Goal: Task Accomplishment & Management: Manage account settings

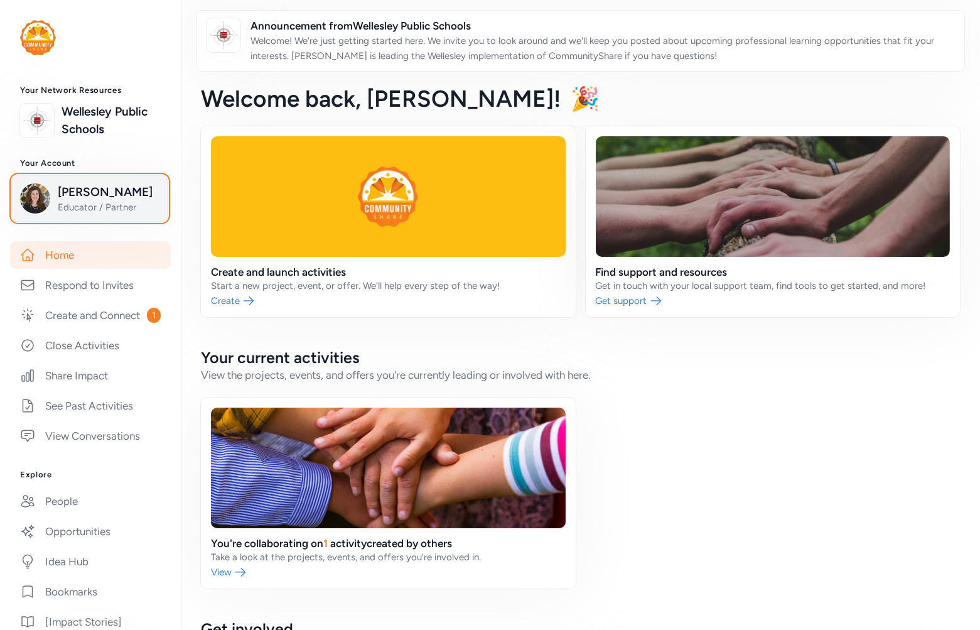
click at [78, 189] on span "Michelle Magnusson" at bounding box center [109, 192] width 102 height 18
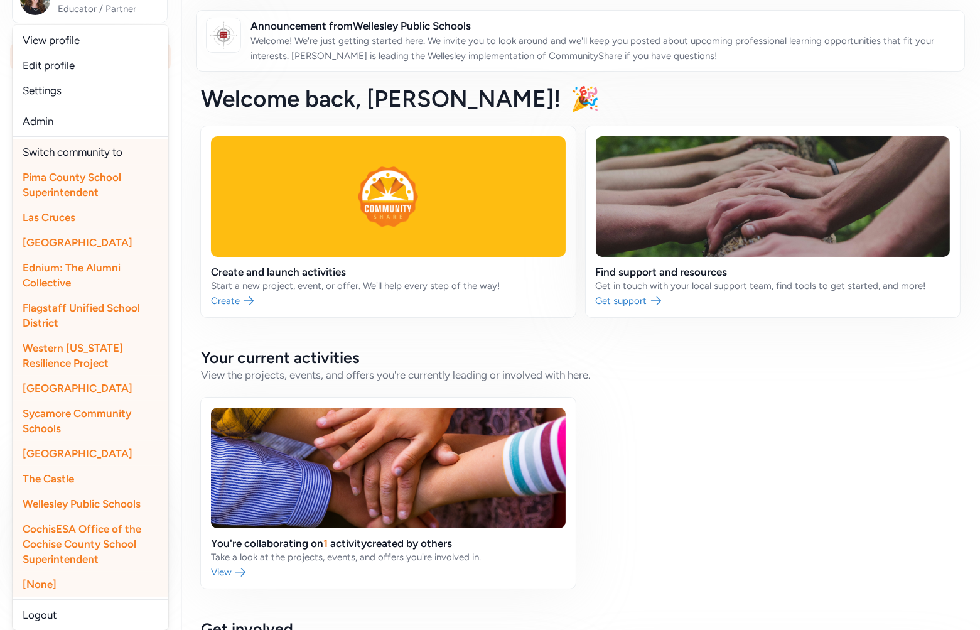
scroll to position [209, 0]
click at [60, 312] on span "Flagstaff Unified School District" at bounding box center [81, 315] width 117 height 28
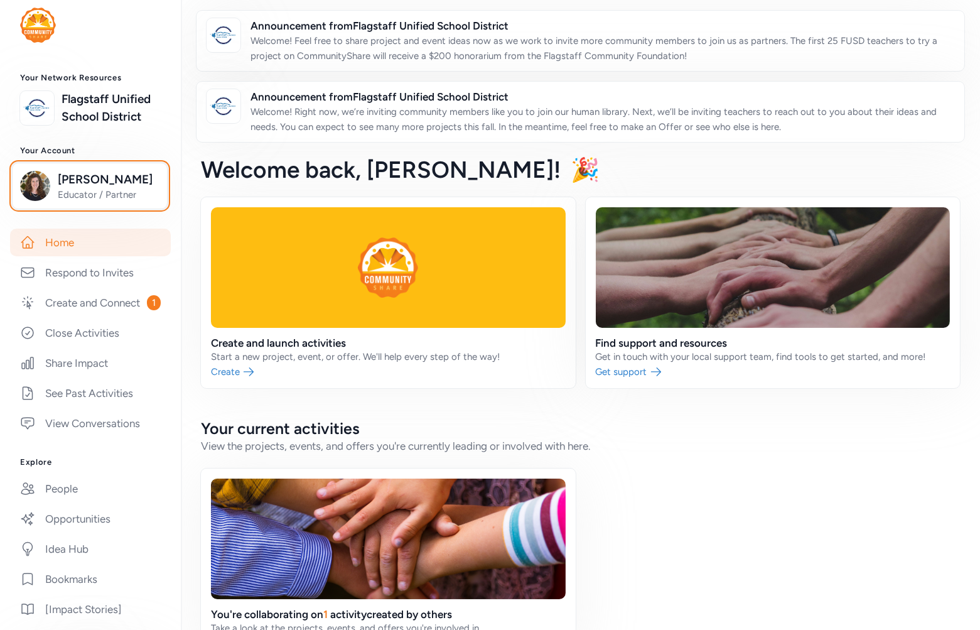
scroll to position [0, 0]
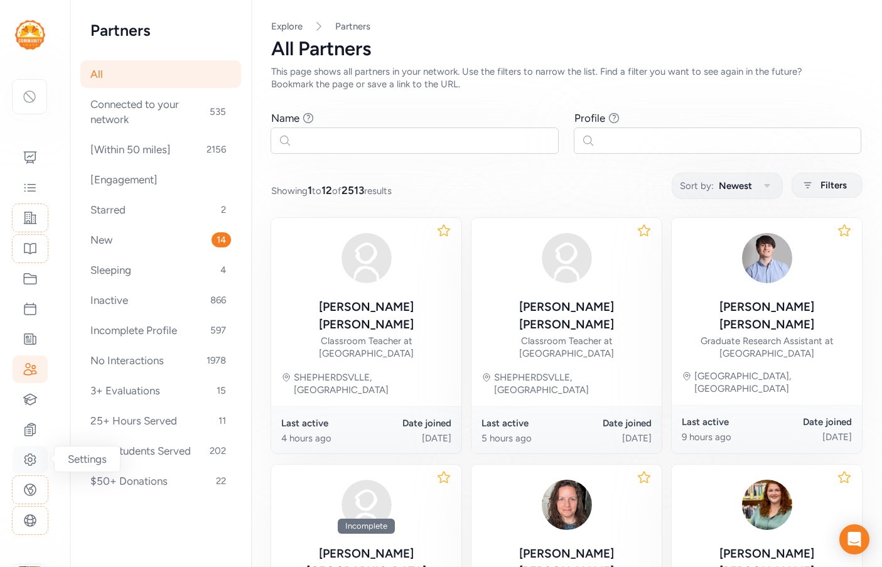
click at [30, 458] on icon at bounding box center [30, 460] width 4 height 4
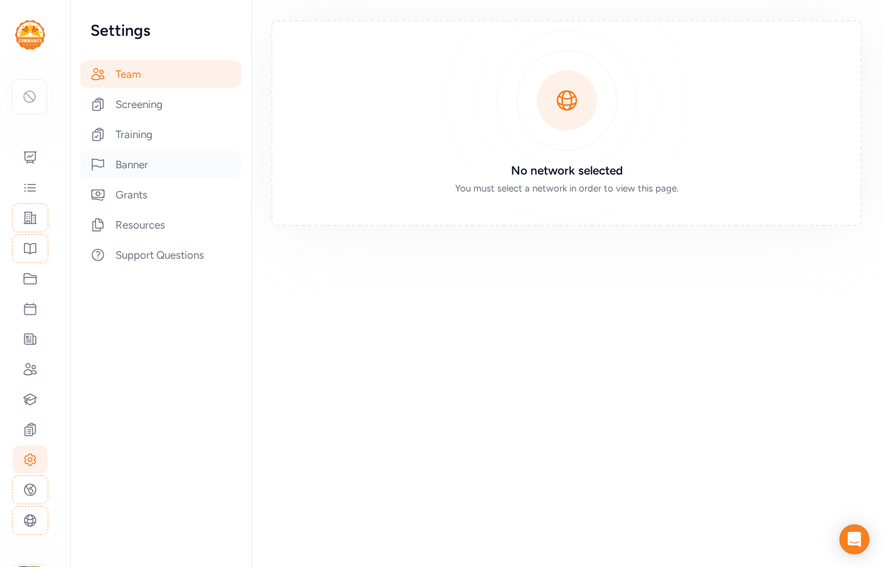
click at [133, 173] on div "Banner" at bounding box center [160, 165] width 161 height 28
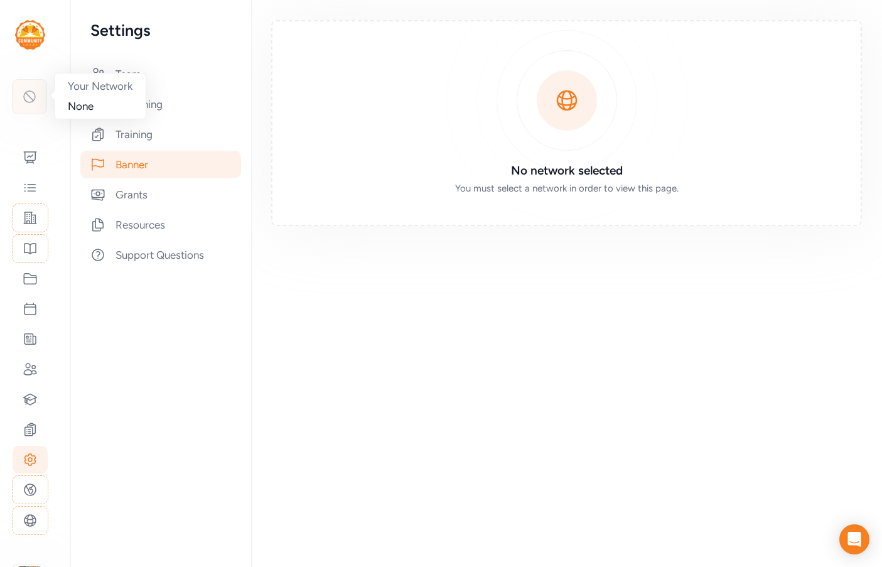
click at [23, 102] on icon at bounding box center [29, 96] width 15 height 15
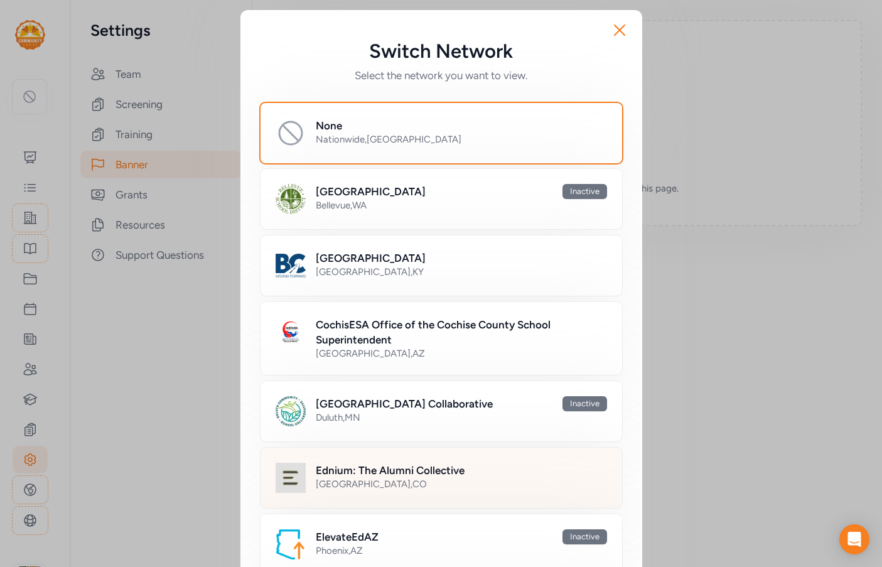
scroll to position [126, 0]
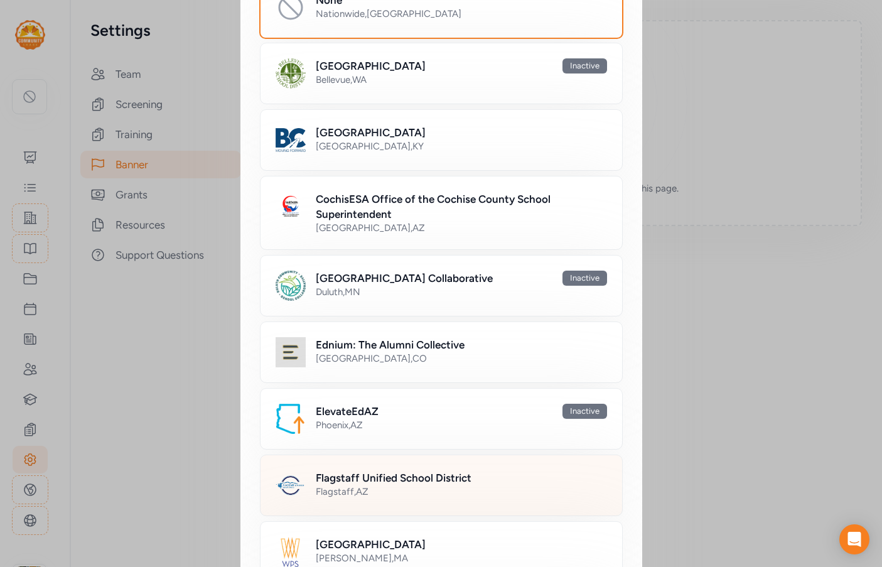
click at [358, 473] on h2 "Flagstaff Unified School District" at bounding box center [394, 477] width 156 height 15
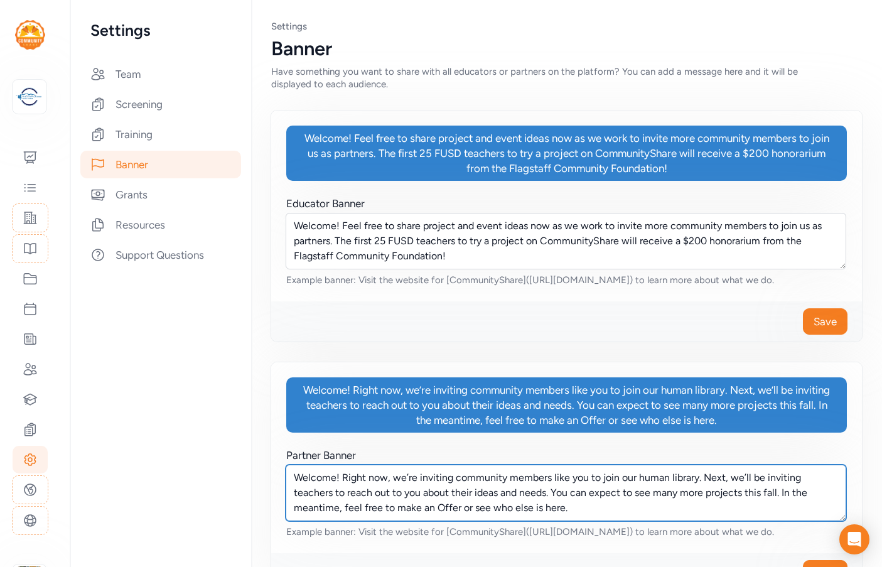
drag, startPoint x: 574, startPoint y: 515, endPoint x: 269, endPoint y: 478, distance: 307.3
click at [269, 478] on div "Page Banner Settings Banner Have something you want to share with all educators…" at bounding box center [566, 306] width 631 height 613
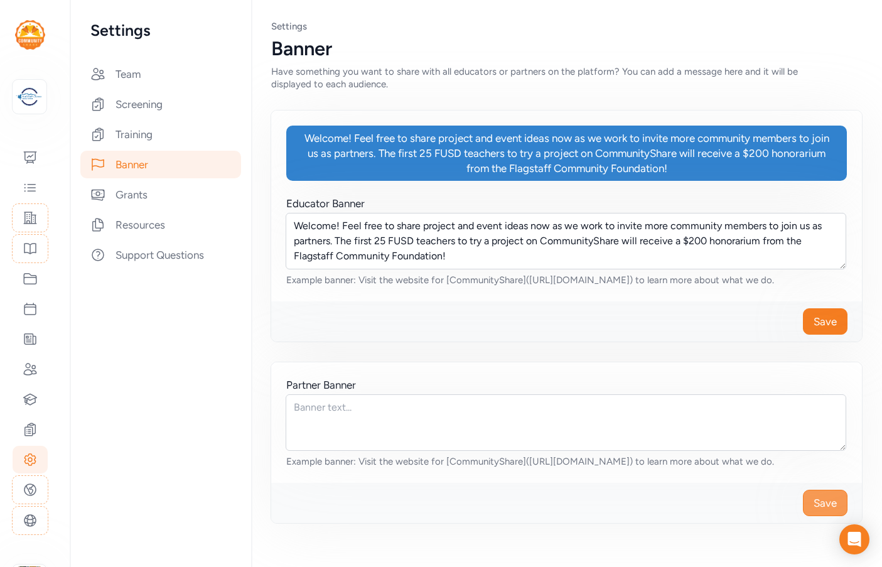
click at [829, 502] on span "Save" at bounding box center [825, 502] width 23 height 15
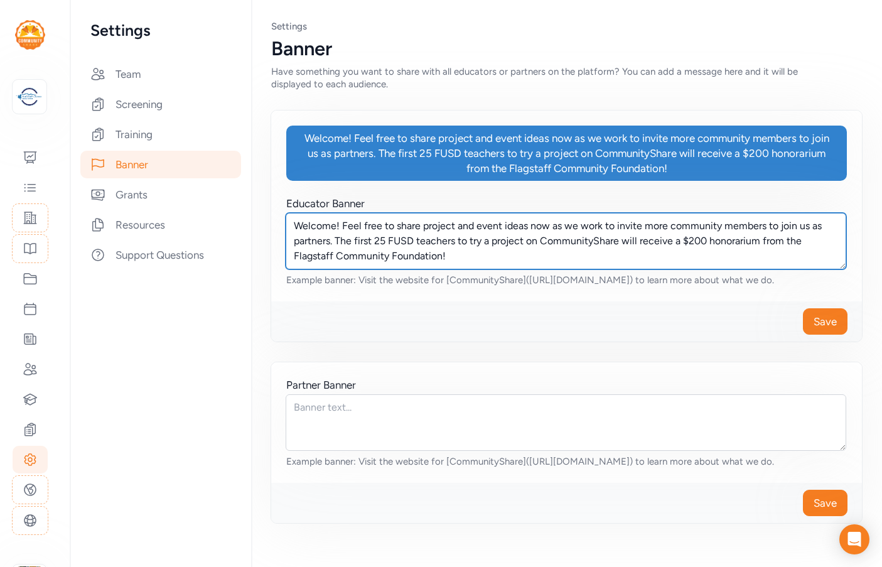
click at [441, 255] on textarea "Welcome! Feel free to share project and event ideas now as we work to invite mo…" at bounding box center [566, 241] width 561 height 56
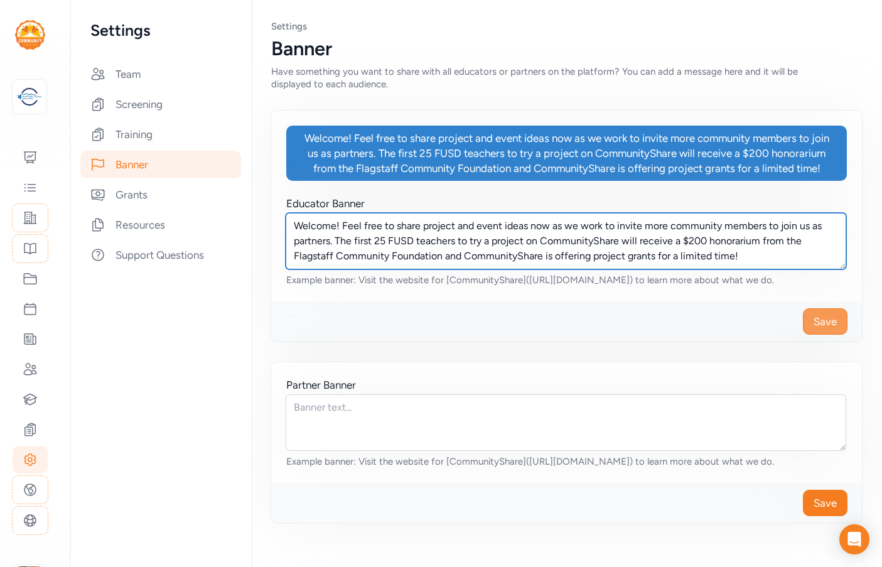
type textarea "Welcome! Feel free to share project and event ideas now as we work to invite mo…"
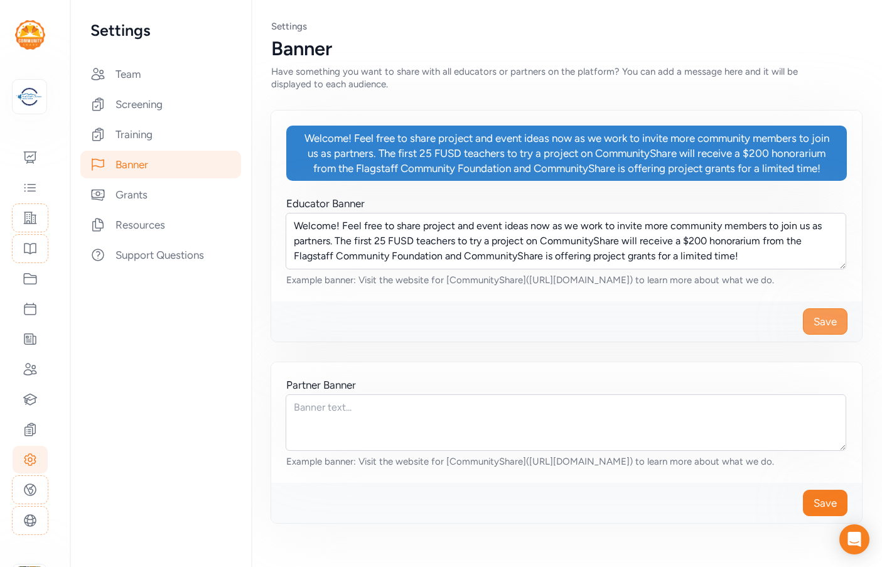
click at [838, 335] on button "Save" at bounding box center [825, 321] width 45 height 26
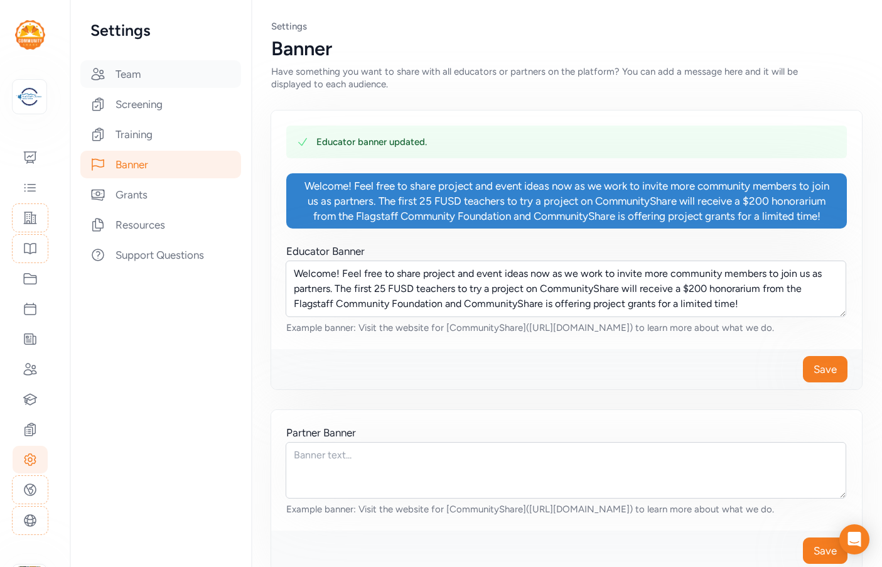
click at [142, 85] on div "Team" at bounding box center [160, 74] width 161 height 28
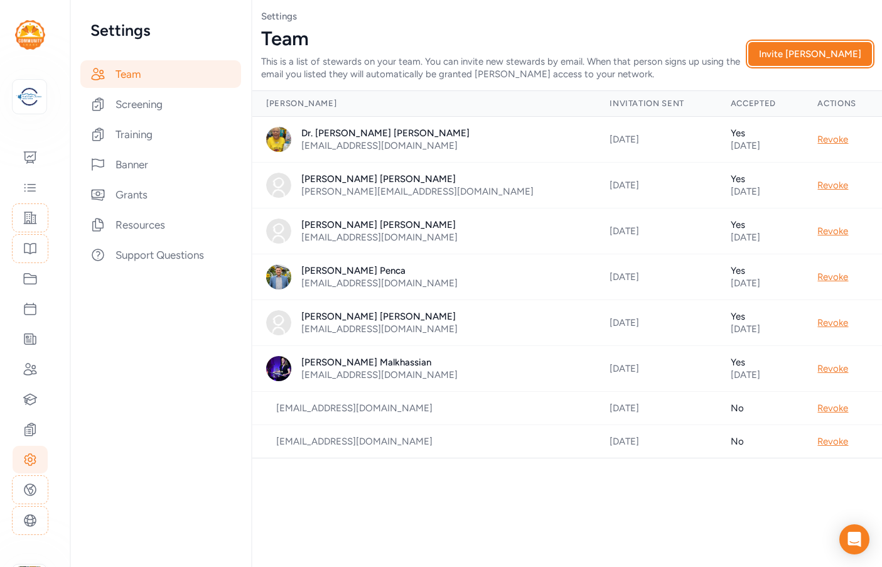
click at [832, 60] on button "Invite Steward" at bounding box center [810, 54] width 124 height 24
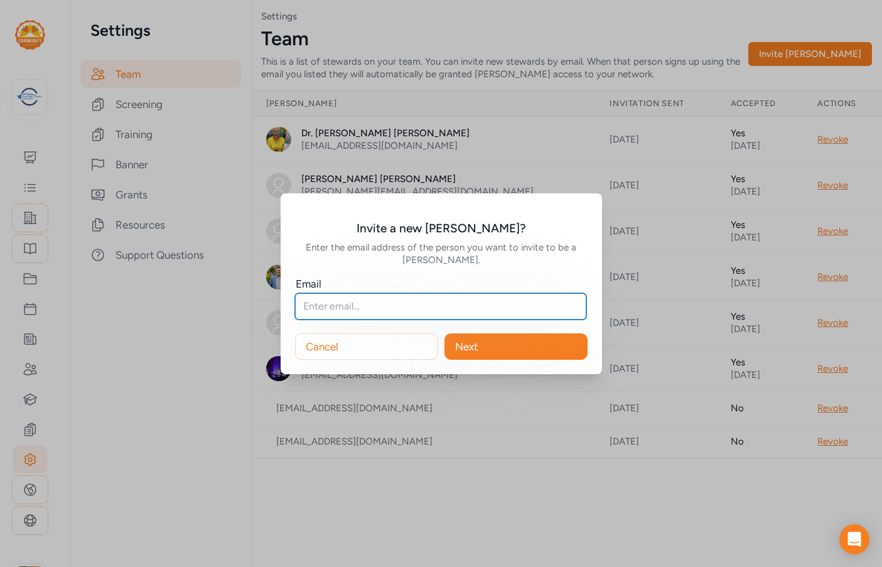
click at [338, 303] on input "text" at bounding box center [440, 306] width 291 height 26
type input "m"
click at [343, 309] on input "text" at bounding box center [440, 306] width 291 height 26
paste input "mpompeo@fusd1.org"
type input "mpompeo@fusd1.org"
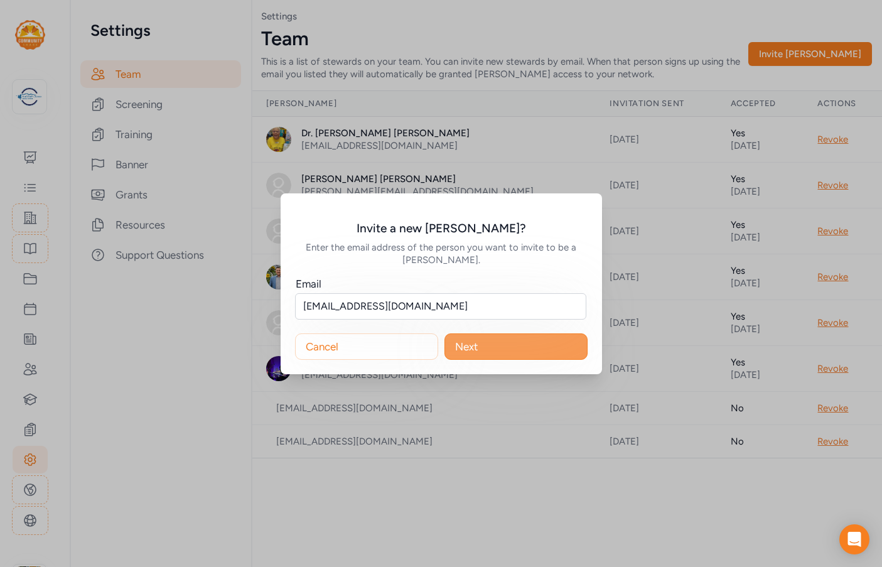
click at [523, 358] on button "Next" at bounding box center [515, 346] width 143 height 26
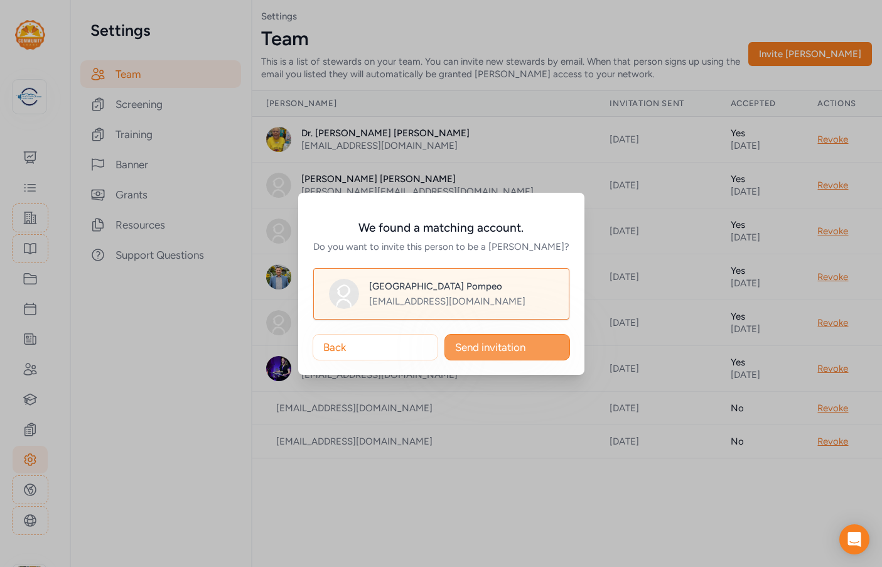
click at [498, 346] on span "Send invitation" at bounding box center [490, 347] width 70 height 15
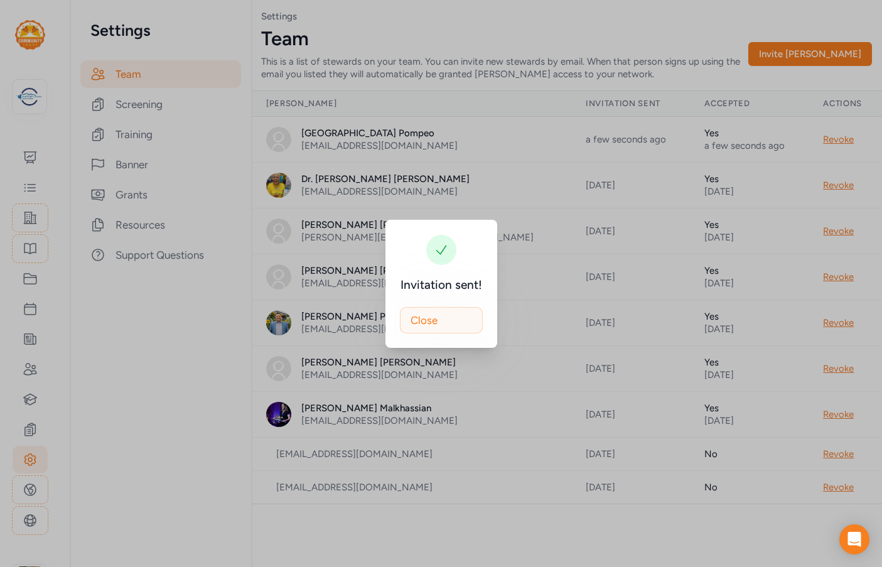
click at [435, 333] on button "Close" at bounding box center [441, 320] width 83 height 26
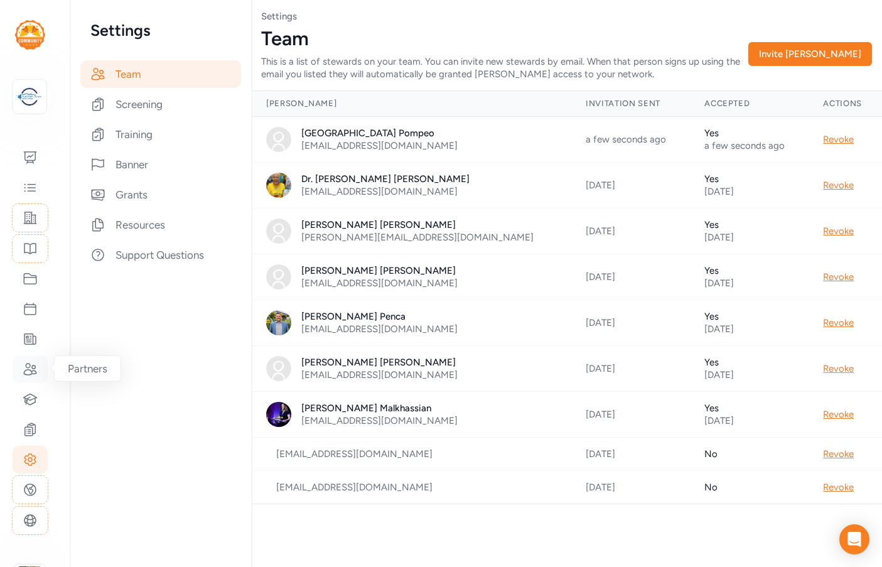
click at [25, 367] on icon at bounding box center [30, 369] width 15 height 15
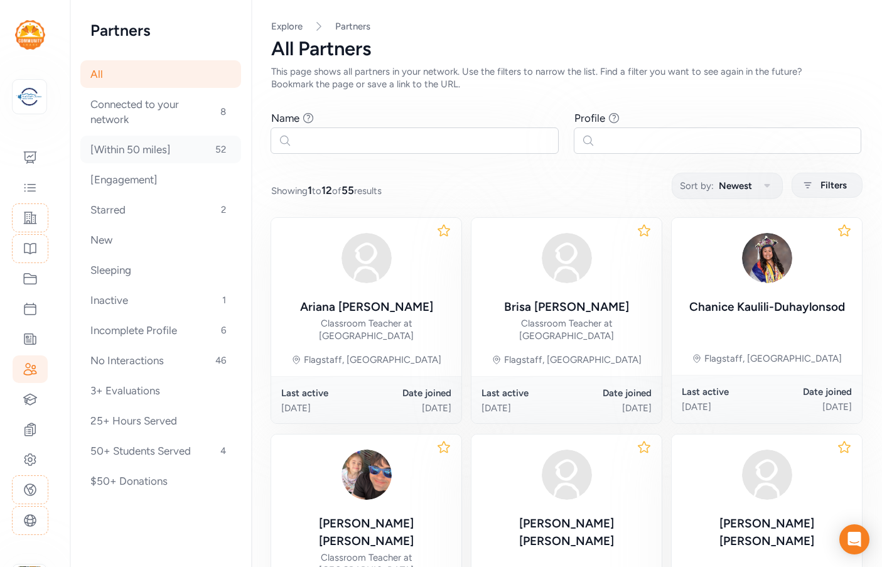
click at [148, 155] on div "[Within 50 miles] 52" at bounding box center [160, 150] width 161 height 28
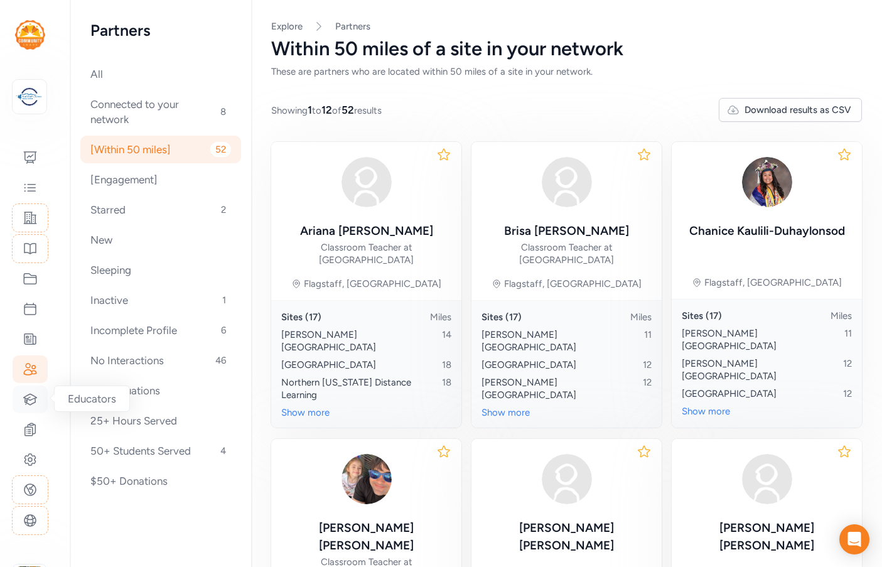
click at [30, 403] on icon at bounding box center [30, 399] width 15 height 15
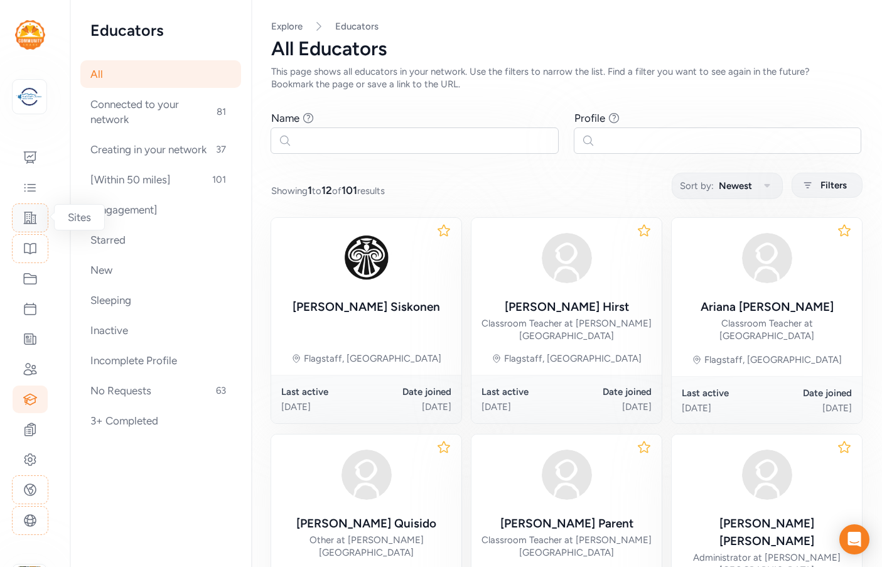
click at [36, 220] on icon at bounding box center [30, 217] width 15 height 15
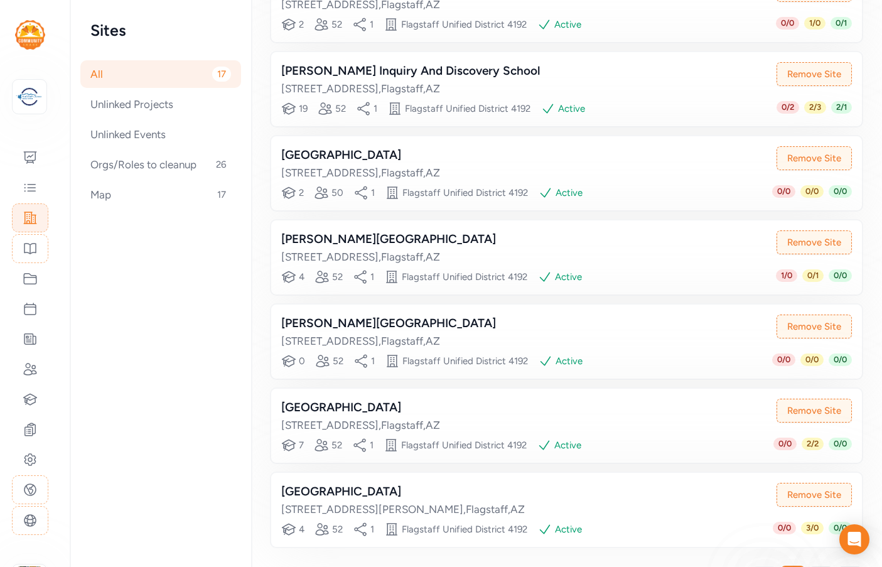
scroll to position [546, 0]
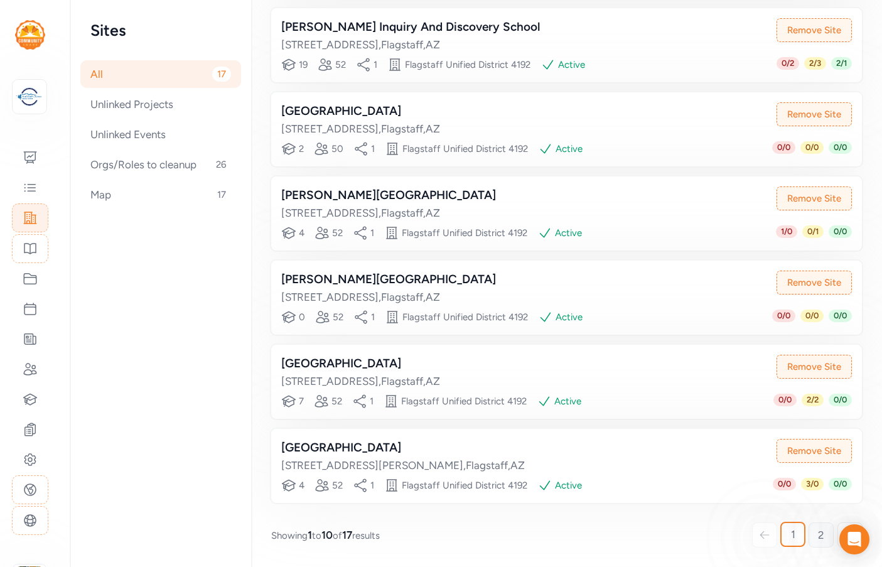
click at [818, 532] on span "2" at bounding box center [821, 534] width 6 height 15
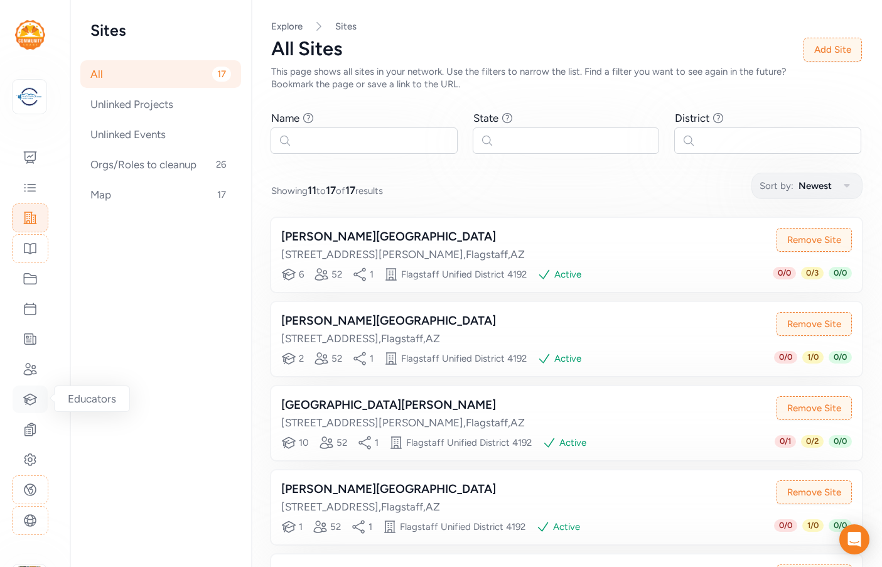
click at [30, 397] on icon at bounding box center [30, 399] width 15 height 15
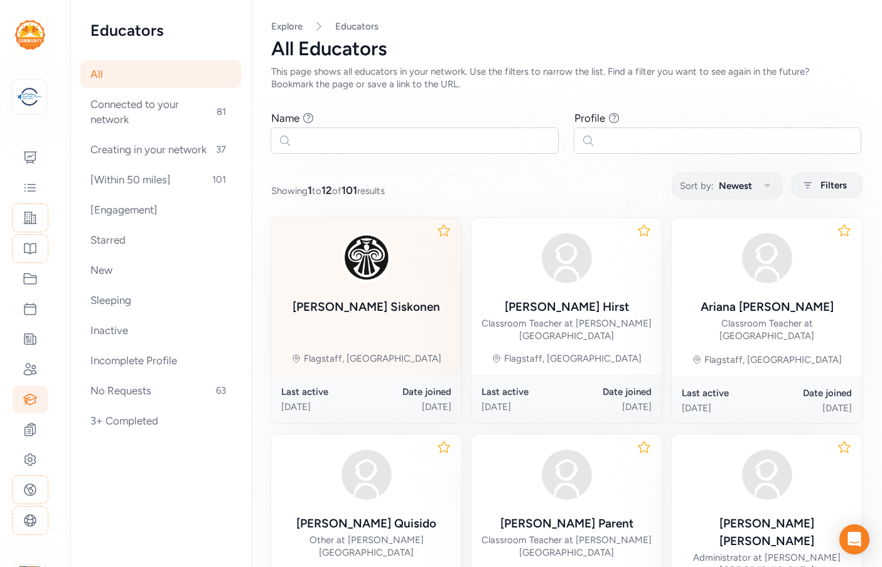
click at [370, 303] on div "Sacha Siskonen" at bounding box center [367, 307] width 148 height 18
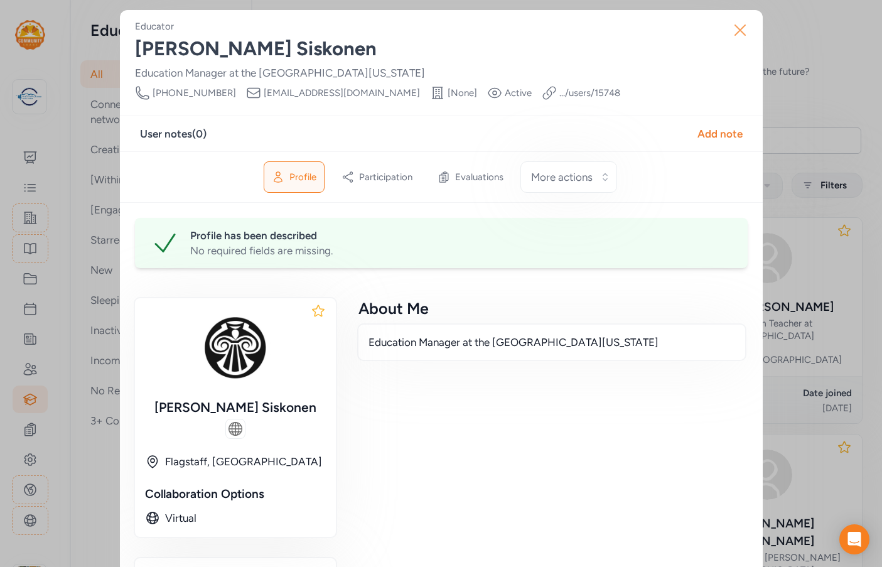
click at [736, 26] on icon "button" at bounding box center [740, 30] width 20 height 20
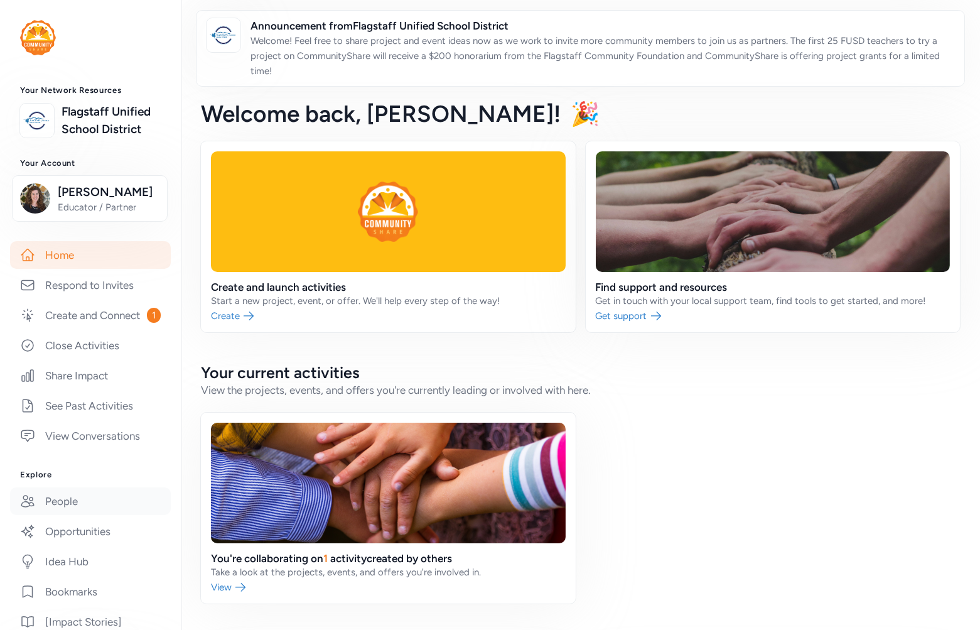
click at [55, 515] on link "People" at bounding box center [90, 501] width 161 height 28
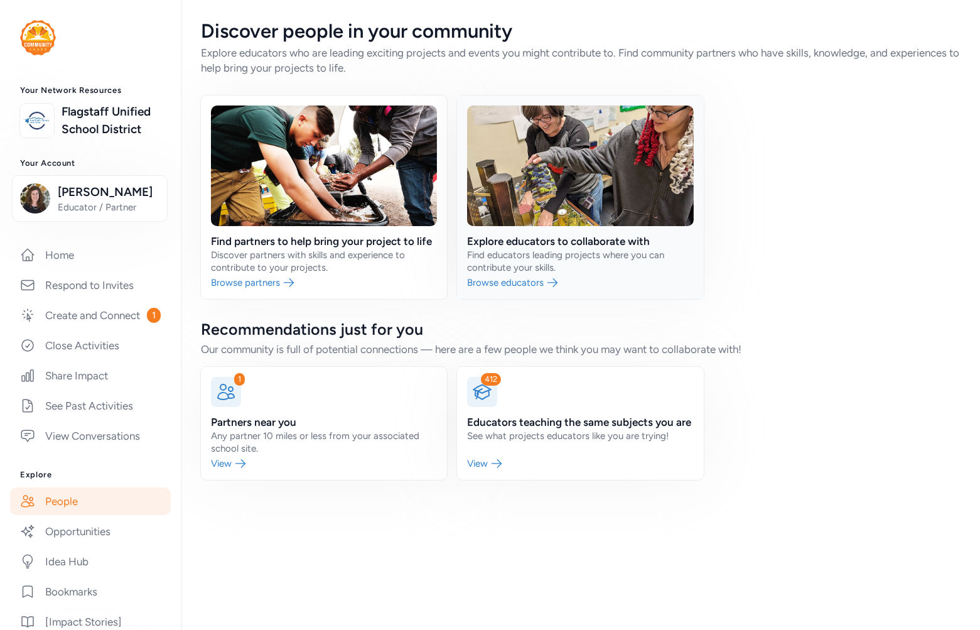
click at [537, 237] on link at bounding box center [580, 196] width 246 height 203
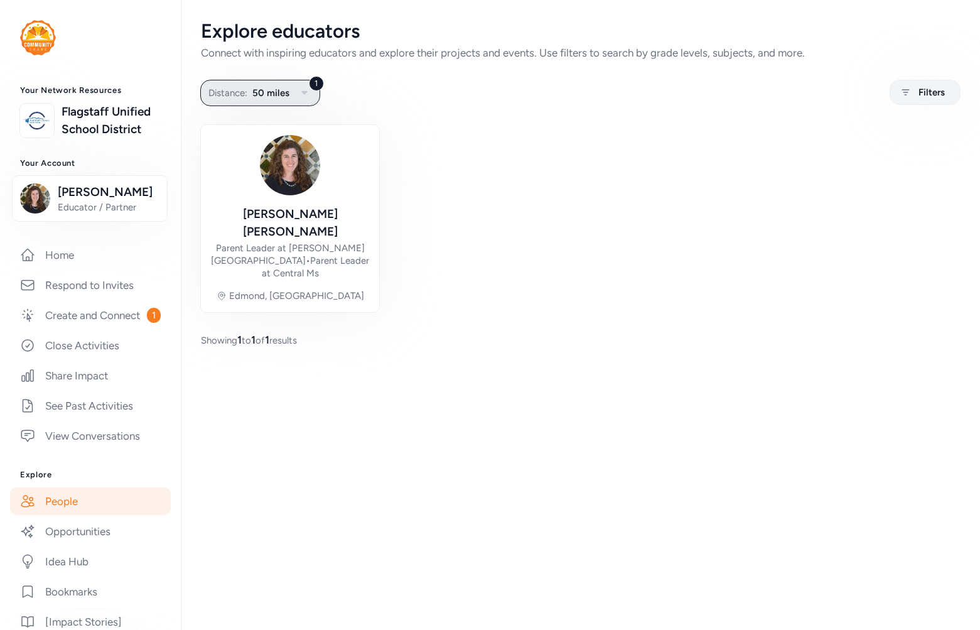
click at [255, 90] on span "50 miles" at bounding box center [270, 92] width 37 height 15
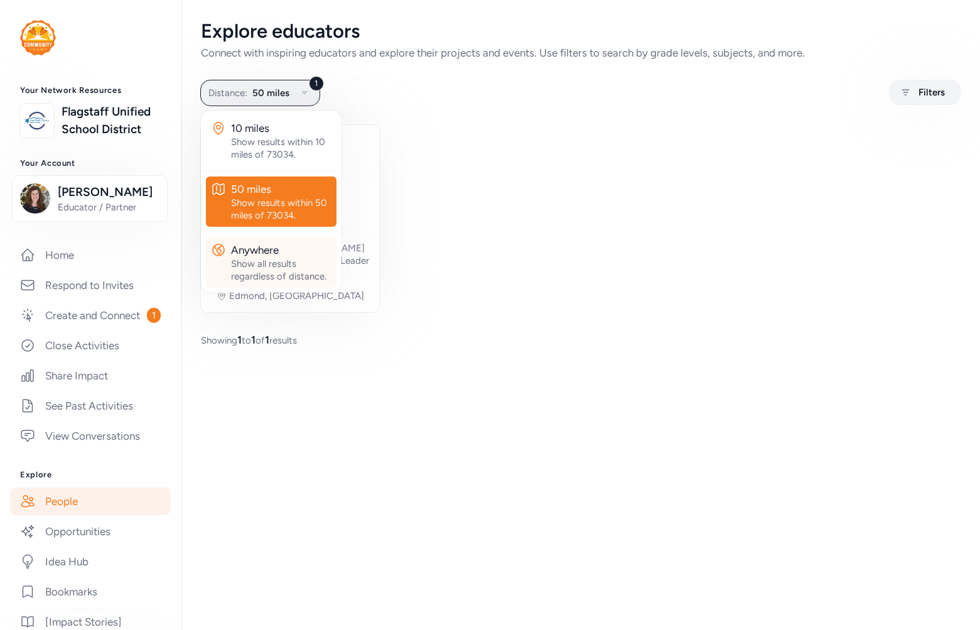
click at [269, 265] on div "Show all results regardless of distance." at bounding box center [281, 269] width 100 height 25
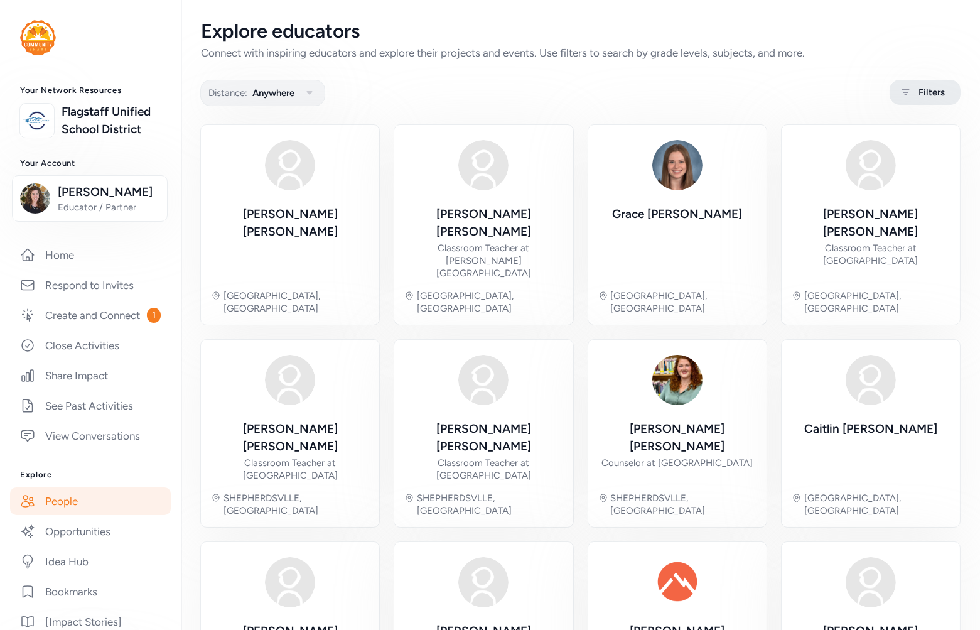
click at [919, 80] on div "Filters" at bounding box center [925, 92] width 71 height 25
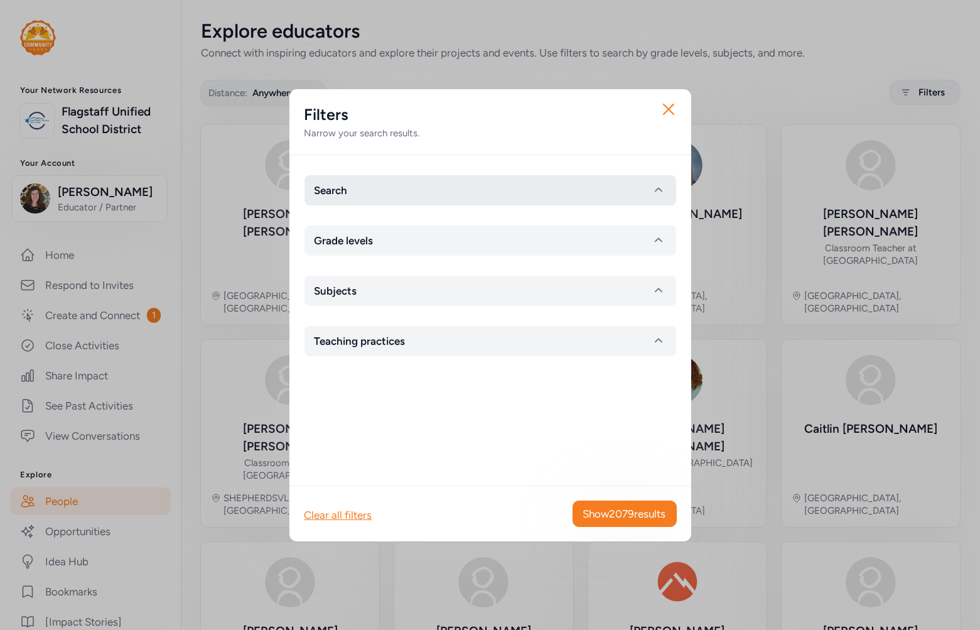
click at [385, 189] on button "Search" at bounding box center [490, 190] width 372 height 30
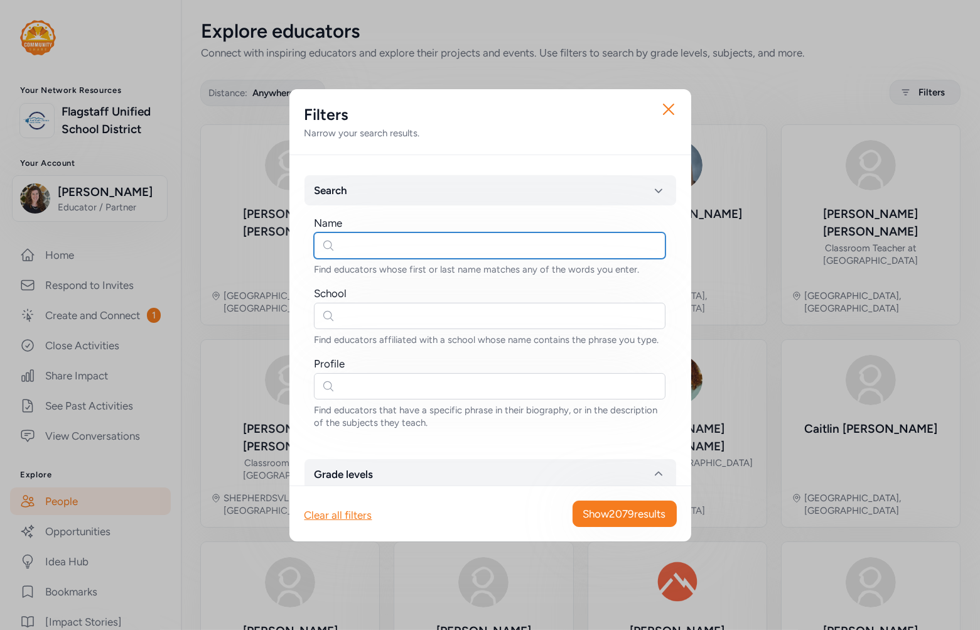
click at [359, 239] on input "text" at bounding box center [490, 245] width 352 height 26
type input "sacha"
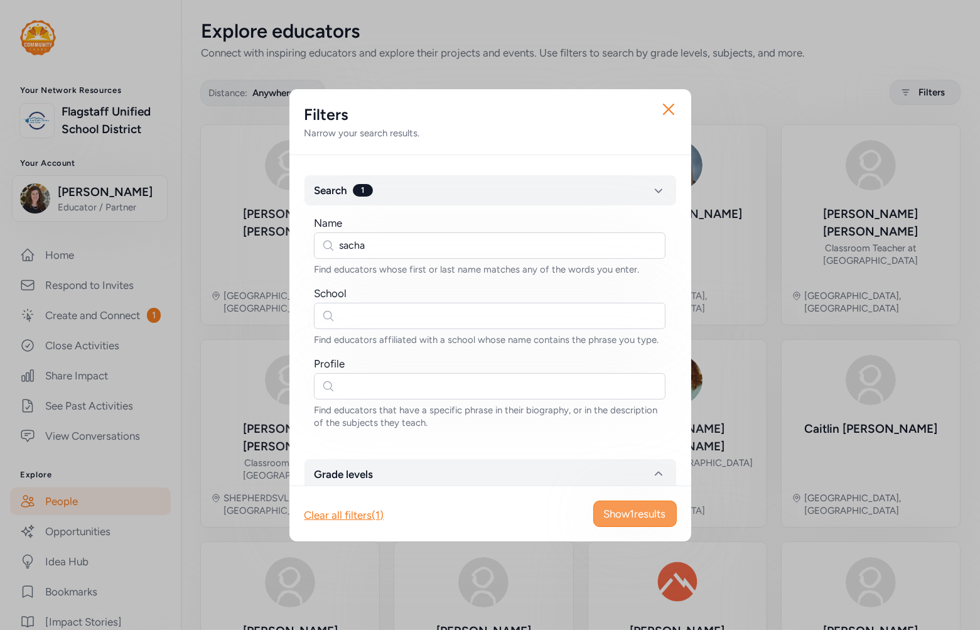
click at [615, 514] on span "Show 1 results" at bounding box center [635, 513] width 62 height 15
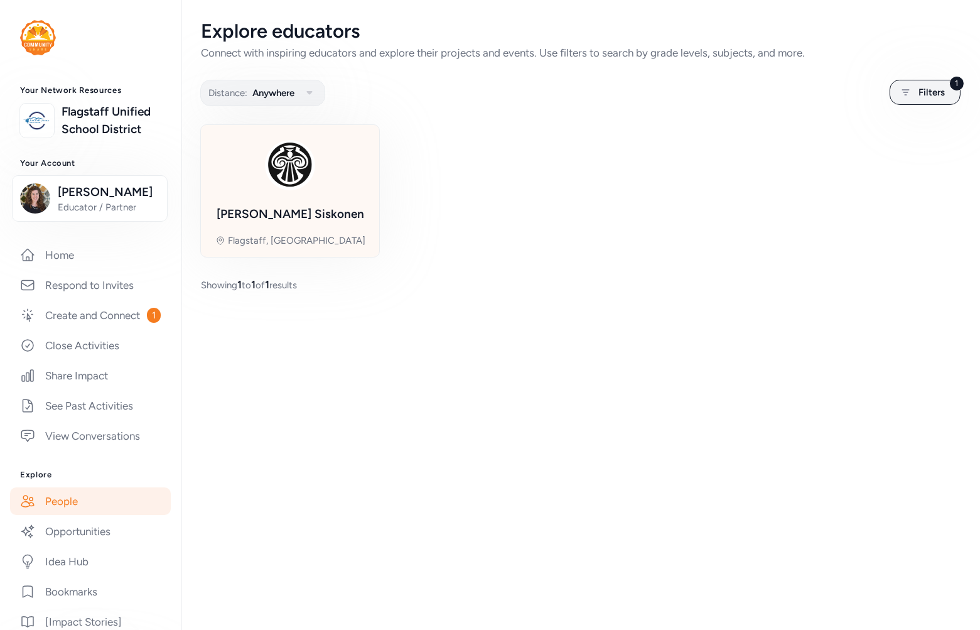
click at [317, 202] on div "Sacha Siskonen Flagstaff, AZ" at bounding box center [290, 191] width 158 height 112
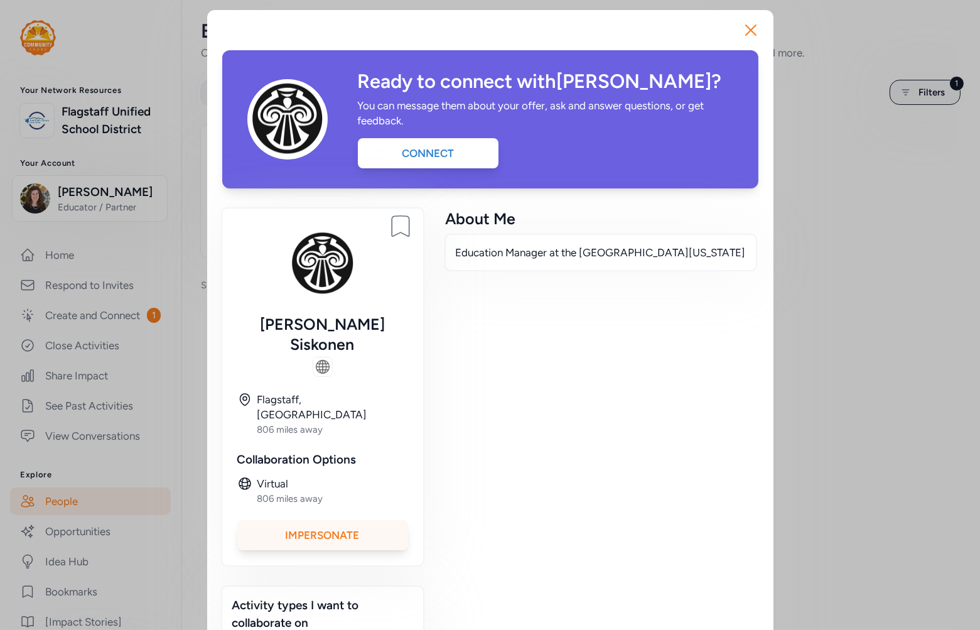
click at [346, 520] on div "Impersonate" at bounding box center [322, 535] width 171 height 30
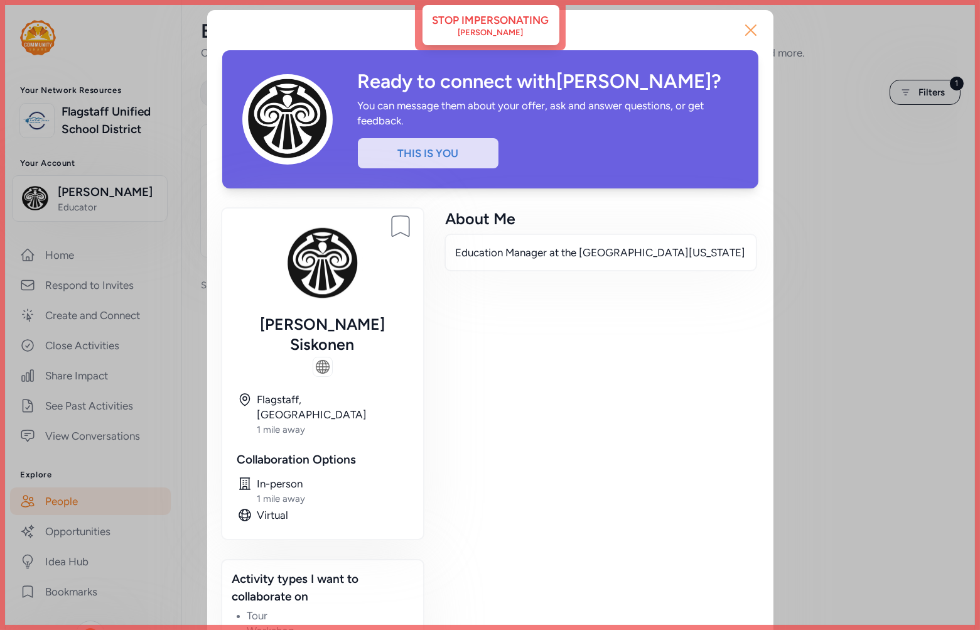
click at [741, 30] on icon "button" at bounding box center [751, 30] width 20 height 20
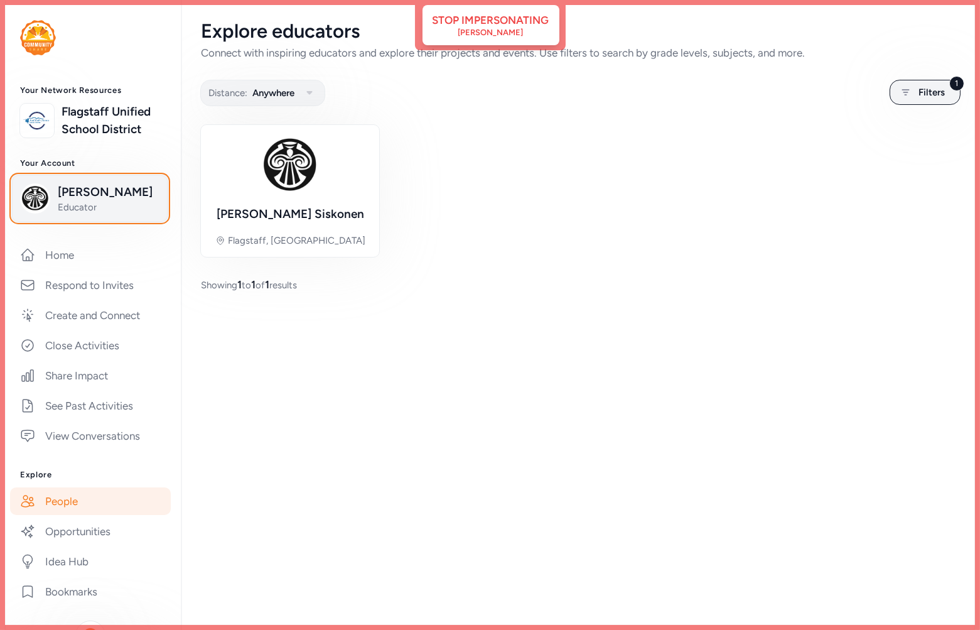
click at [85, 201] on span "Sacha Siskonen" at bounding box center [109, 192] width 102 height 18
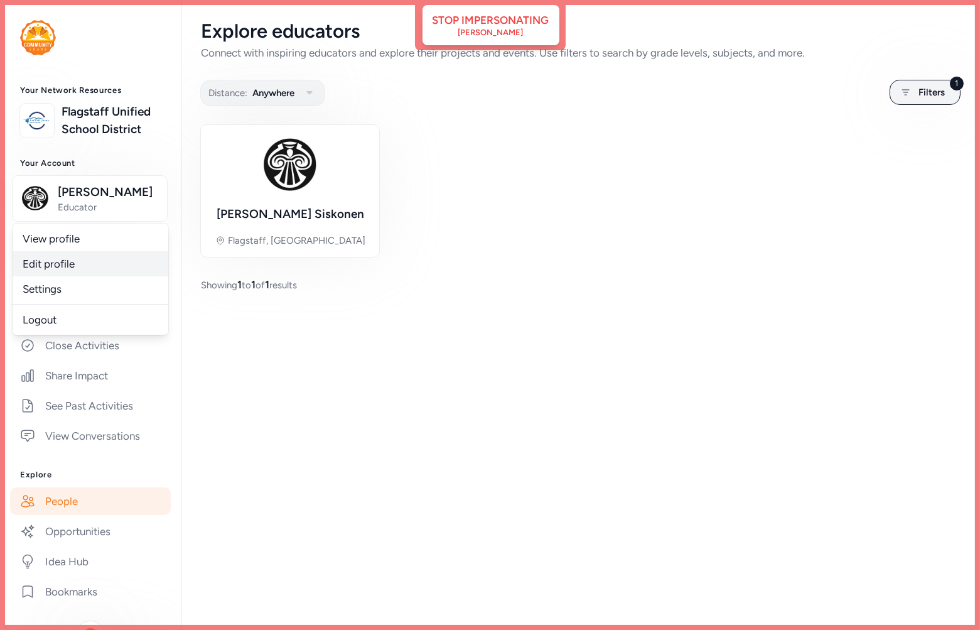
click at [65, 276] on link "Edit profile" at bounding box center [91, 263] width 156 height 25
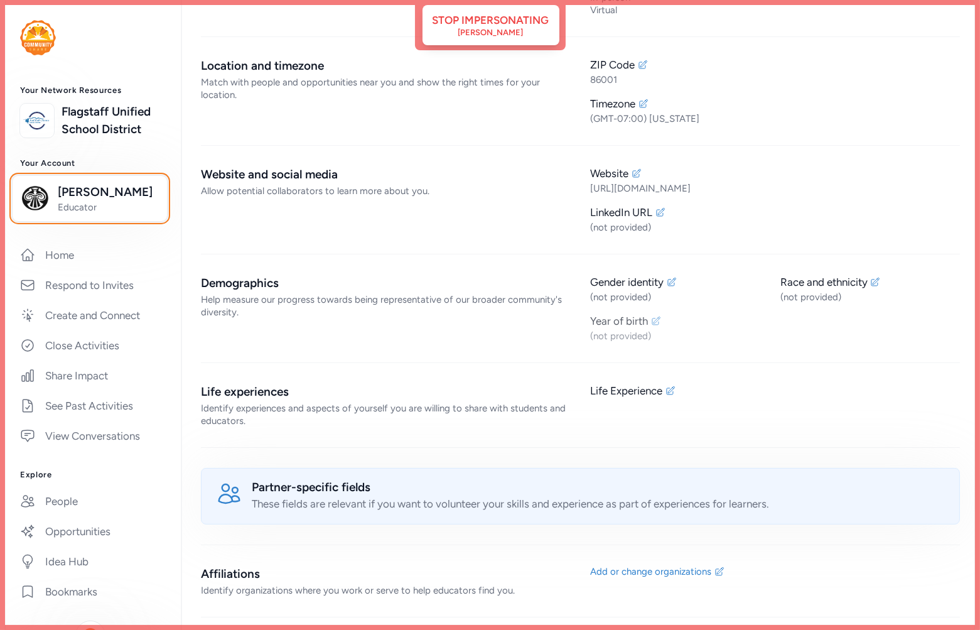
scroll to position [488, 0]
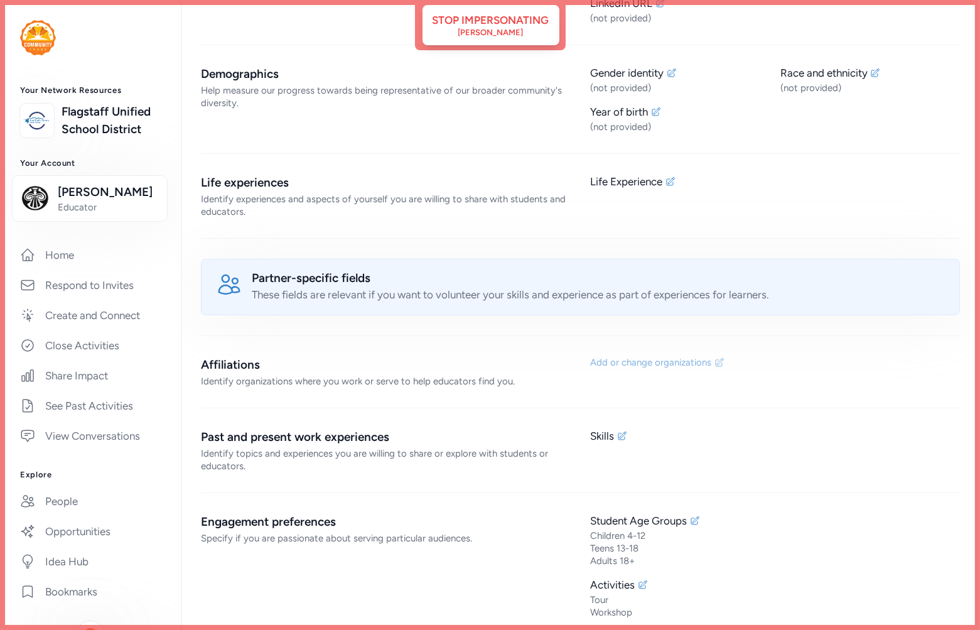
click at [675, 362] on div "Add or change organizations" at bounding box center [651, 362] width 121 height 13
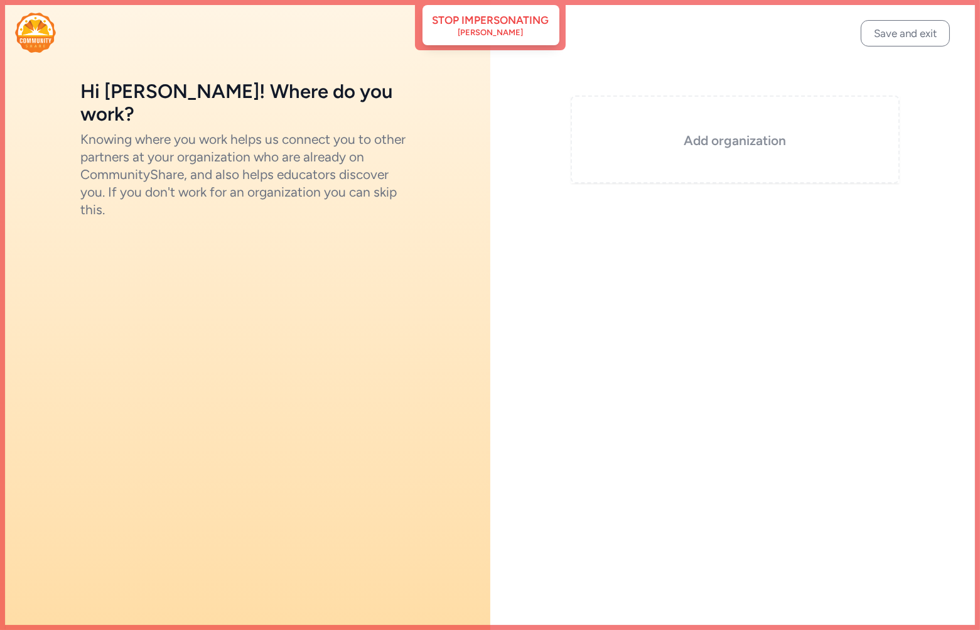
click at [696, 154] on div "Add organization" at bounding box center [736, 139] width 330 height 88
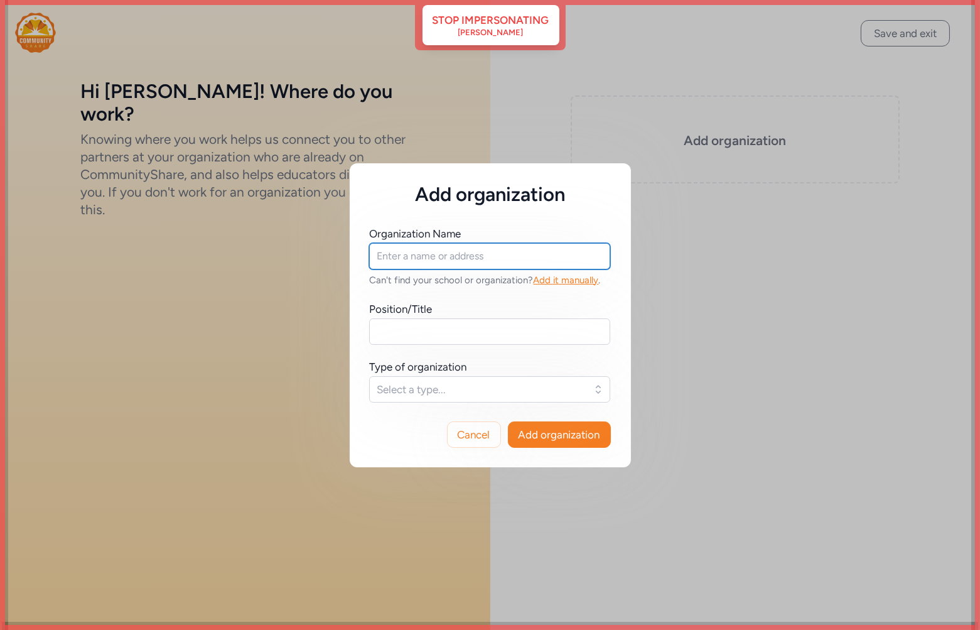
click at [448, 256] on input "text" at bounding box center [489, 256] width 241 height 26
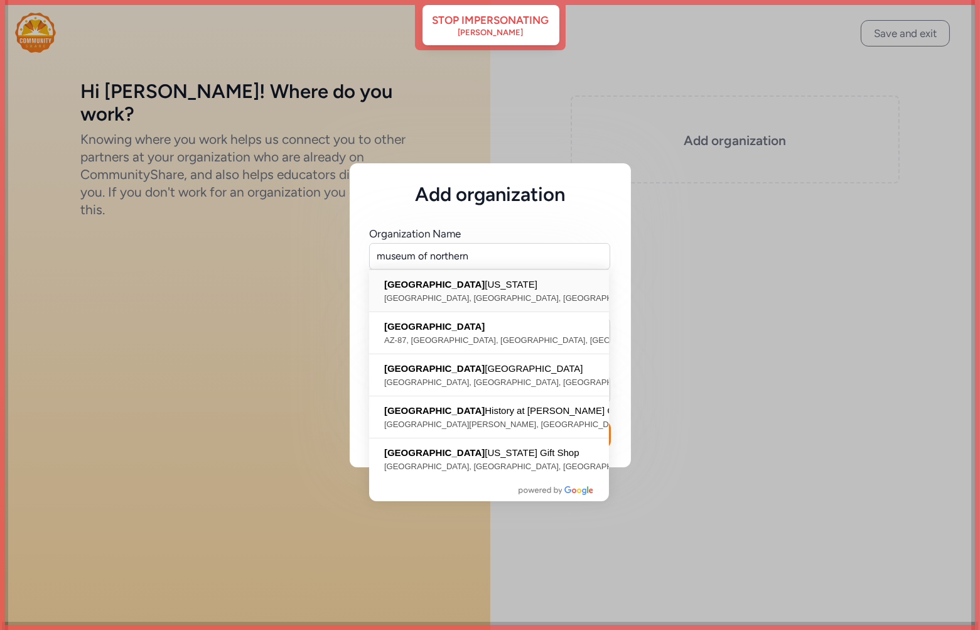
type input "Museum of Northern Arizona, North Fort Valley Road, Flagstaff, AZ, USA"
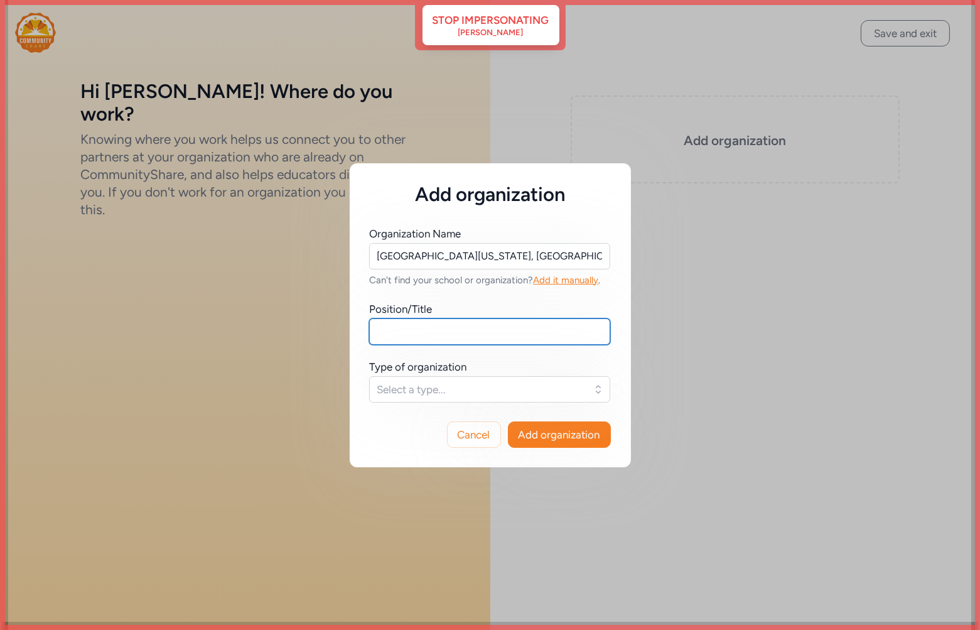
click at [440, 338] on input "text" at bounding box center [489, 331] width 241 height 26
type input "Education Director"
click at [431, 385] on span "Select a type..." at bounding box center [480, 389] width 207 height 15
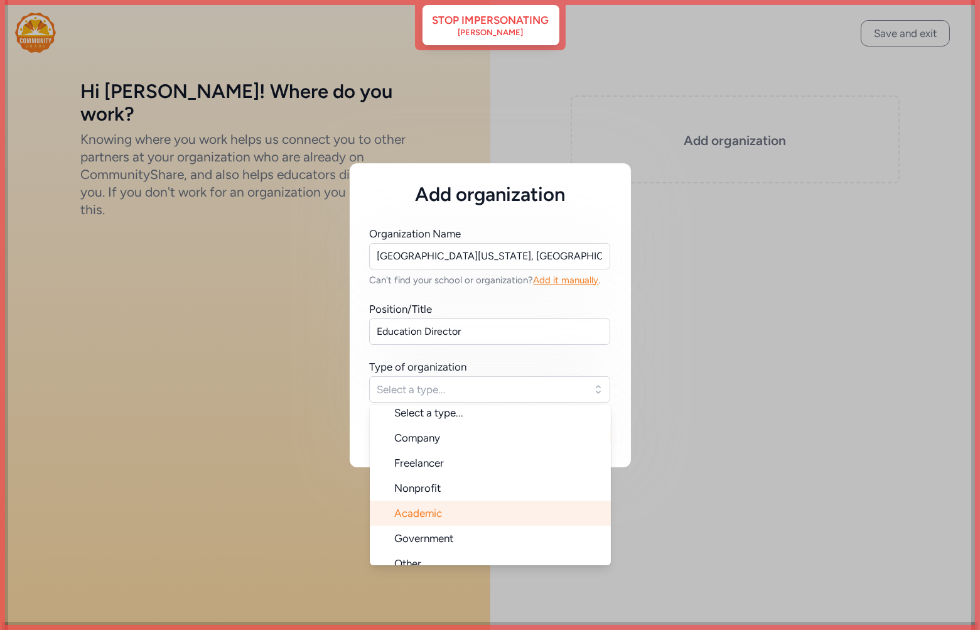
scroll to position [19, 0]
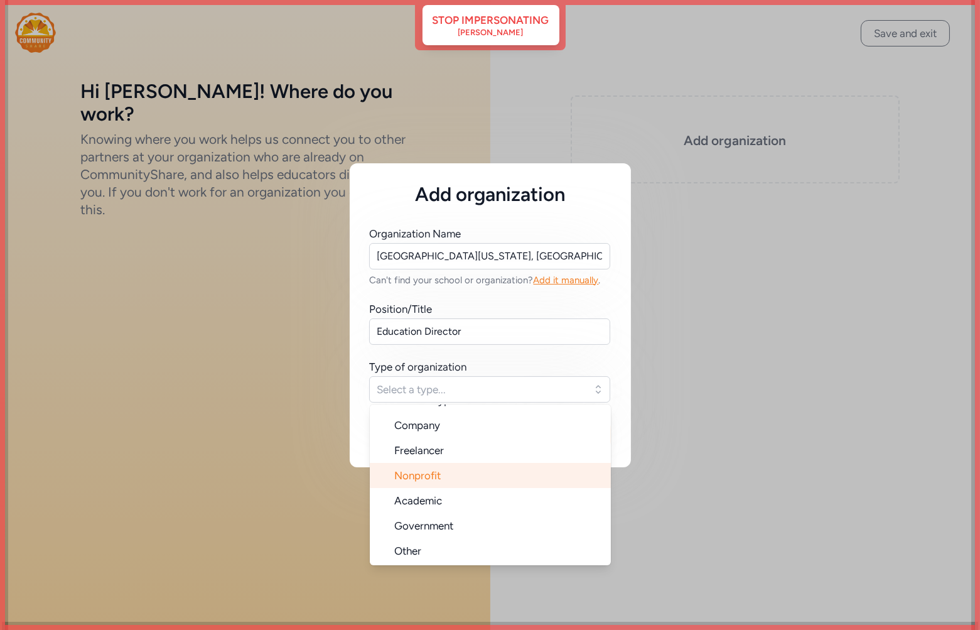
click at [434, 466] on li "Nonprofit" at bounding box center [490, 475] width 241 height 25
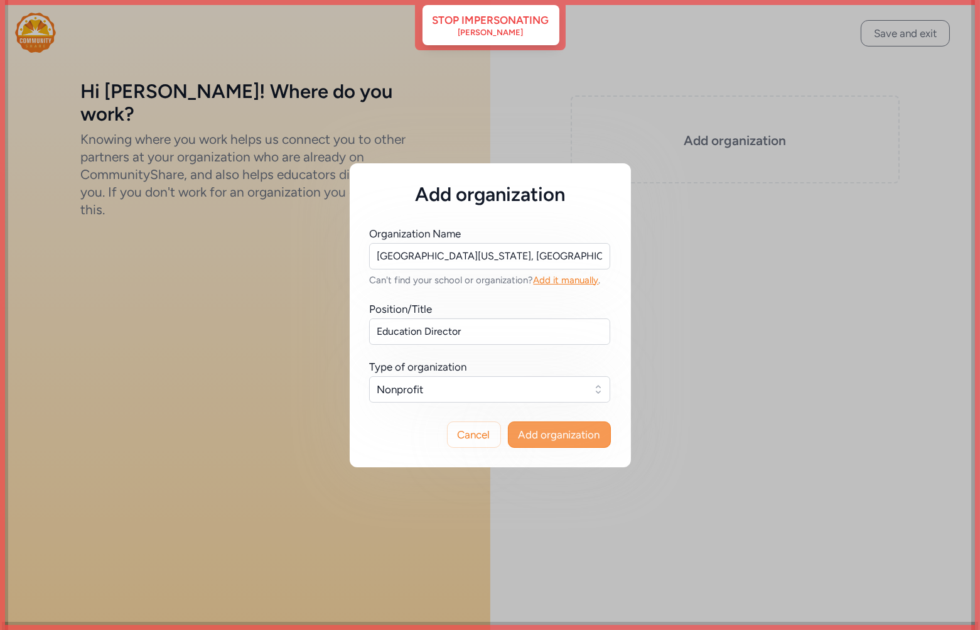
click at [556, 438] on span "Add organization" at bounding box center [560, 434] width 82 height 15
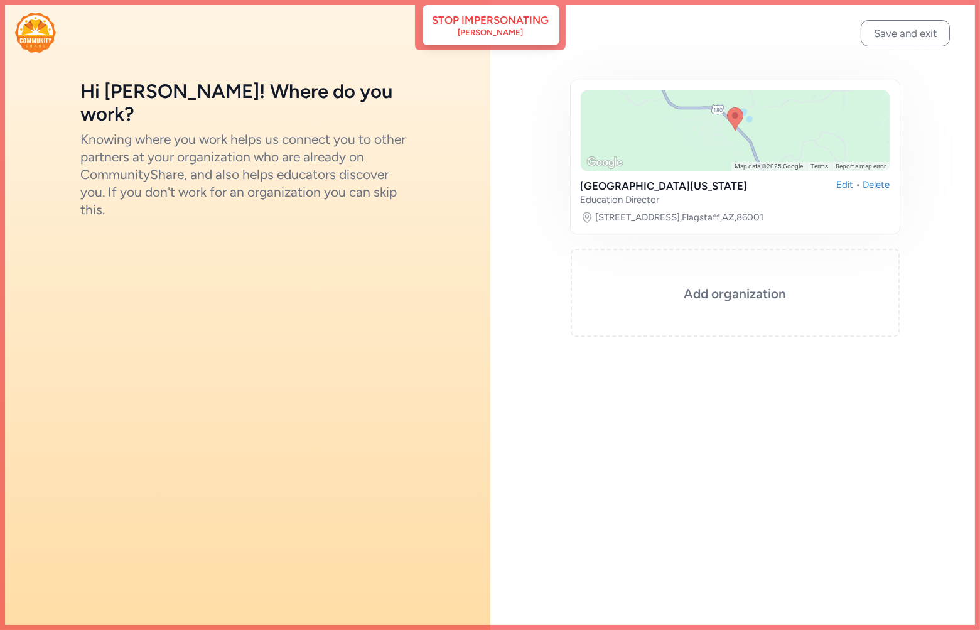
click at [890, 38] on button "Save and exit" at bounding box center [905, 33] width 89 height 26
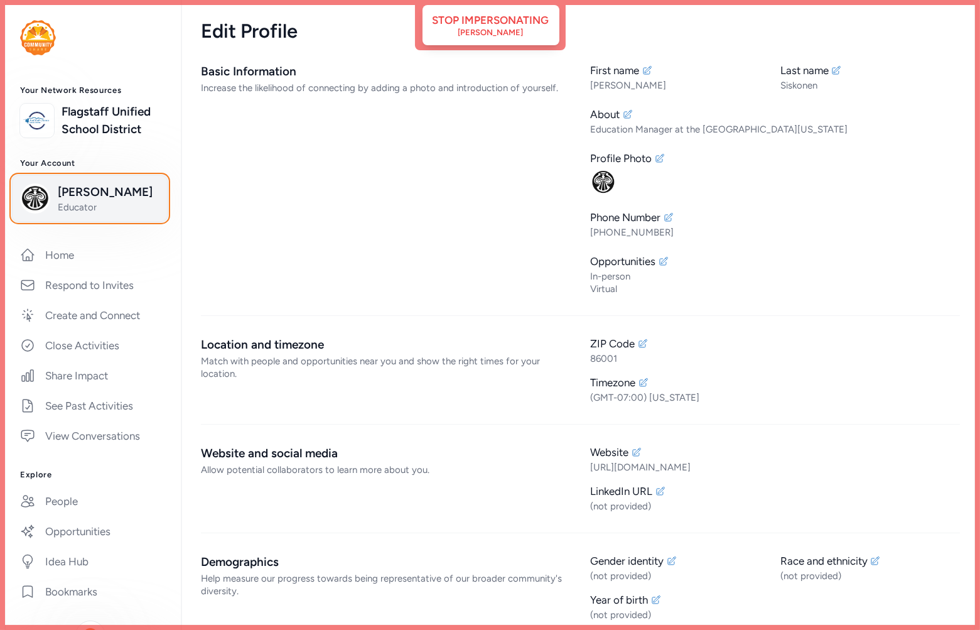
click at [116, 213] on span "Educator" at bounding box center [109, 207] width 102 height 13
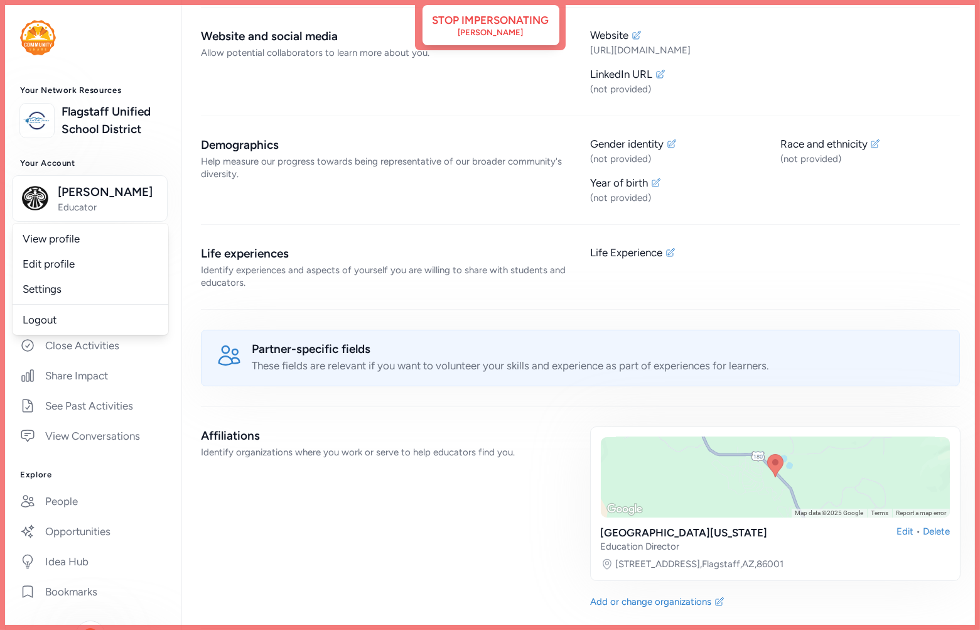
scroll to position [488, 0]
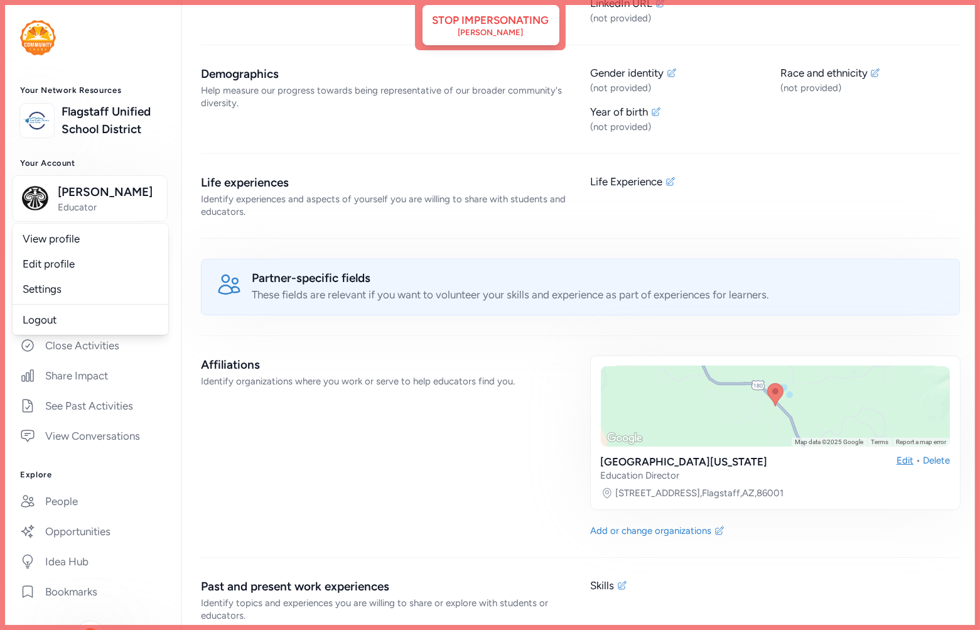
click at [896, 463] on div "Edit" at bounding box center [904, 468] width 17 height 28
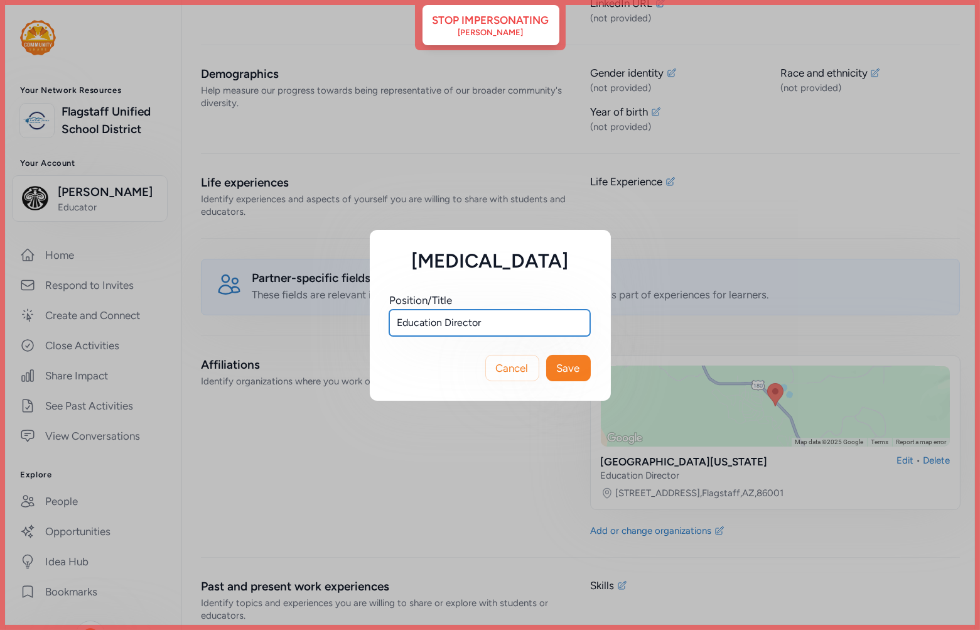
drag, startPoint x: 486, startPoint y: 322, endPoint x: 447, endPoint y: 323, distance: 38.9
click at [447, 323] on input "Education Director" at bounding box center [489, 322] width 201 height 26
type input "Education Manager"
click at [581, 368] on button "Save" at bounding box center [568, 368] width 45 height 26
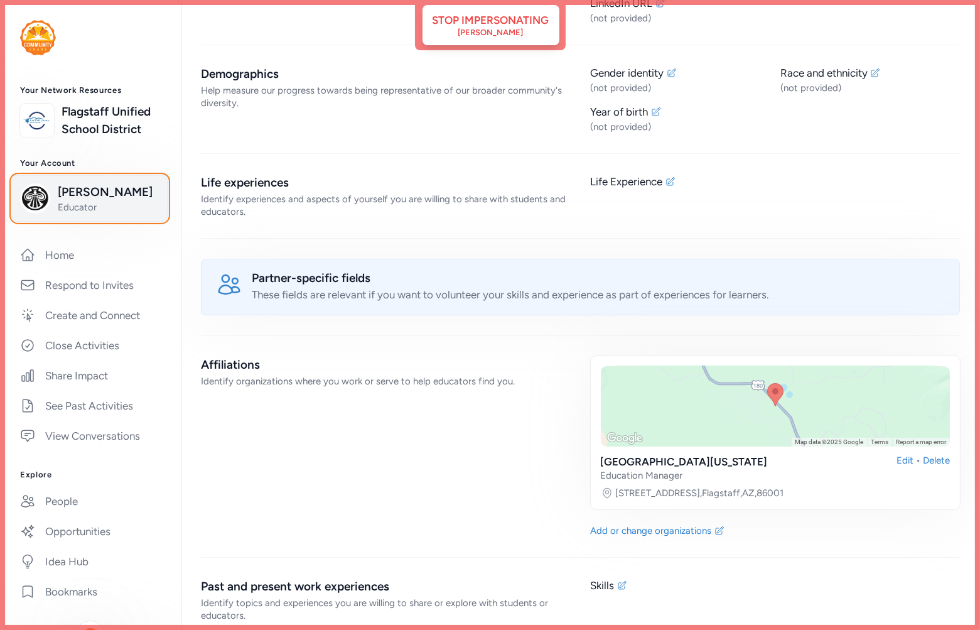
click at [80, 201] on span "Sacha Siskonen" at bounding box center [109, 192] width 102 height 18
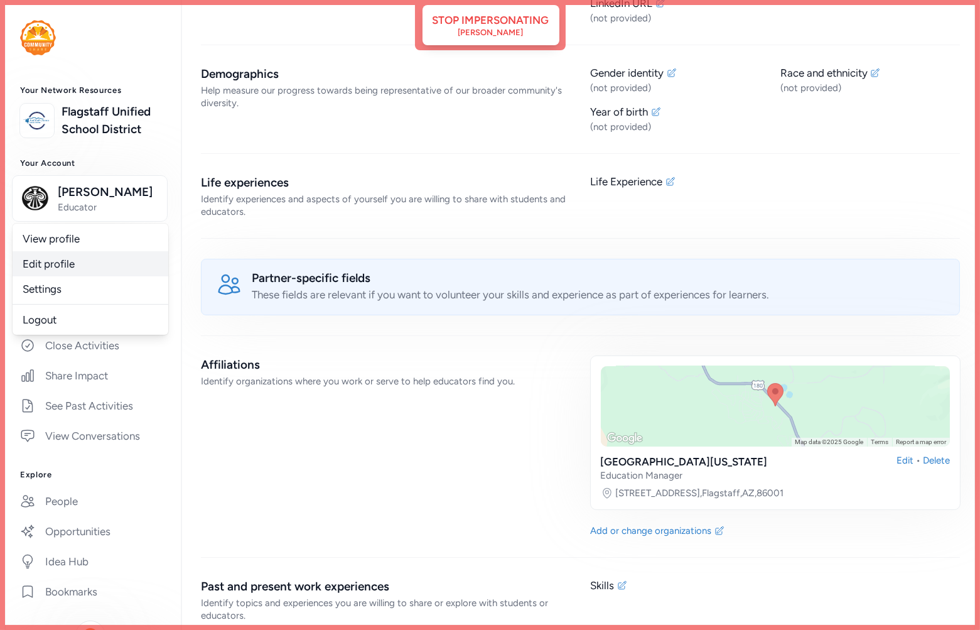
click at [77, 276] on link "Edit profile" at bounding box center [91, 263] width 156 height 25
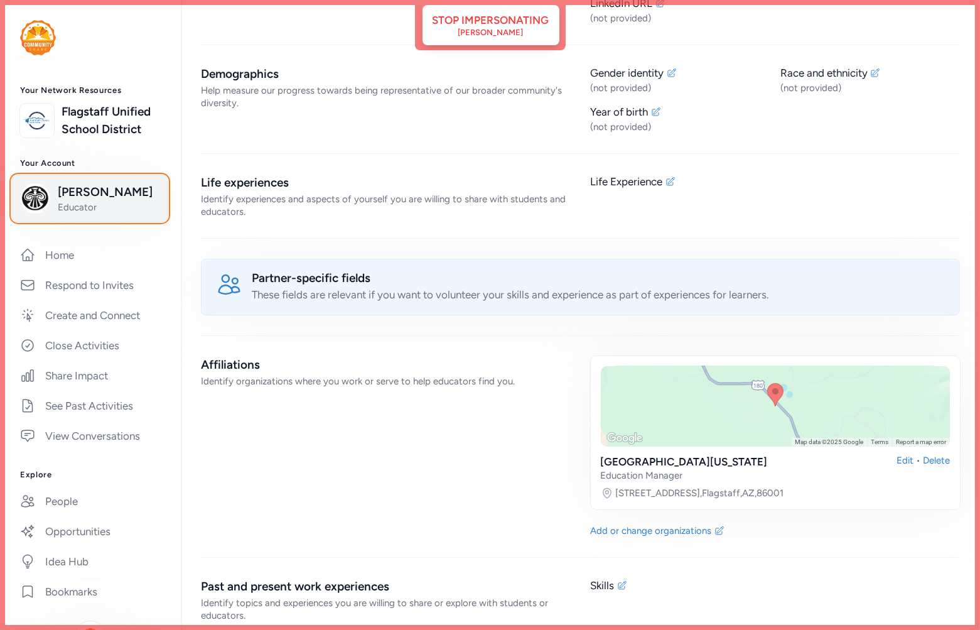
click at [71, 201] on span "Sacha Siskonen" at bounding box center [109, 192] width 102 height 18
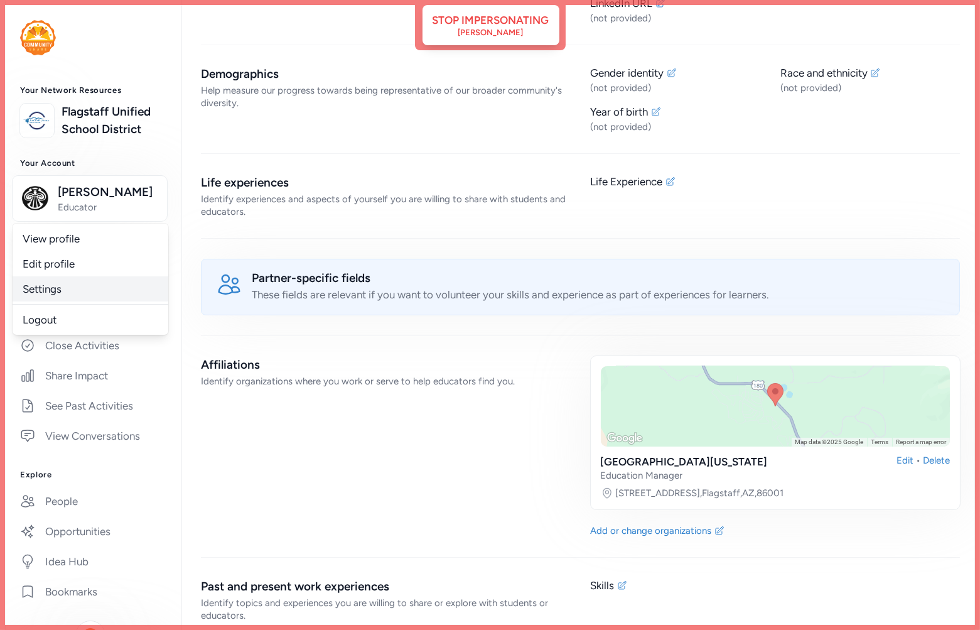
click at [58, 301] on link "Settings" at bounding box center [91, 288] width 156 height 25
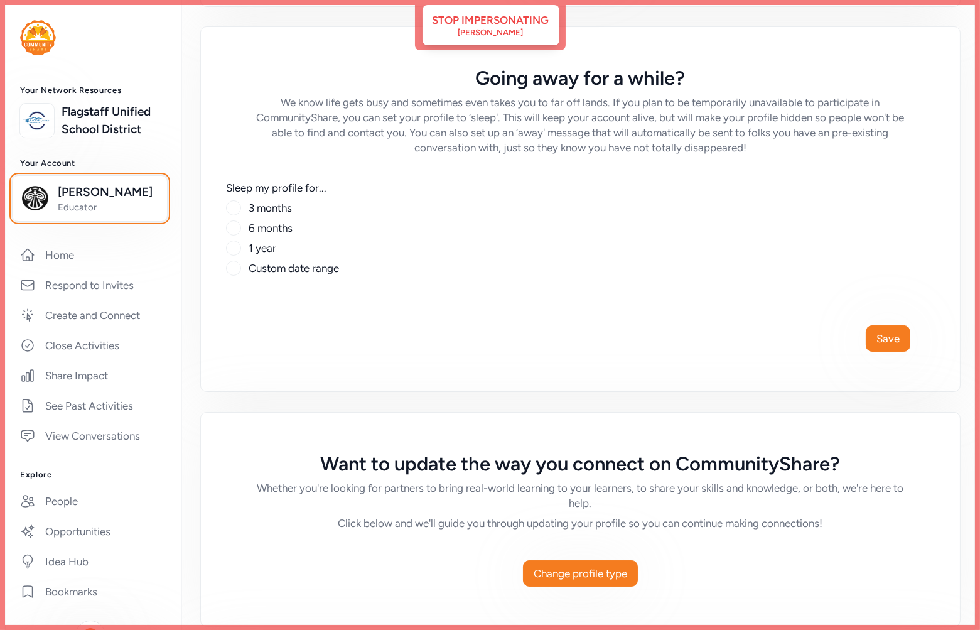
scroll to position [348, 0]
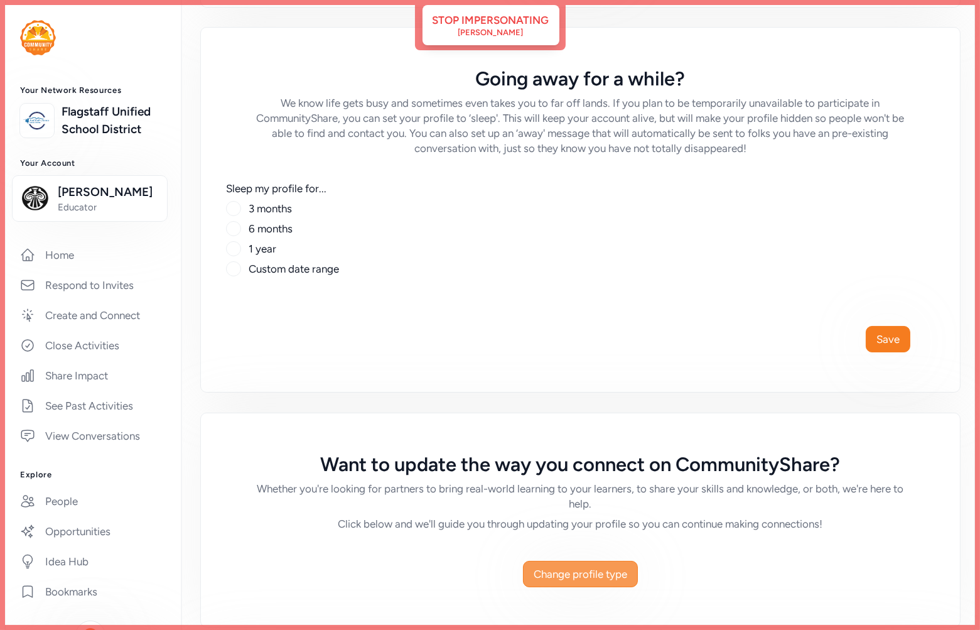
click at [569, 579] on span "Change profile type" at bounding box center [581, 573] width 94 height 15
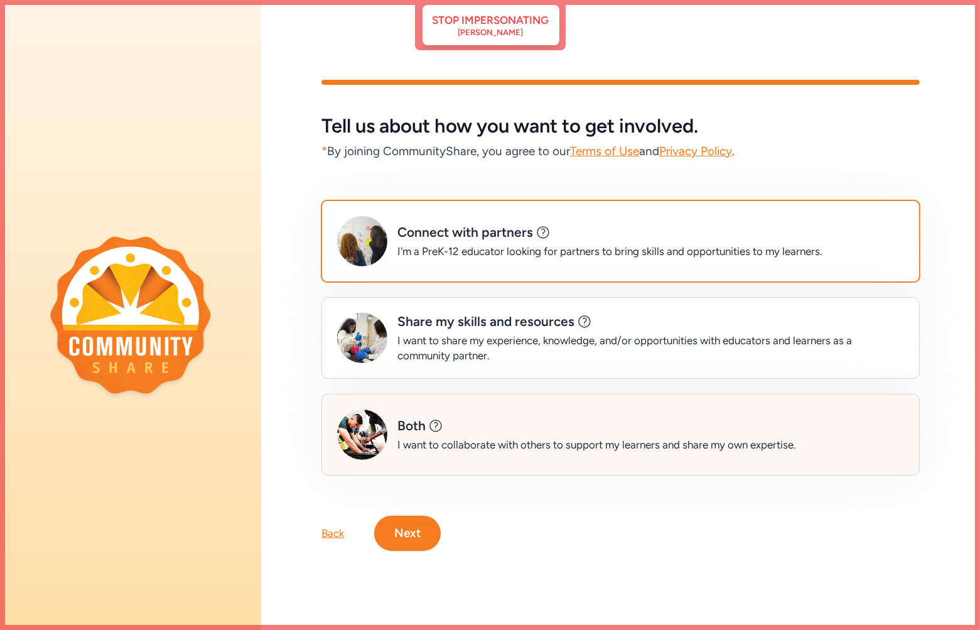
click at [462, 424] on div "Both This is a great option for: Educational organizations and libraries School…" at bounding box center [596, 426] width 399 height 18
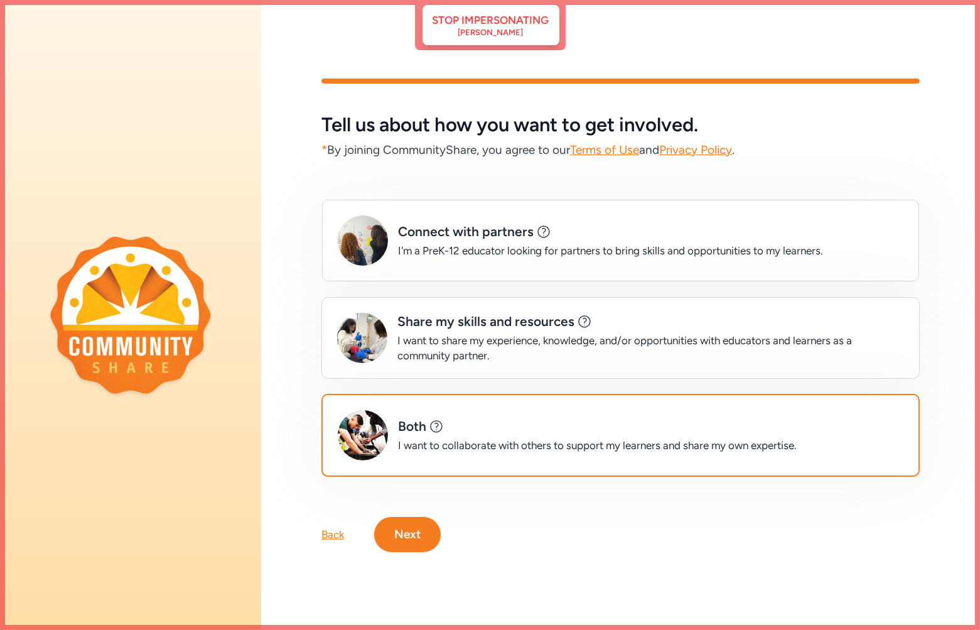
click at [403, 530] on button "Next" at bounding box center [407, 534] width 67 height 35
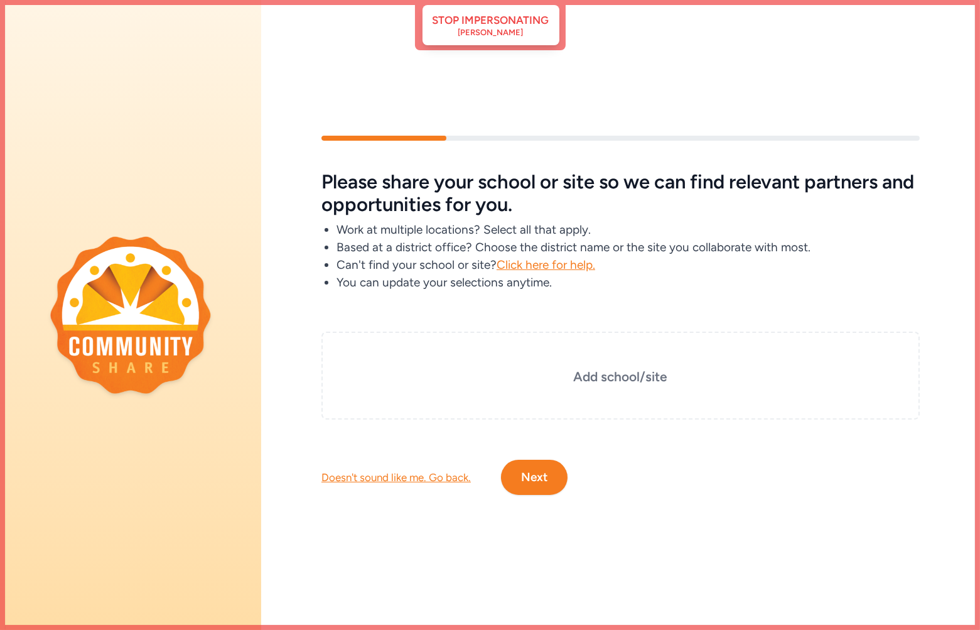
click at [537, 469] on button "Next" at bounding box center [534, 477] width 67 height 35
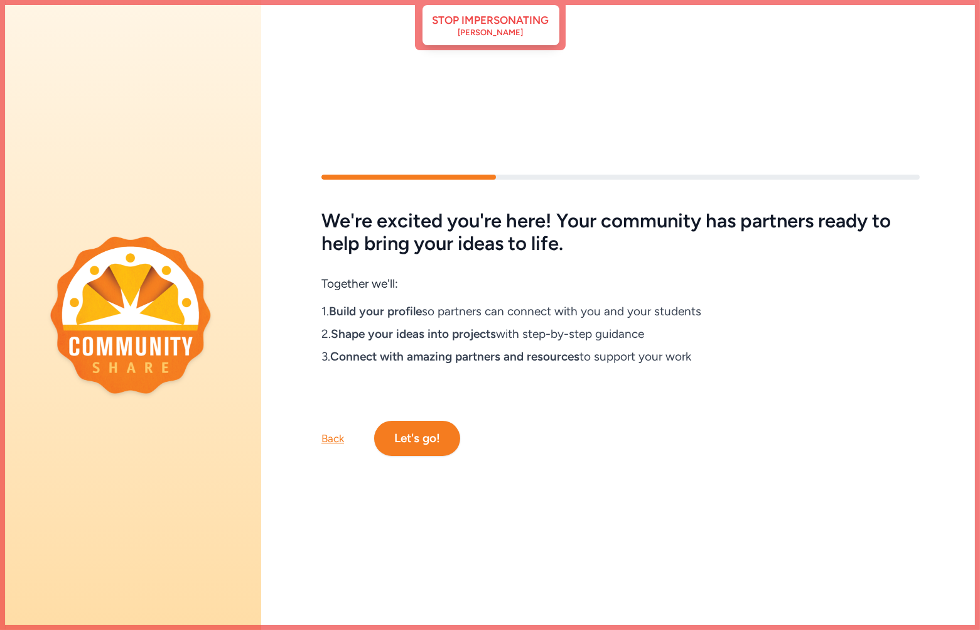
click at [419, 438] on button "Let's go!" at bounding box center [417, 438] width 86 height 35
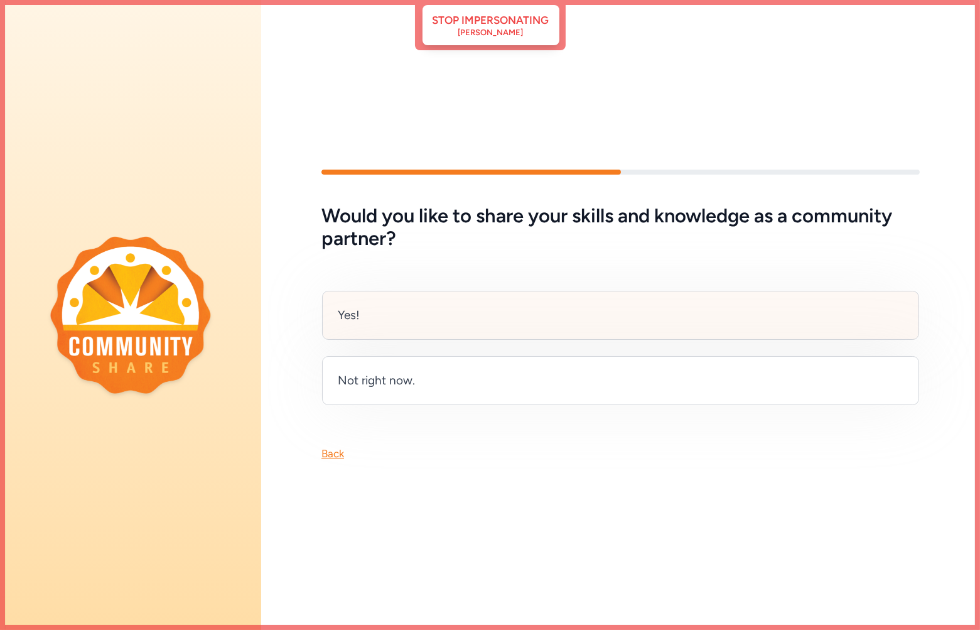
click at [405, 304] on div "Yes!" at bounding box center [620, 315] width 597 height 49
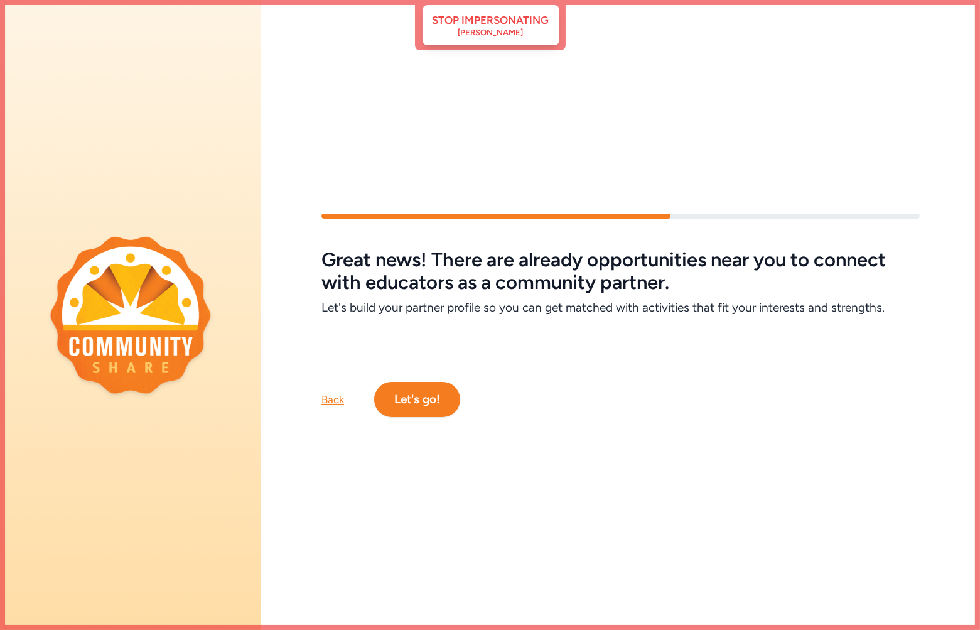
click at [439, 391] on button "Let's go!" at bounding box center [417, 399] width 86 height 35
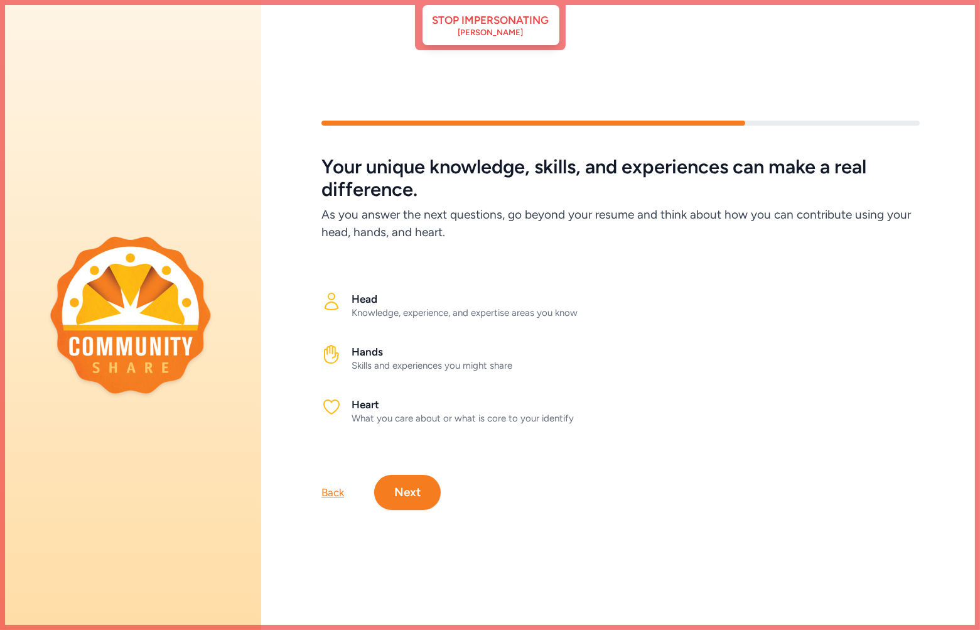
click at [421, 475] on button "Next" at bounding box center [407, 492] width 67 height 35
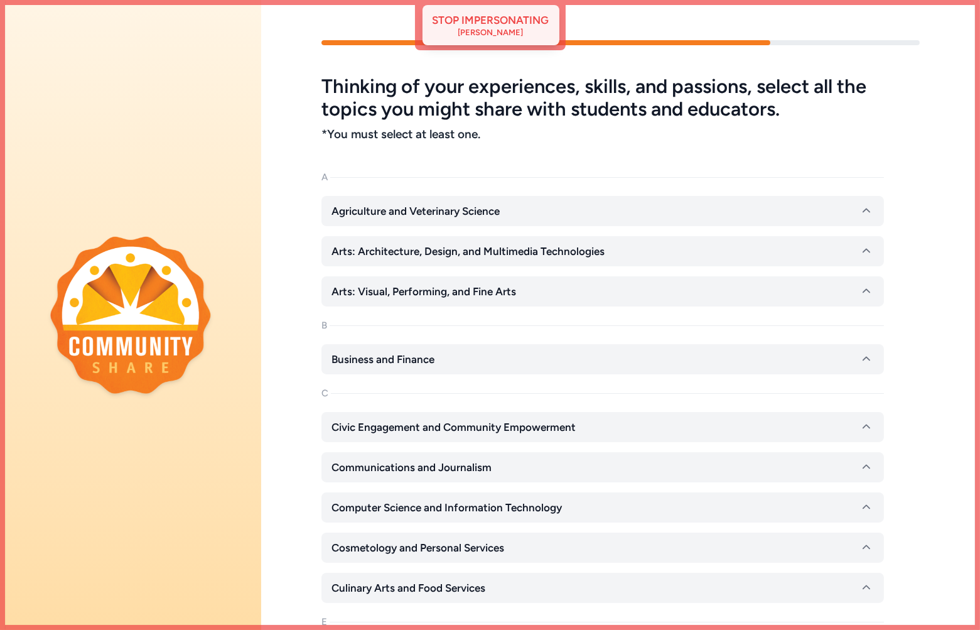
click at [516, 30] on div "Sacha Siskonen" at bounding box center [490, 33] width 65 height 10
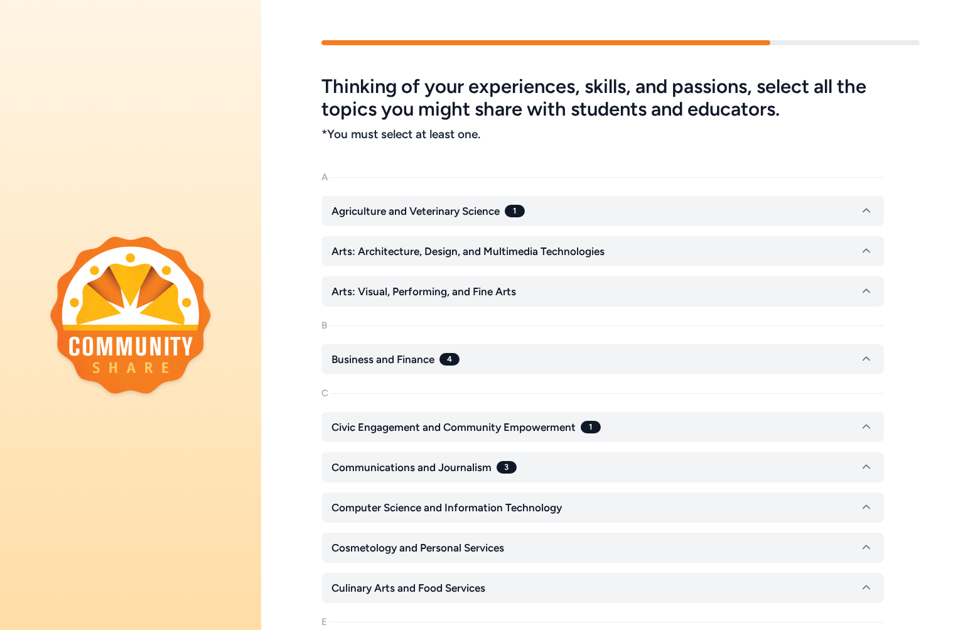
click at [166, 296] on img at bounding box center [130, 314] width 161 height 157
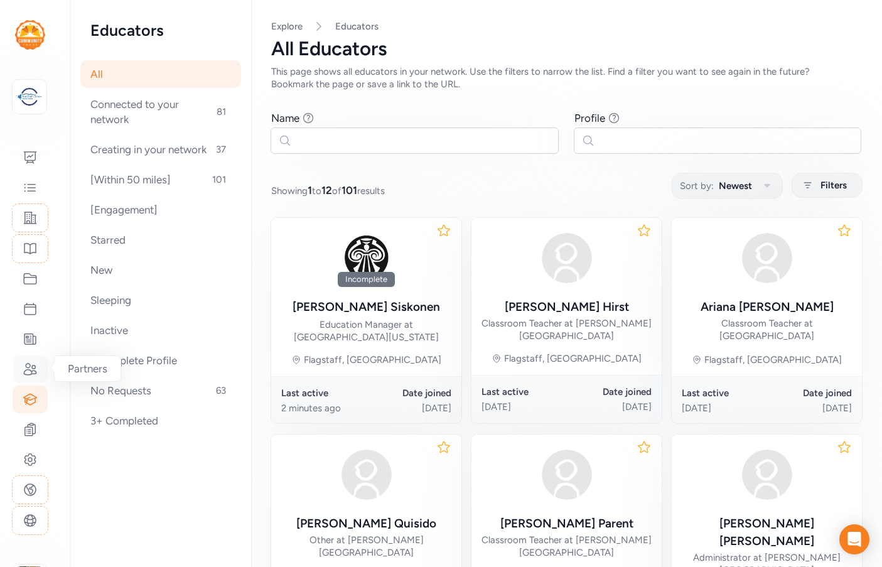
click at [26, 368] on icon at bounding box center [30, 369] width 15 height 15
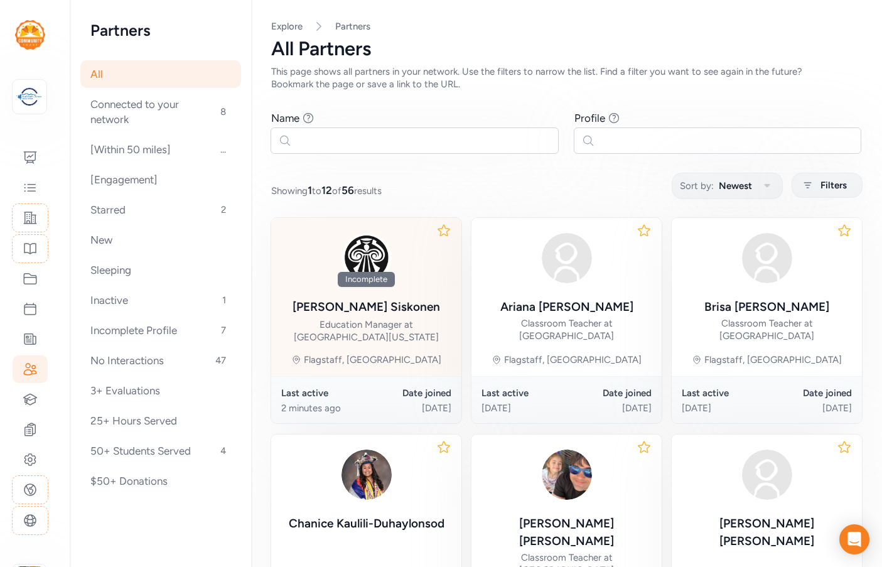
click at [401, 313] on div "Sacha Siskonen" at bounding box center [367, 307] width 148 height 18
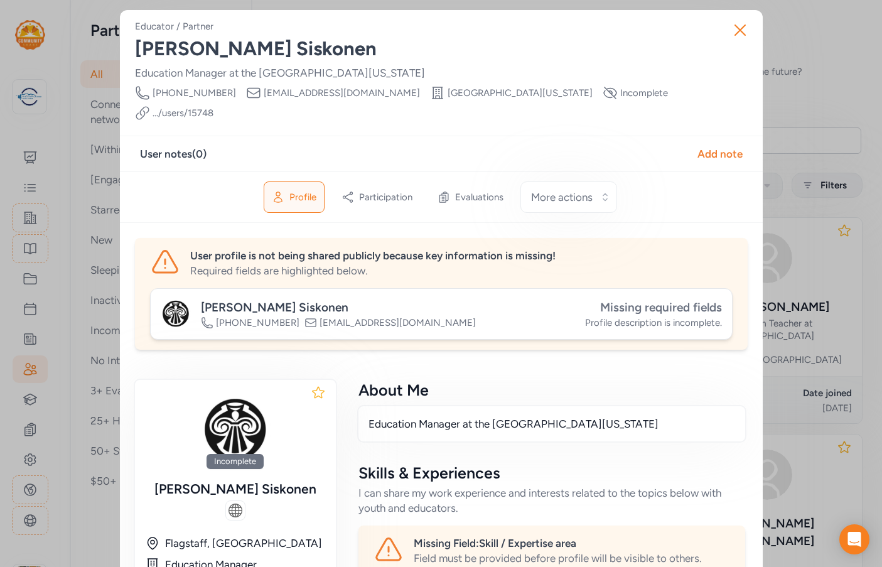
click at [659, 300] on span "Missing required fields" at bounding box center [661, 307] width 122 height 14
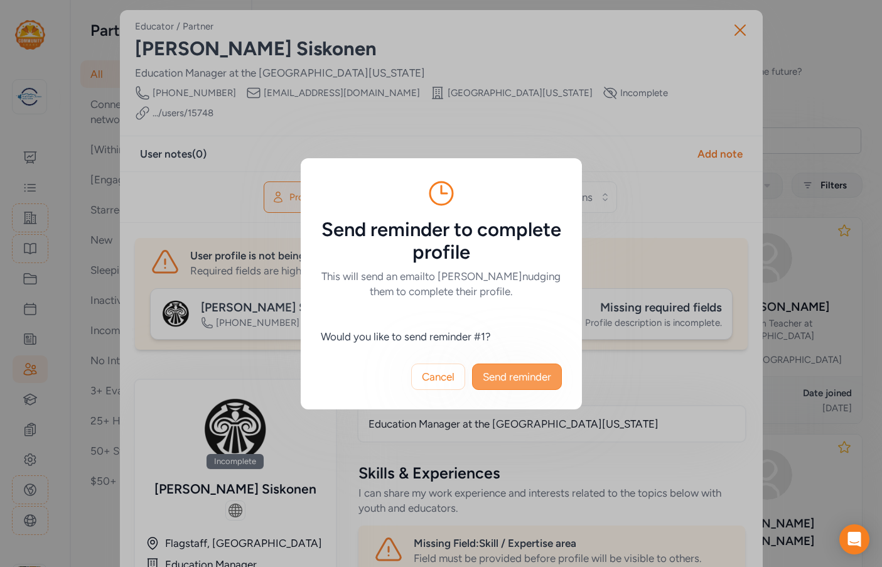
click at [517, 384] on span "Send reminder" at bounding box center [517, 376] width 68 height 15
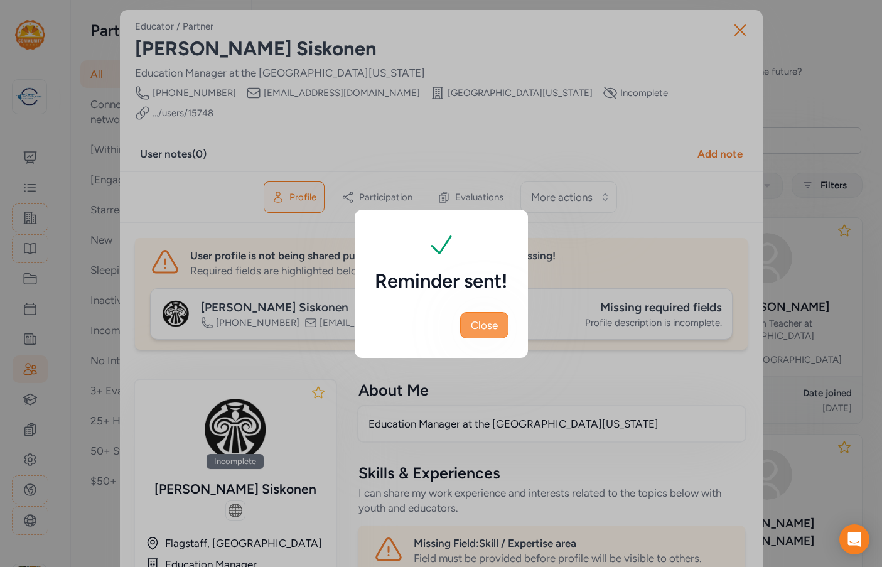
click at [475, 318] on span "Close" at bounding box center [484, 325] width 27 height 15
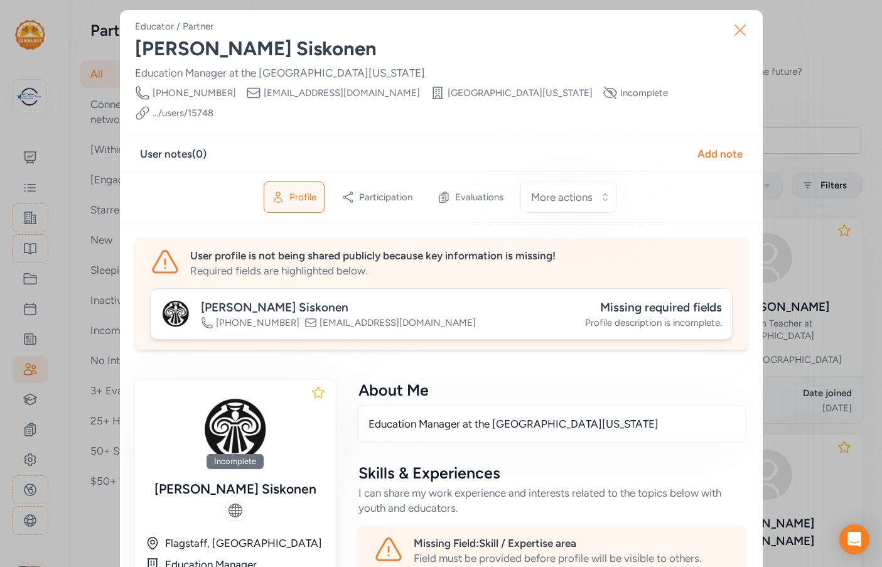
click at [740, 29] on icon "button" at bounding box center [740, 30] width 20 height 20
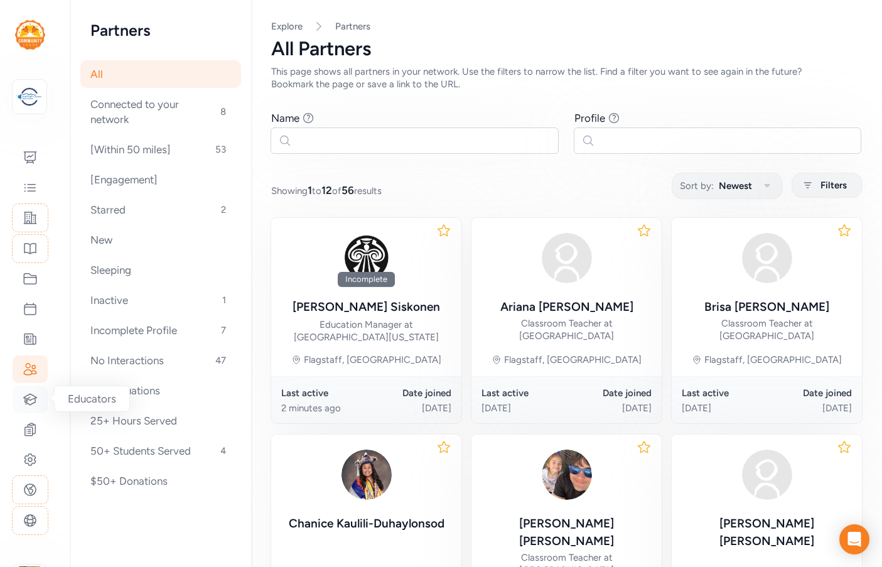
click at [35, 401] on icon at bounding box center [30, 399] width 13 height 11
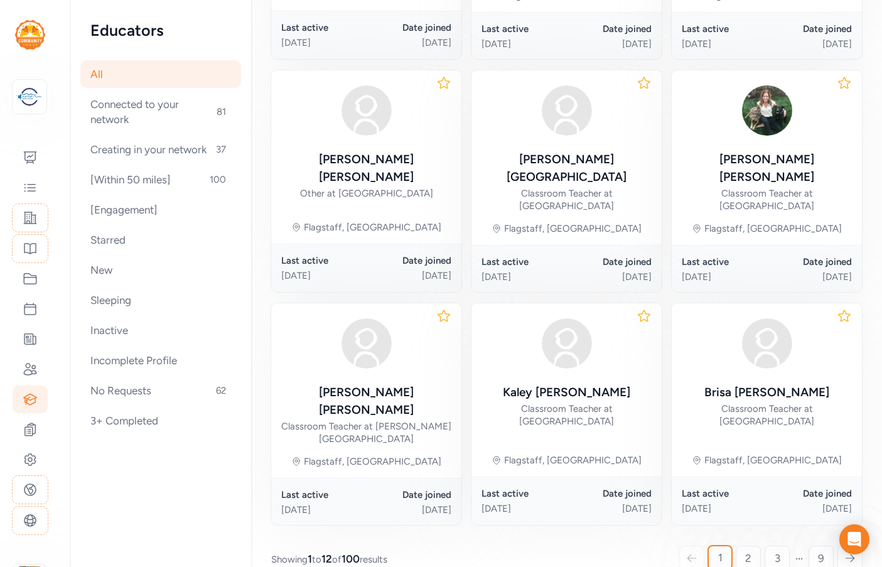
scroll to position [604, 0]
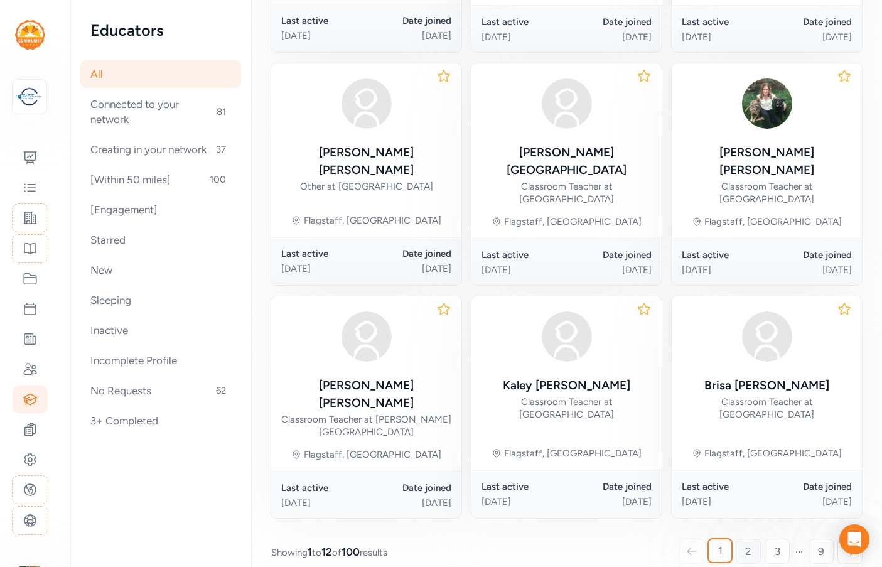
click at [742, 539] on link "2" at bounding box center [748, 551] width 25 height 25
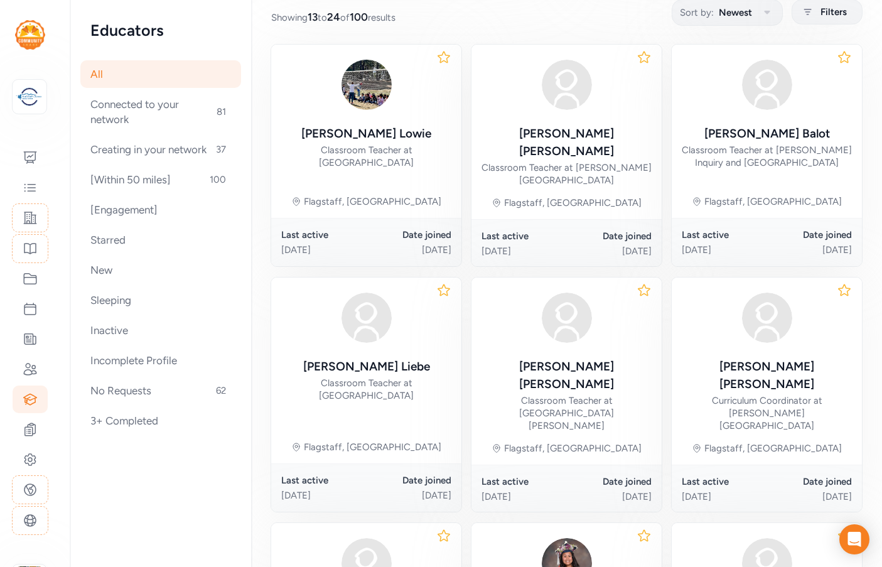
scroll to position [299, 0]
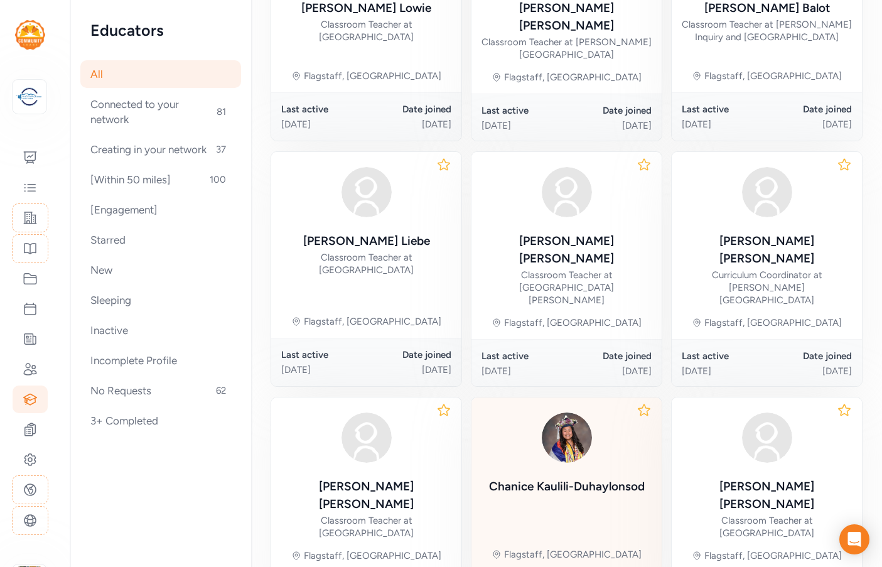
click at [574, 407] on img at bounding box center [567, 437] width 60 height 60
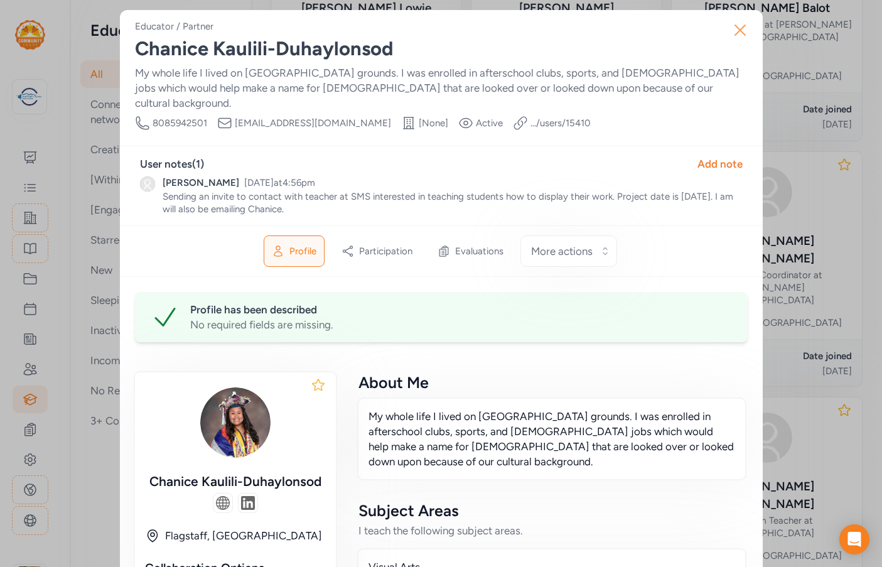
click at [739, 28] on icon "button" at bounding box center [740, 30] width 20 height 20
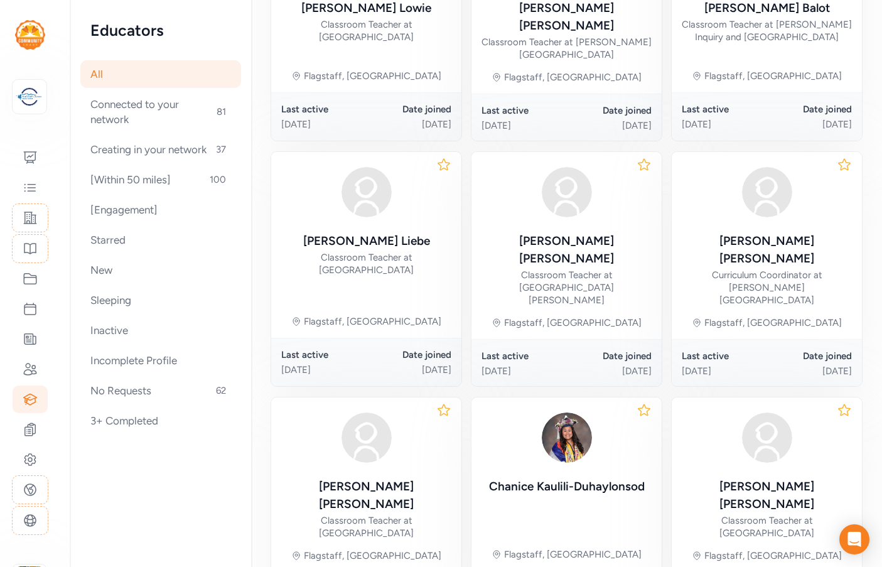
scroll to position [550, 0]
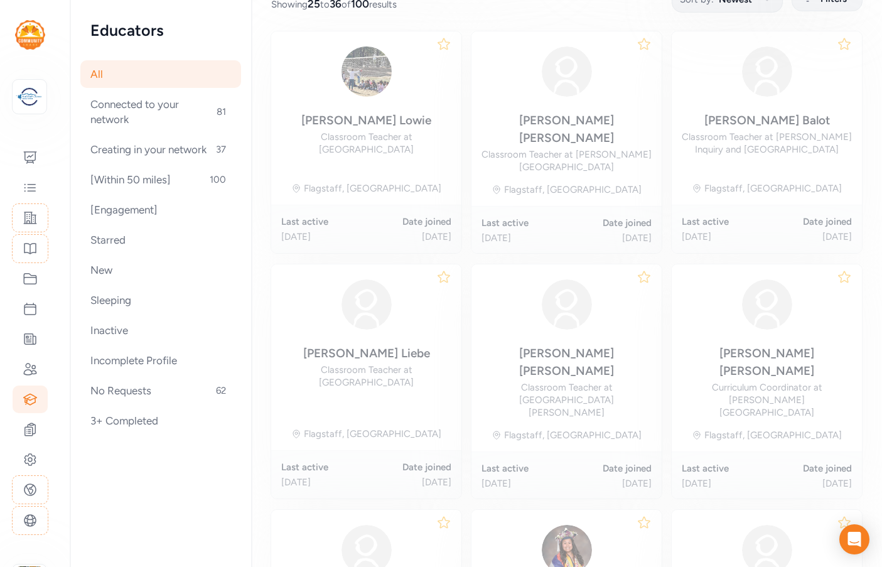
scroll to position [173, 0]
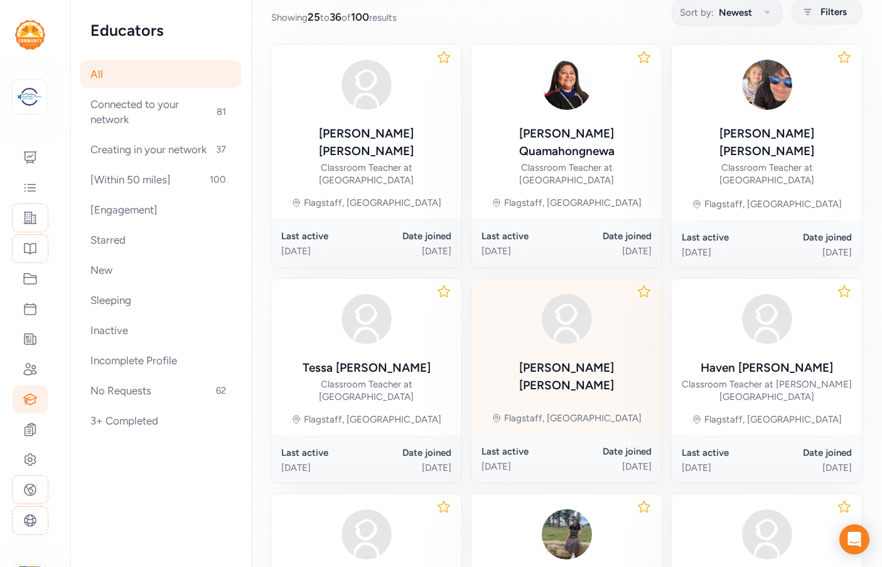
click at [588, 321] on div at bounding box center [566, 319] width 170 height 60
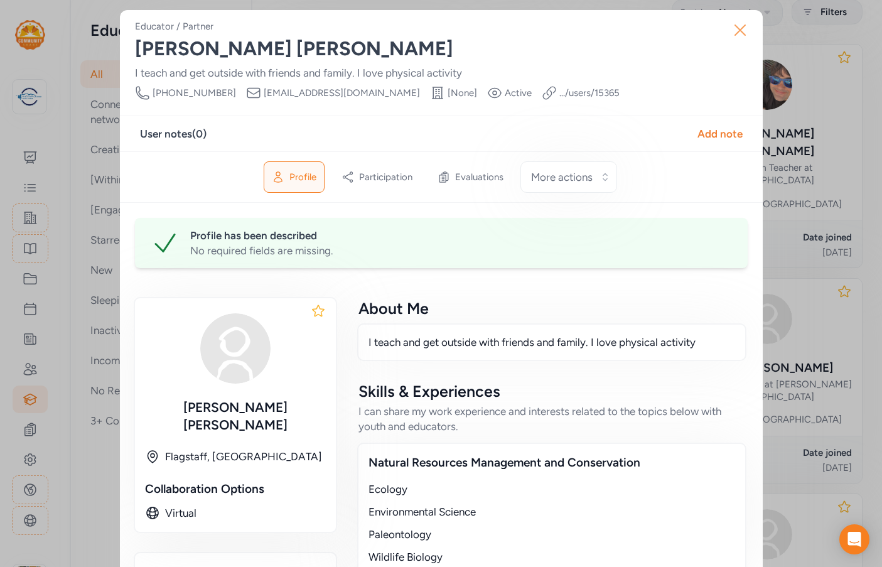
click at [737, 25] on icon "button" at bounding box center [740, 30] width 20 height 20
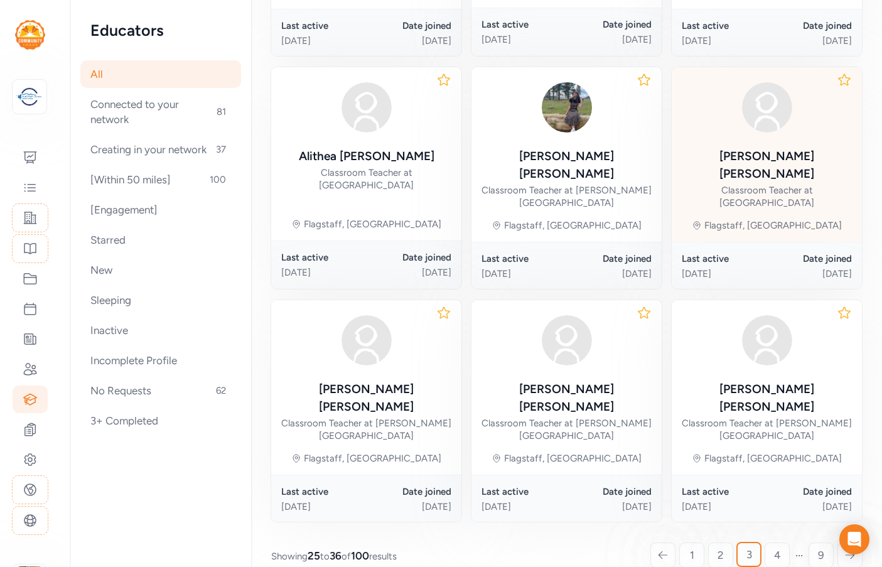
scroll to position [603, 0]
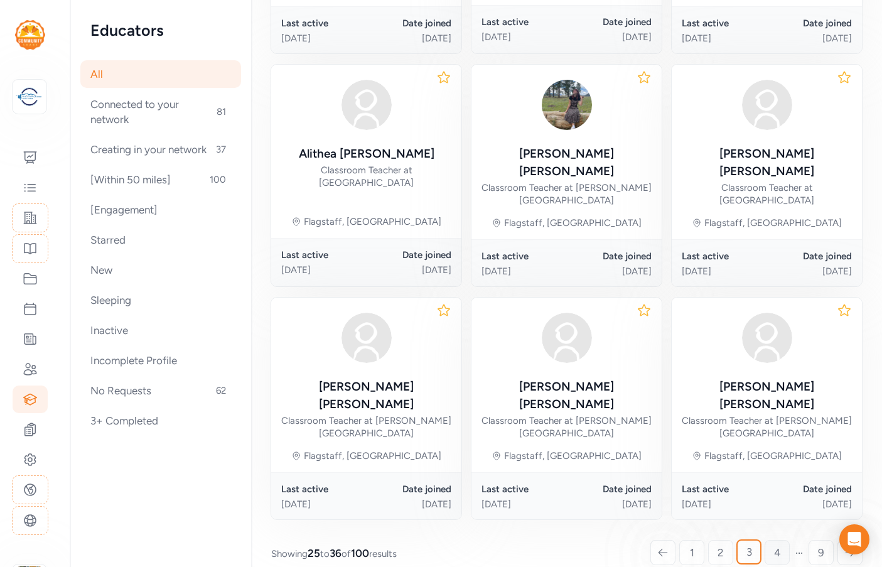
click at [774, 545] on span "4" at bounding box center [777, 552] width 7 height 15
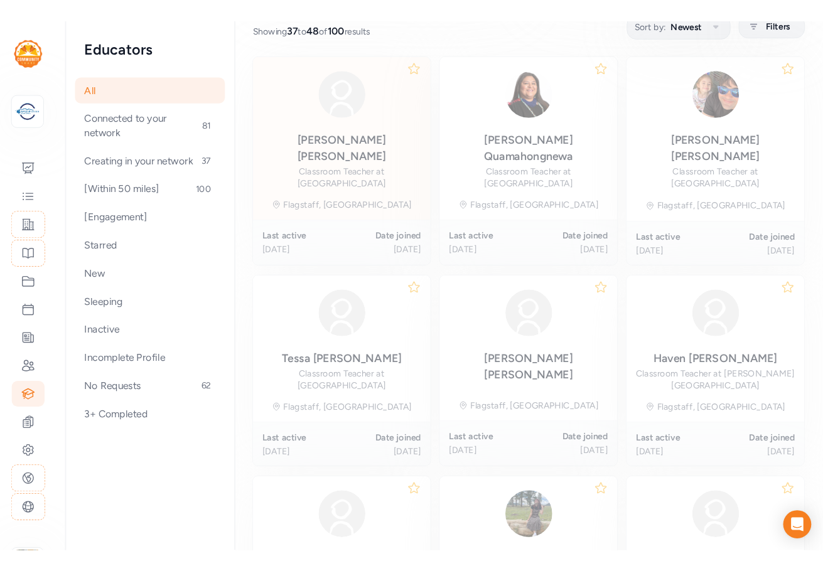
scroll to position [173, 0]
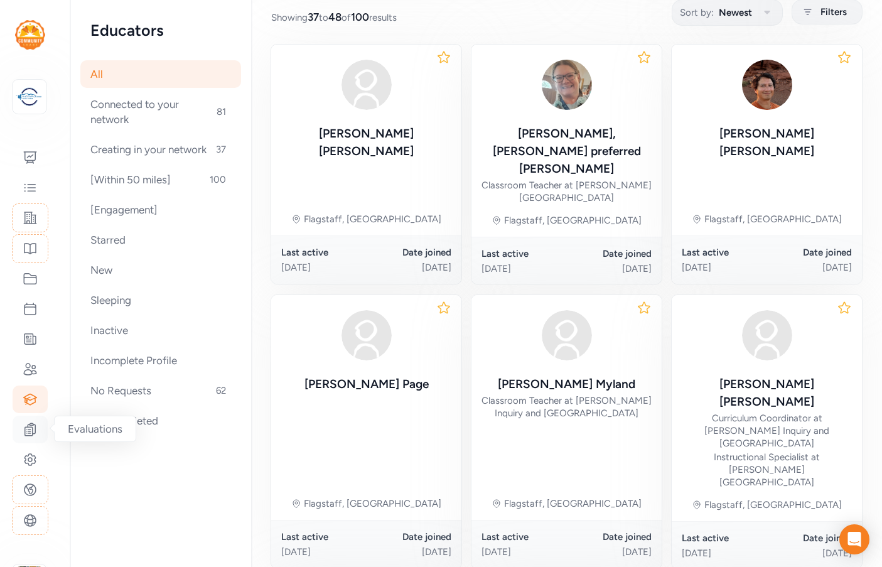
click at [32, 431] on icon at bounding box center [30, 429] width 11 height 13
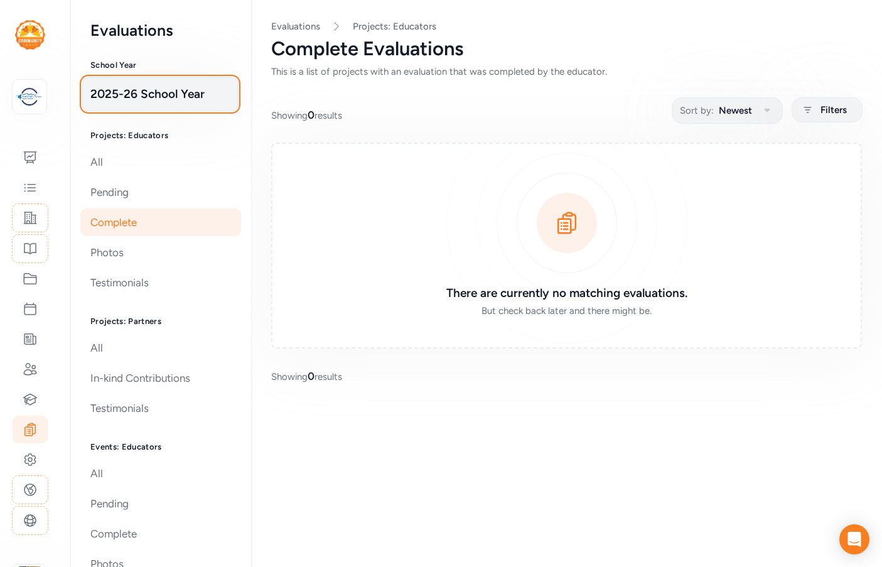
click at [177, 88] on span "2025-26 School Year" at bounding box center [159, 94] width 139 height 18
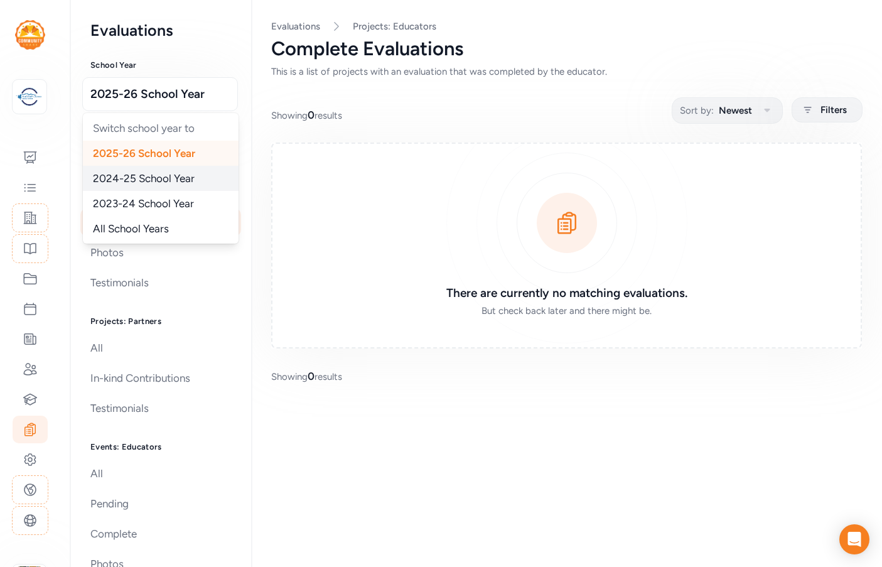
click at [173, 174] on span "2024-25 School Year" at bounding box center [144, 178] width 102 height 13
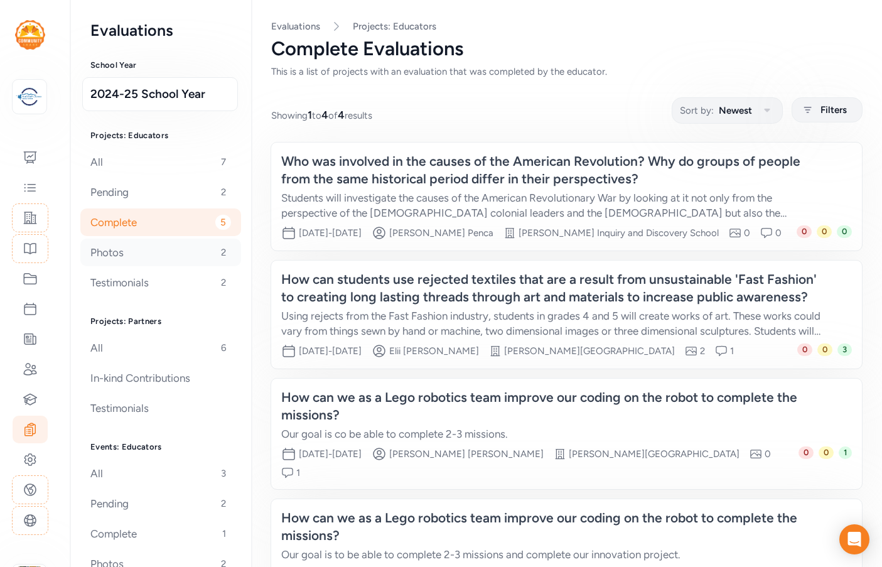
click at [149, 259] on div "Photos 2" at bounding box center [160, 253] width 161 height 28
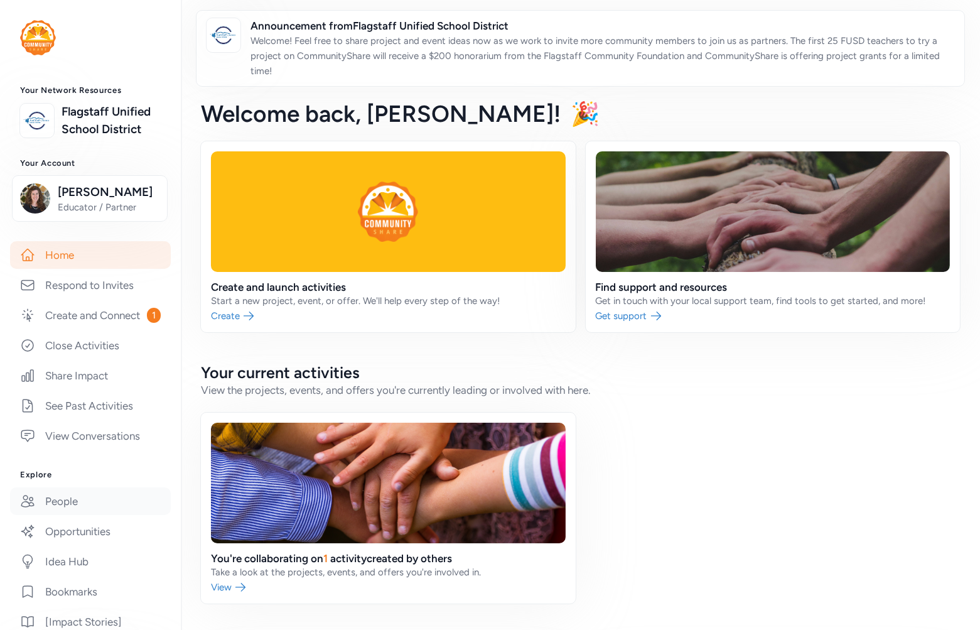
click at [83, 515] on link "People" at bounding box center [90, 501] width 161 height 28
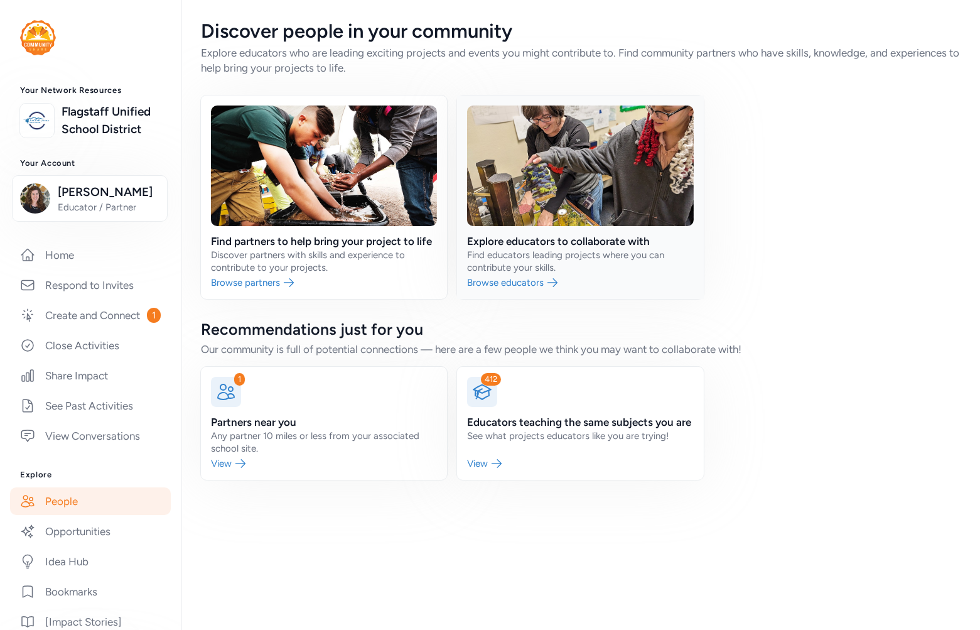
click at [535, 254] on link at bounding box center [580, 196] width 246 height 203
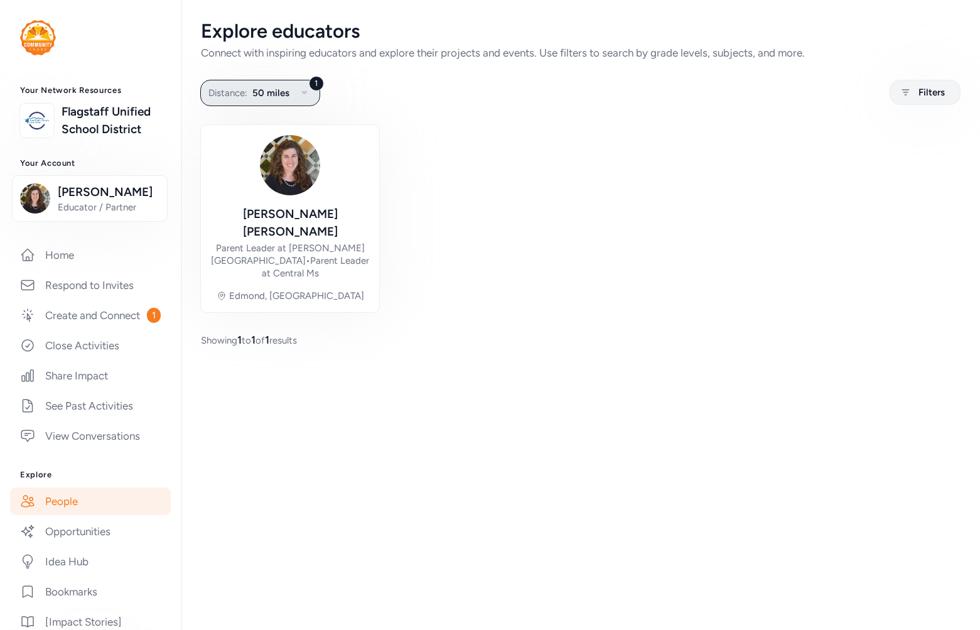
click at [247, 102] on button "1 Distance: 50 miles" at bounding box center [260, 93] width 120 height 26
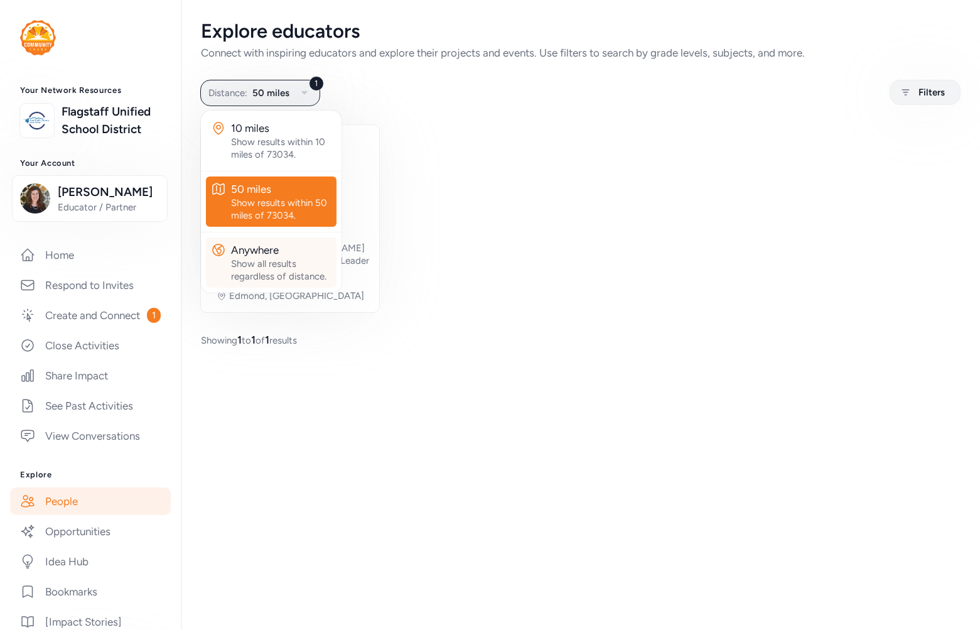
click at [244, 262] on div "Show all results regardless of distance." at bounding box center [281, 269] width 100 height 25
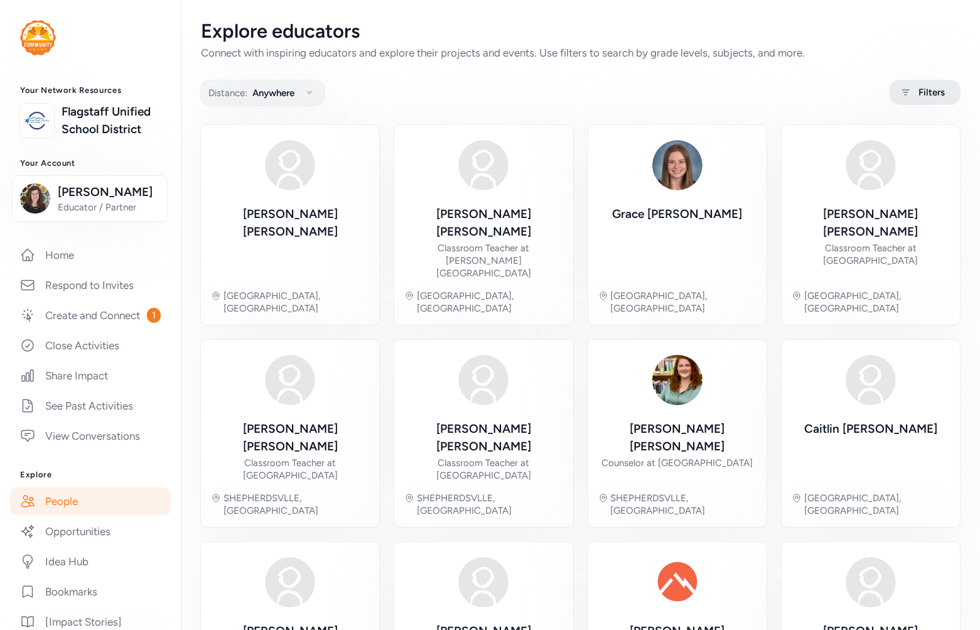
click at [921, 85] on span "Filters" at bounding box center [931, 92] width 26 height 15
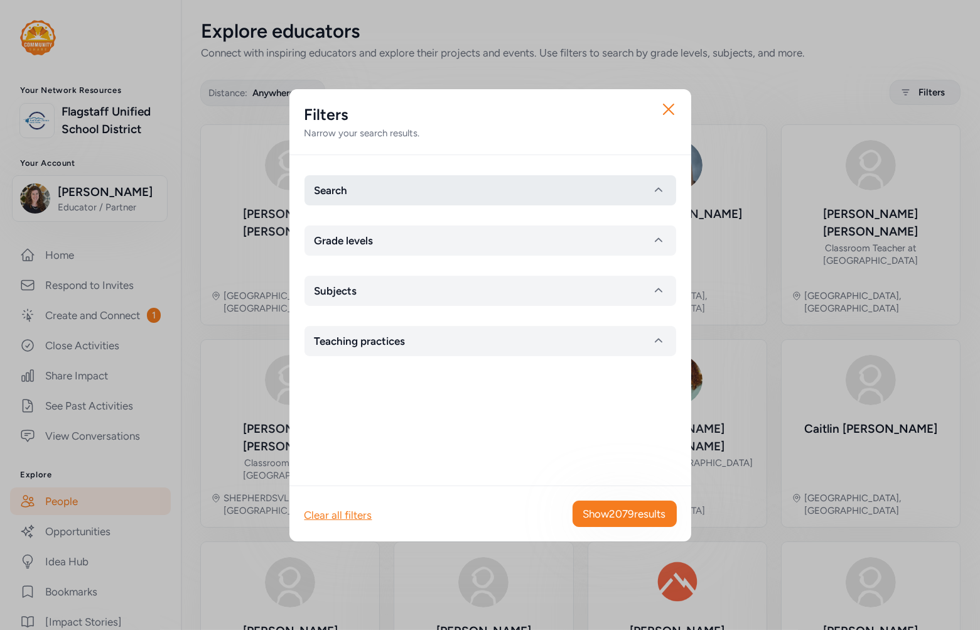
click at [413, 188] on button "Search" at bounding box center [490, 190] width 372 height 30
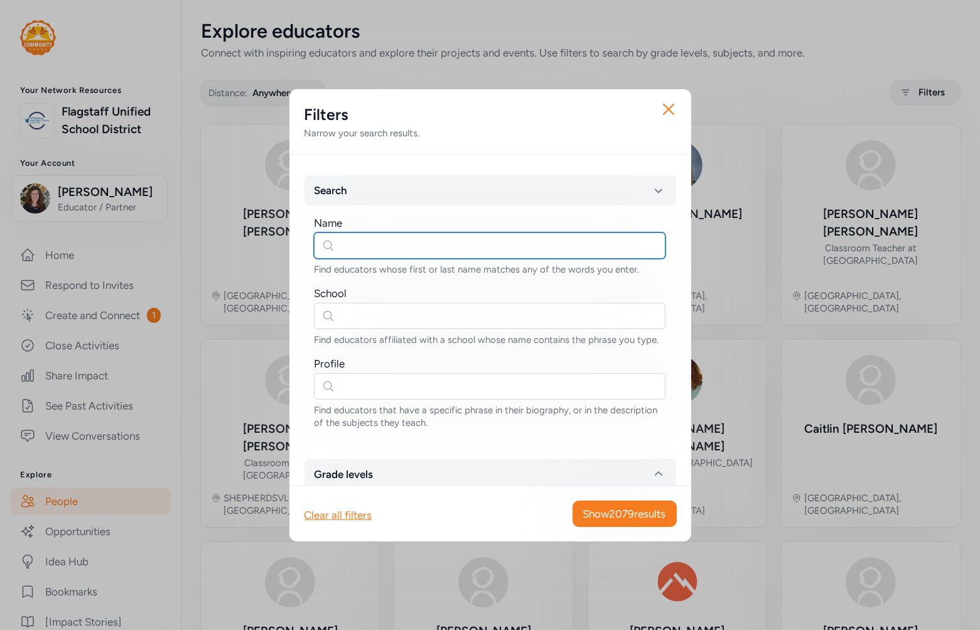
click at [346, 242] on input "text" at bounding box center [490, 245] width 352 height 26
type input "sacha"
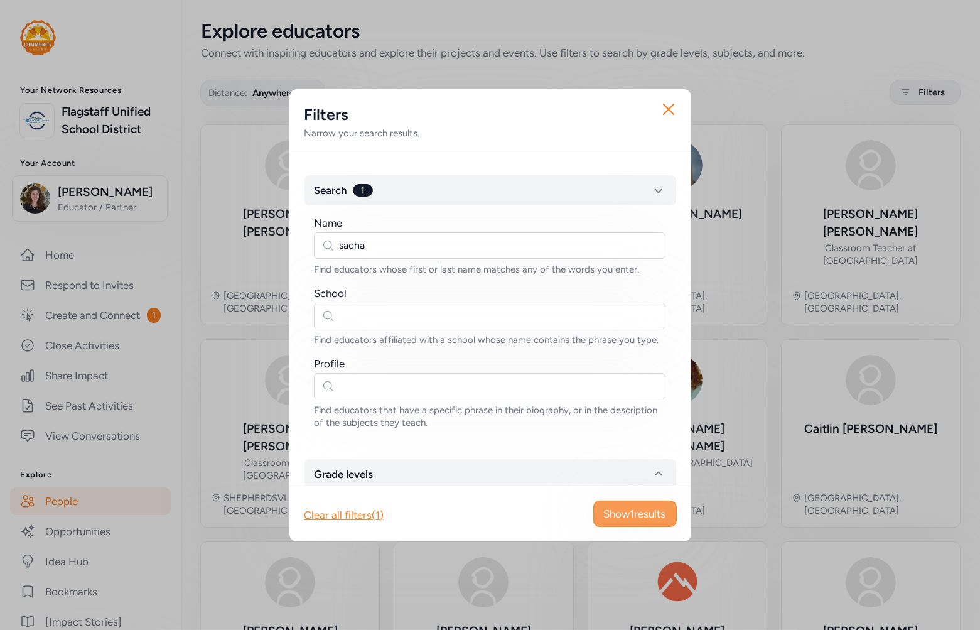
click at [652, 508] on span "Show 1 results" at bounding box center [635, 513] width 62 height 15
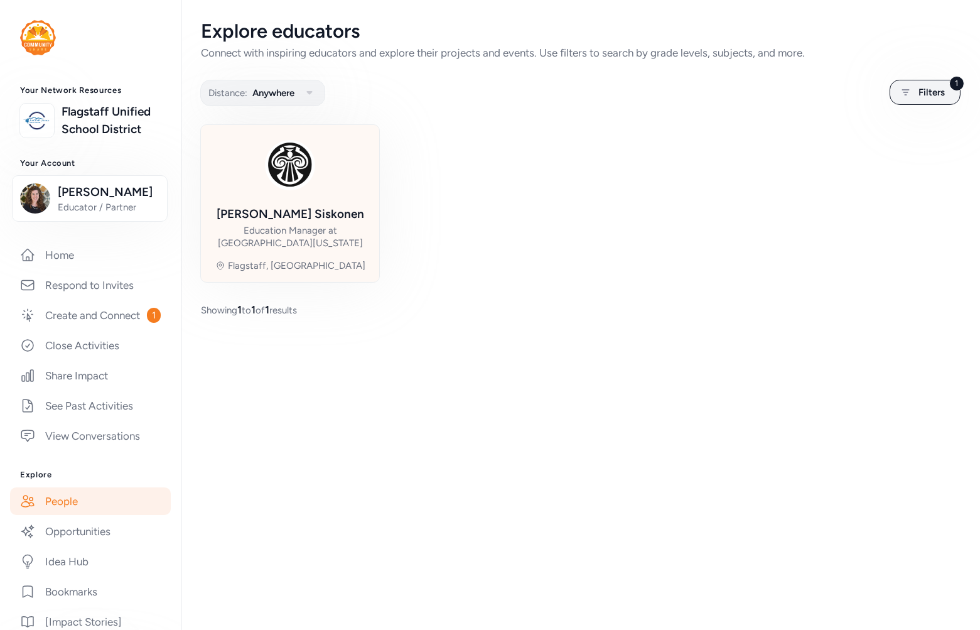
click at [267, 190] on div at bounding box center [290, 165] width 60 height 60
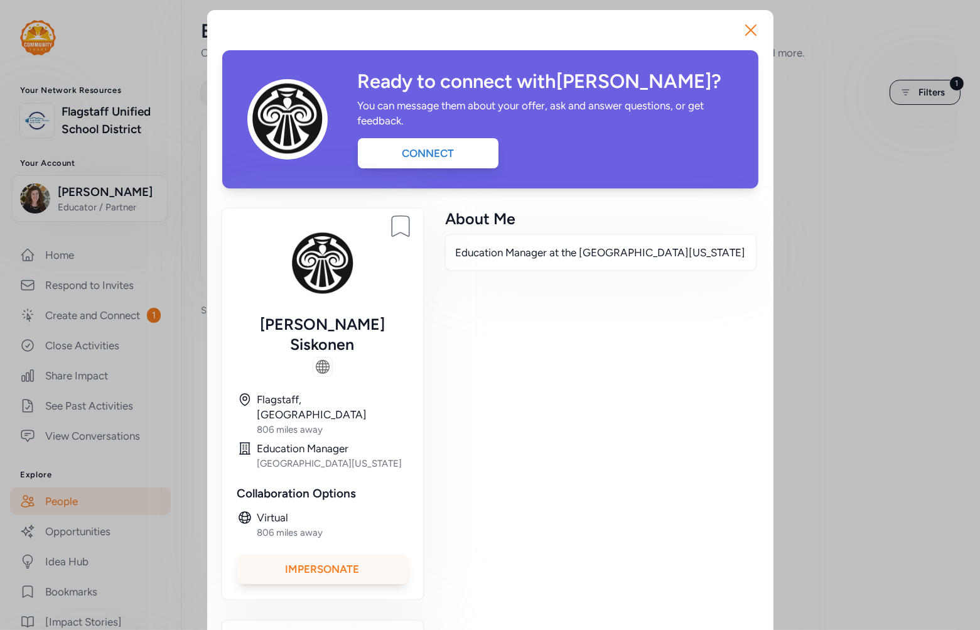
click at [355, 554] on div "Impersonate" at bounding box center [322, 569] width 171 height 30
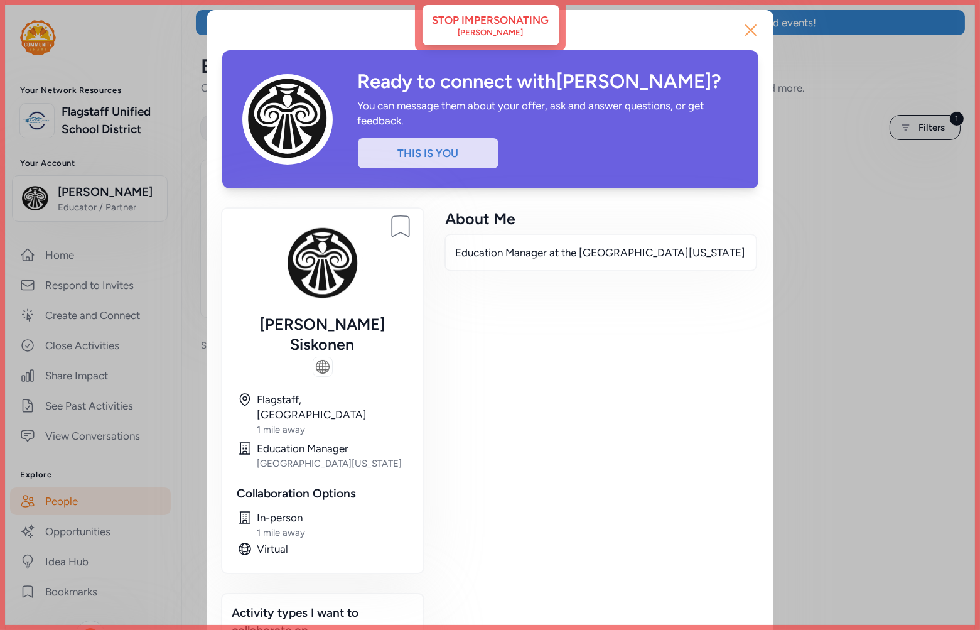
click at [741, 26] on icon "button" at bounding box center [751, 30] width 20 height 20
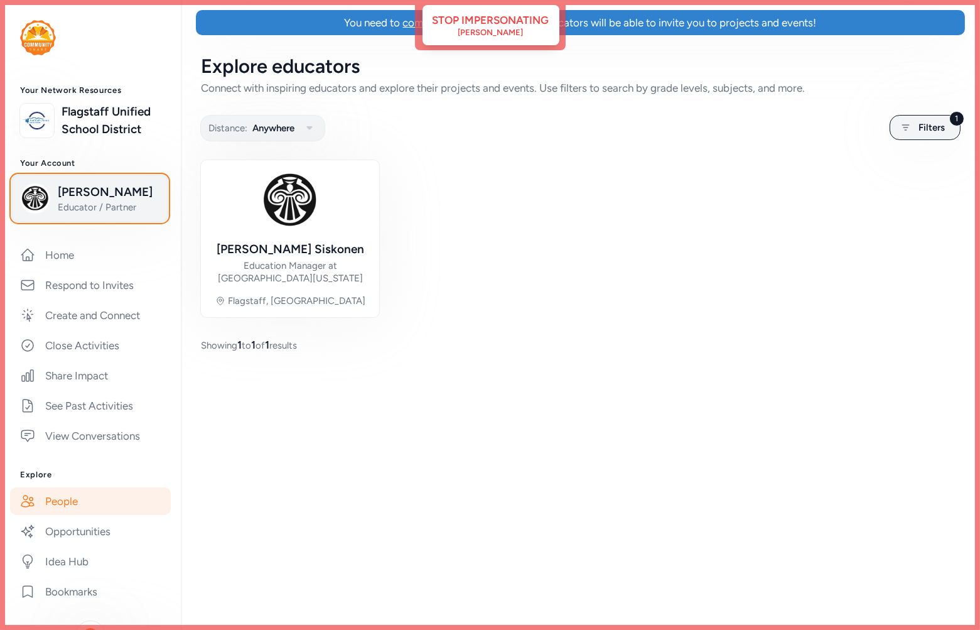
click at [91, 201] on span "[PERSON_NAME]" at bounding box center [109, 192] width 102 height 18
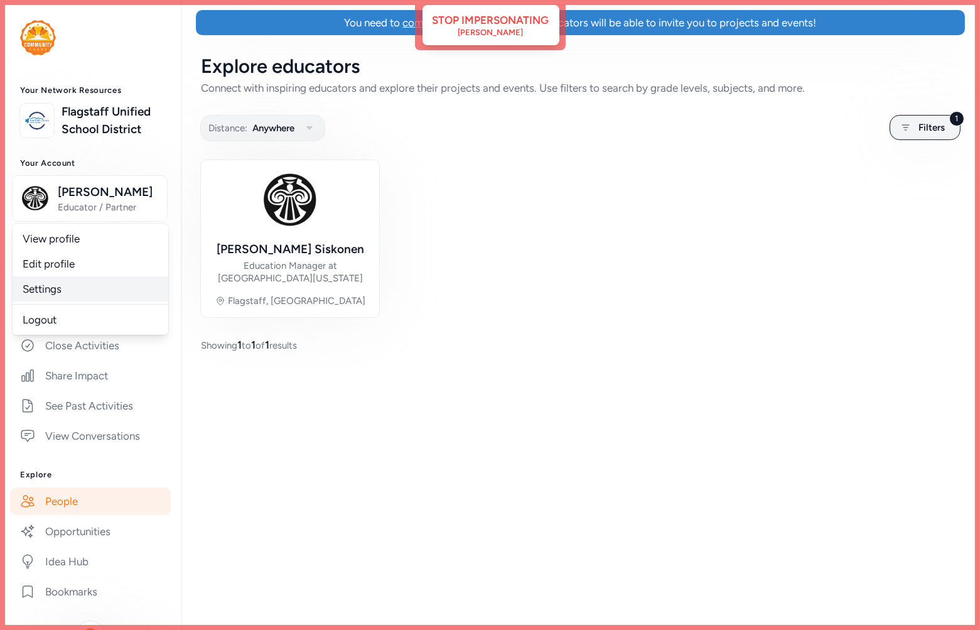
click at [53, 301] on link "Settings" at bounding box center [91, 288] width 156 height 25
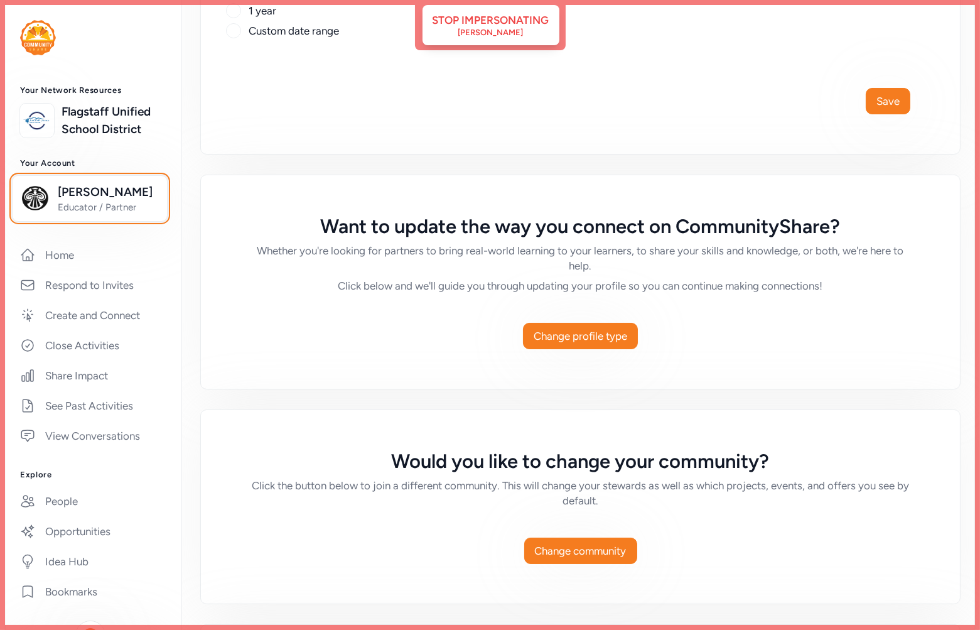
scroll to position [697, 0]
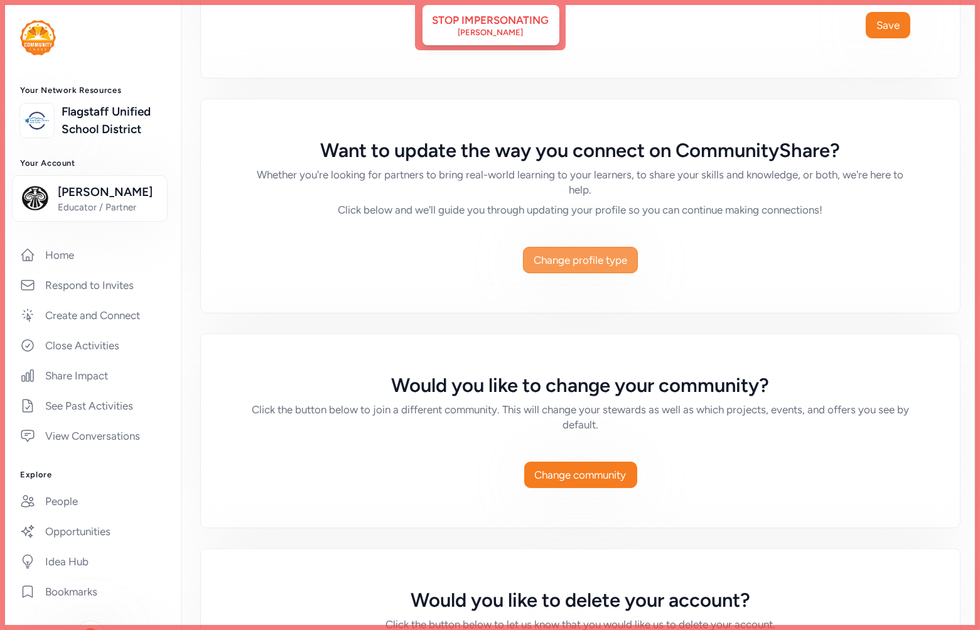
click at [605, 255] on span "Change profile type" at bounding box center [581, 259] width 94 height 15
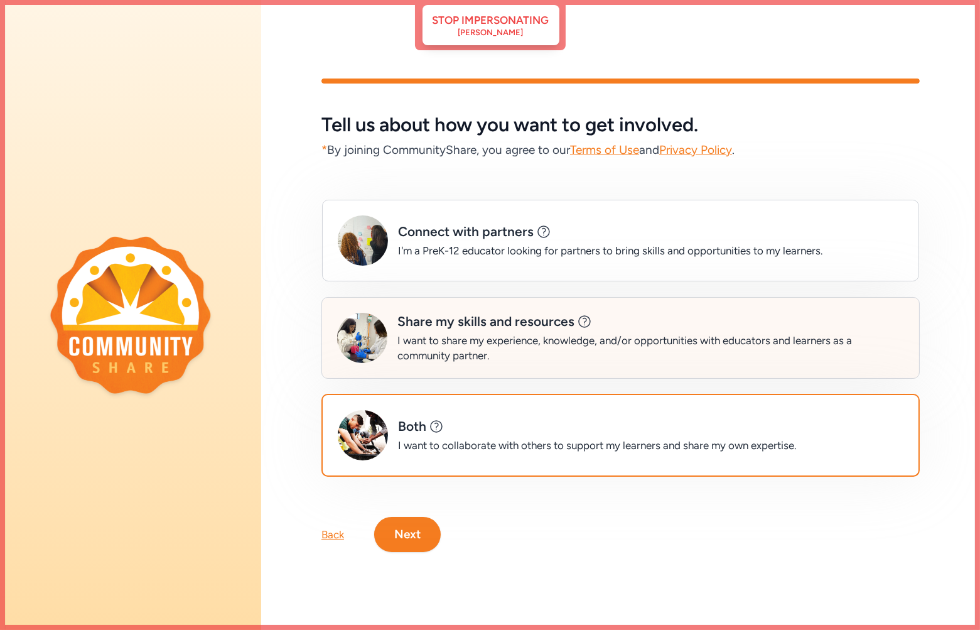
click at [481, 326] on div "Share my skills and resources Perfect for community members or organizations lo…" at bounding box center [650, 338] width 507 height 50
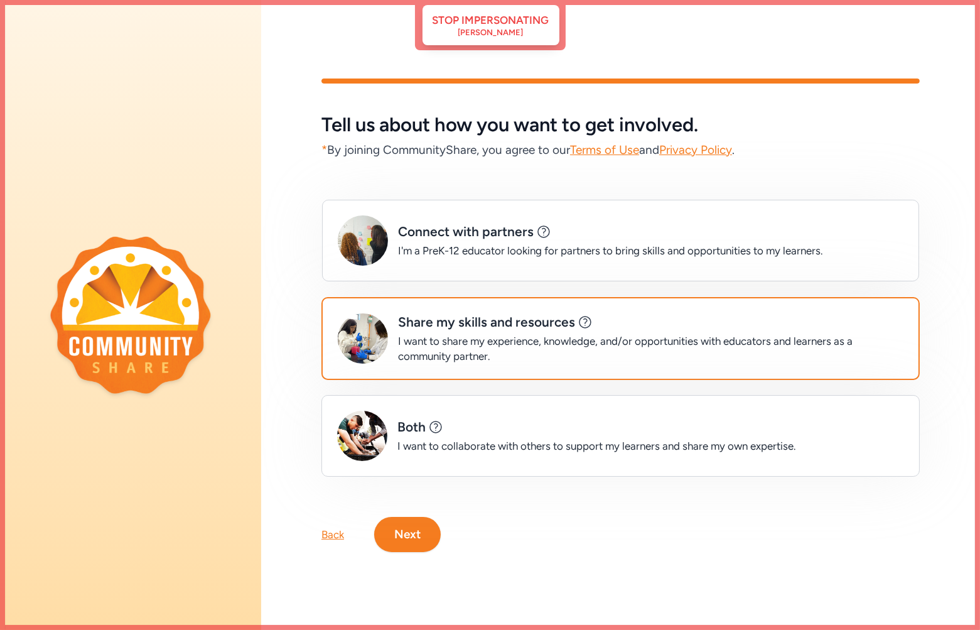
click at [411, 526] on button "Next" at bounding box center [407, 534] width 67 height 35
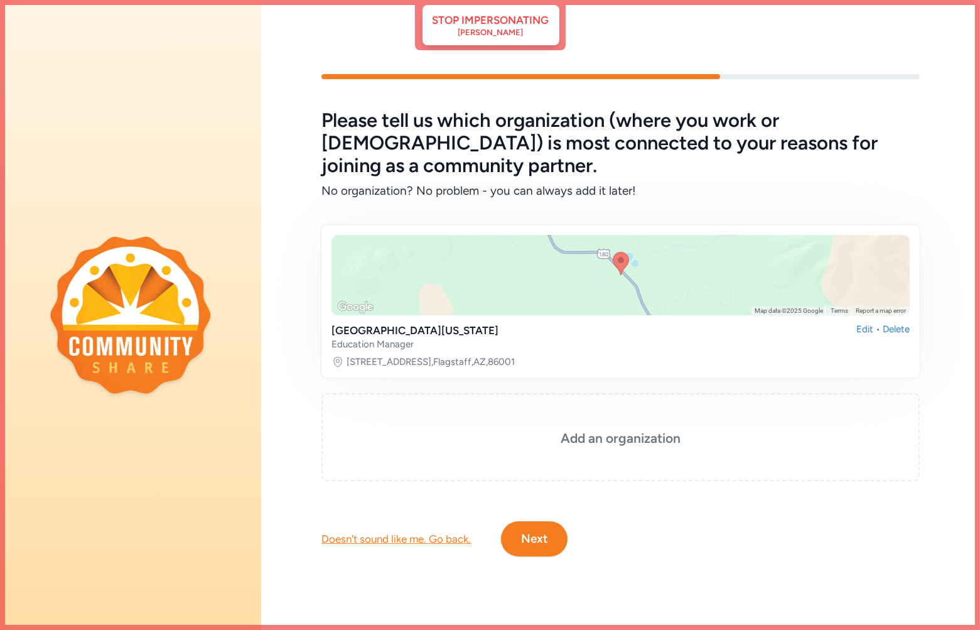
click at [551, 531] on button "Next" at bounding box center [534, 538] width 67 height 35
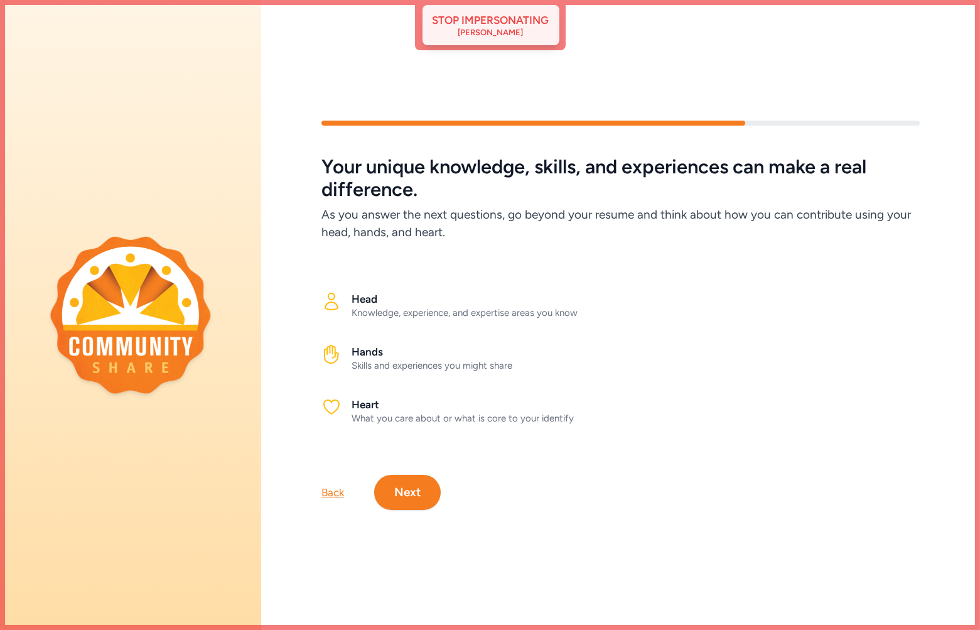
click at [484, 31] on div "[PERSON_NAME]" at bounding box center [490, 33] width 65 height 10
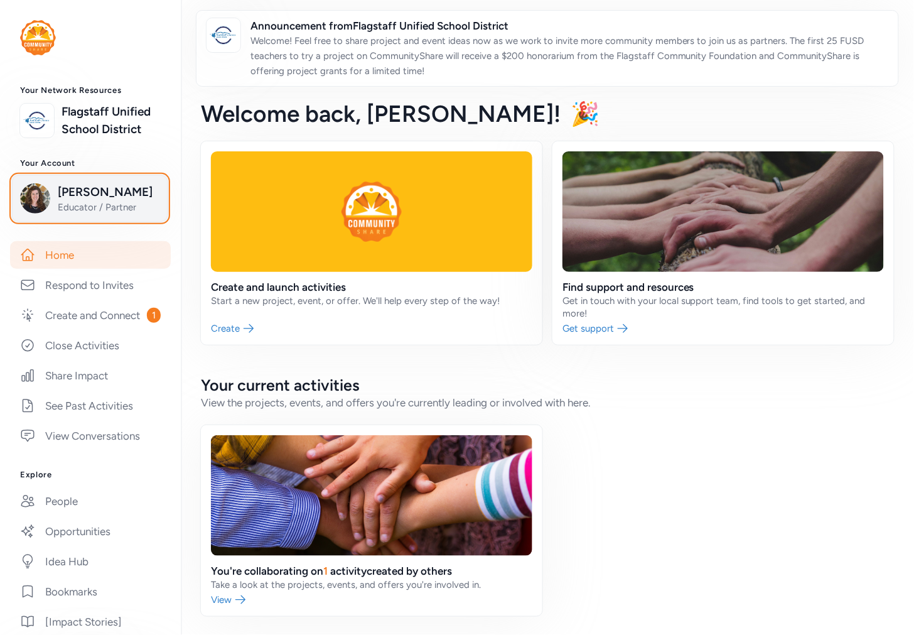
click at [99, 201] on span "[PERSON_NAME]" at bounding box center [109, 192] width 102 height 18
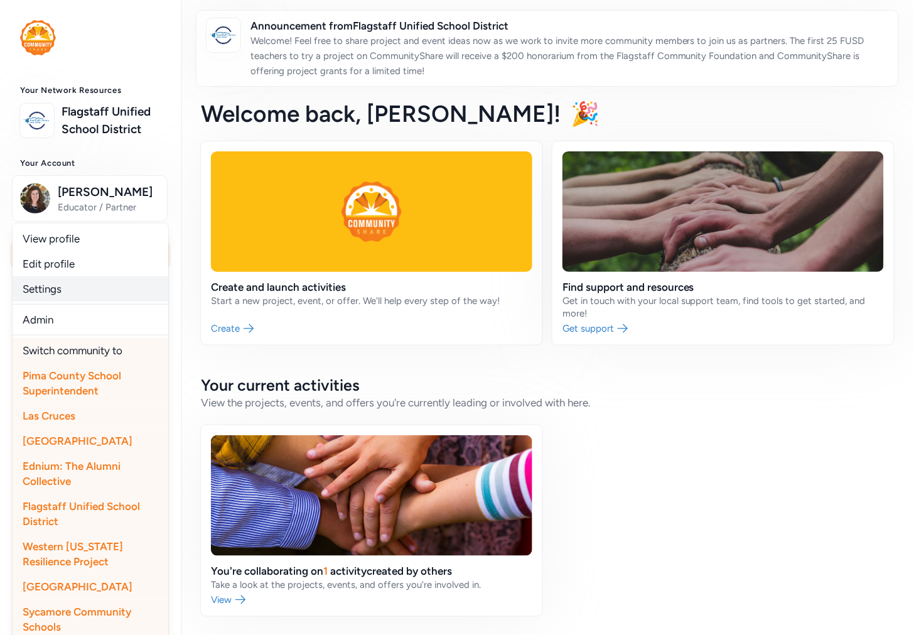
click at [66, 301] on link "Settings" at bounding box center [91, 288] width 156 height 25
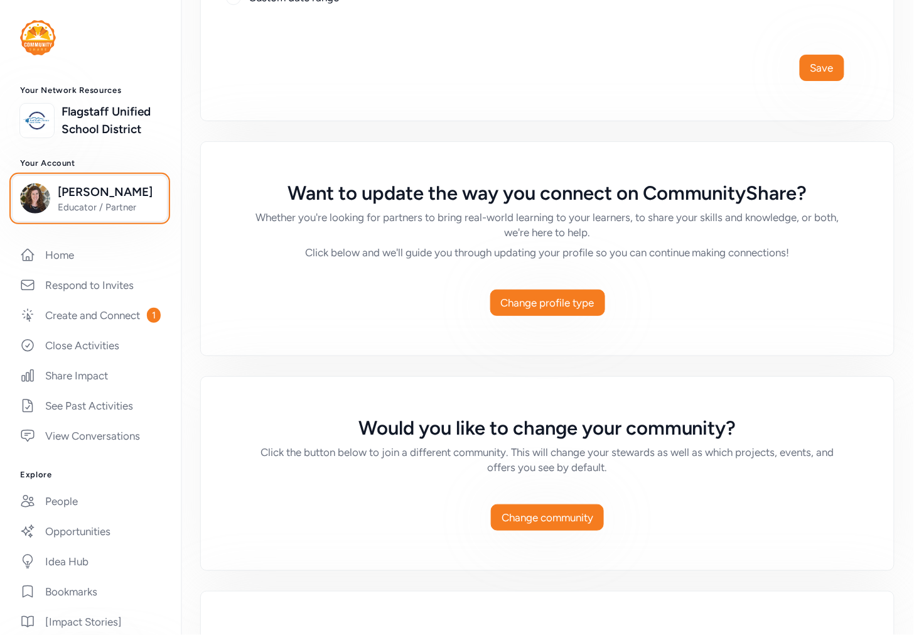
scroll to position [628, 0]
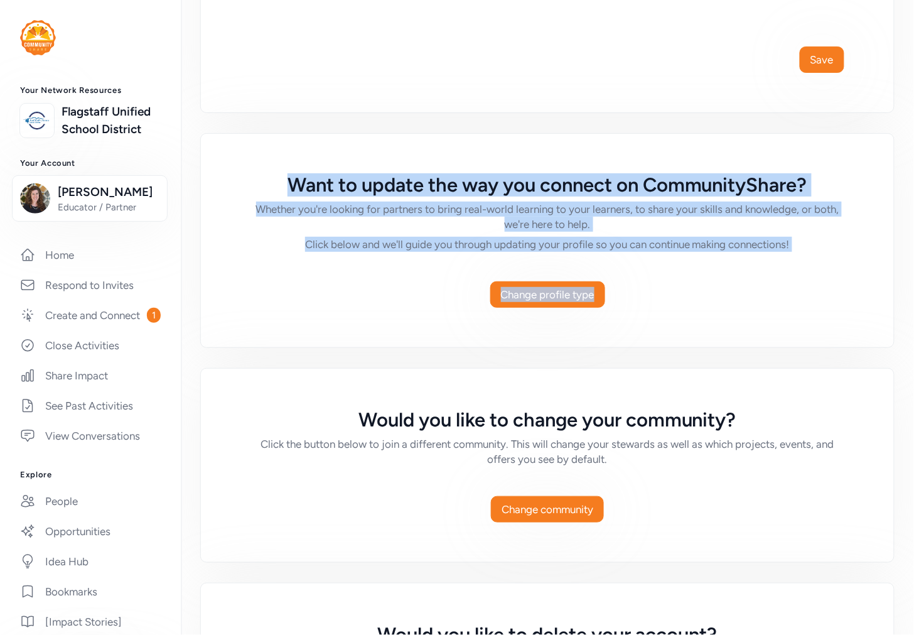
drag, startPoint x: 272, startPoint y: 189, endPoint x: 624, endPoint y: 319, distance: 375.4
click at [624, 319] on div "Want to update the way you connect on CommunityShare? Whether you're looking fo…" at bounding box center [547, 240] width 693 height 213
click at [490, 308] on button "Change profile type" at bounding box center [547, 294] width 115 height 26
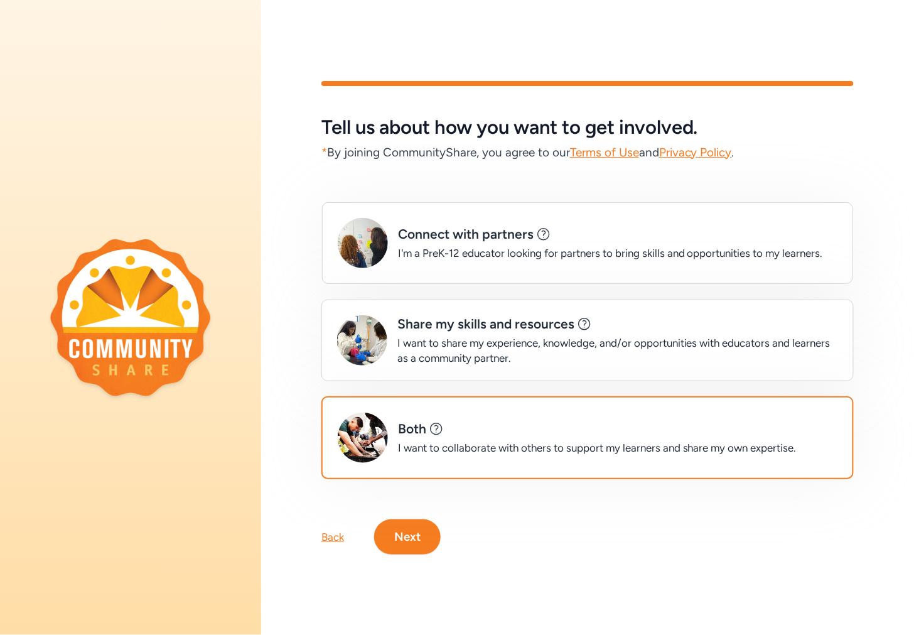
click at [402, 530] on button "Next" at bounding box center [407, 536] width 67 height 35
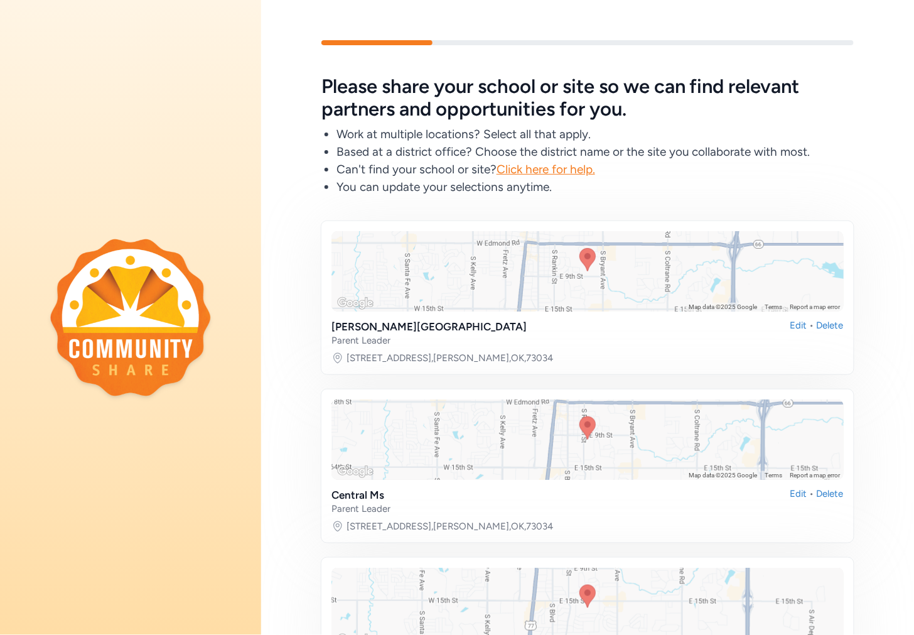
scroll to position [304, 0]
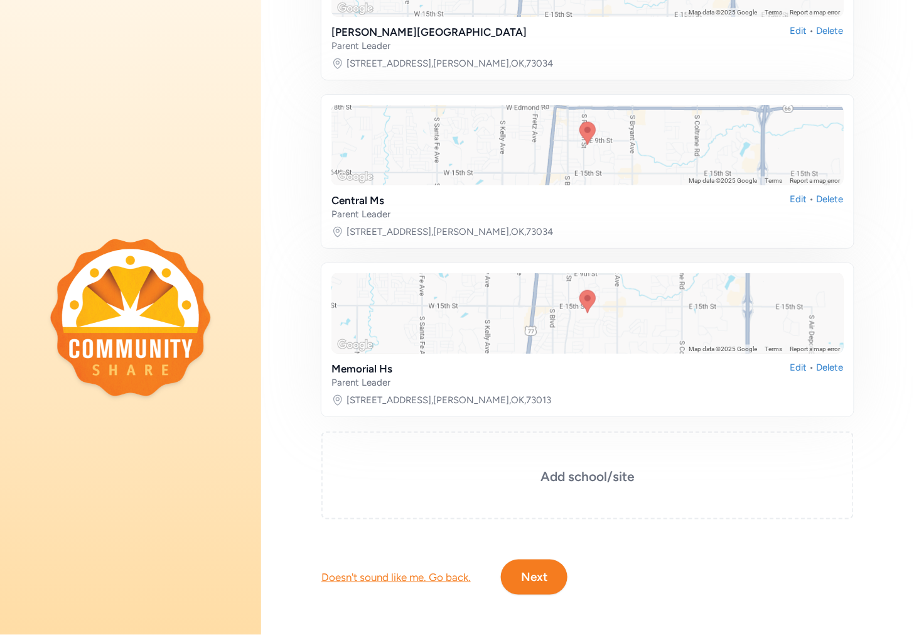
click at [537, 569] on button "Next" at bounding box center [534, 576] width 67 height 35
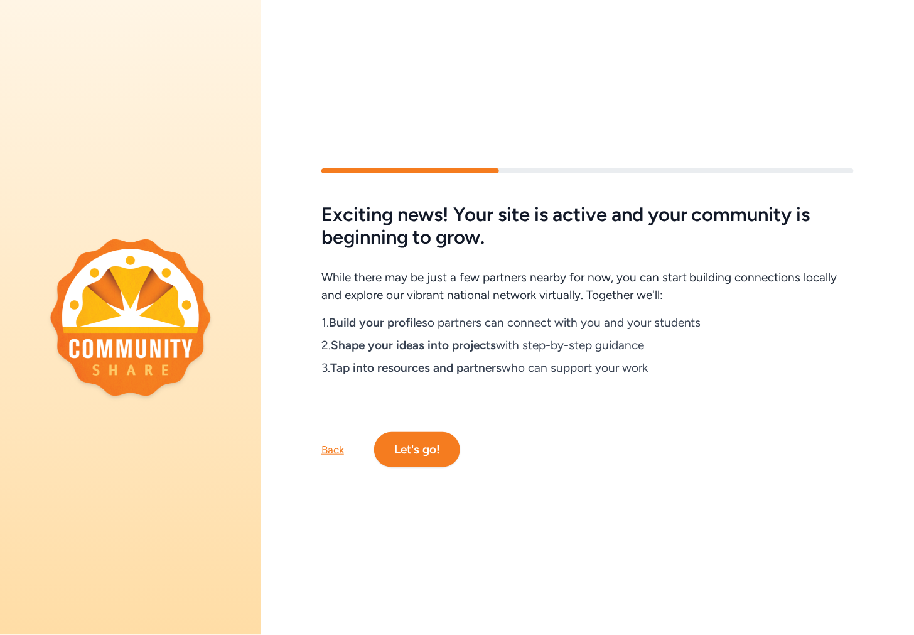
click at [444, 449] on button "Let's go!" at bounding box center [417, 449] width 86 height 35
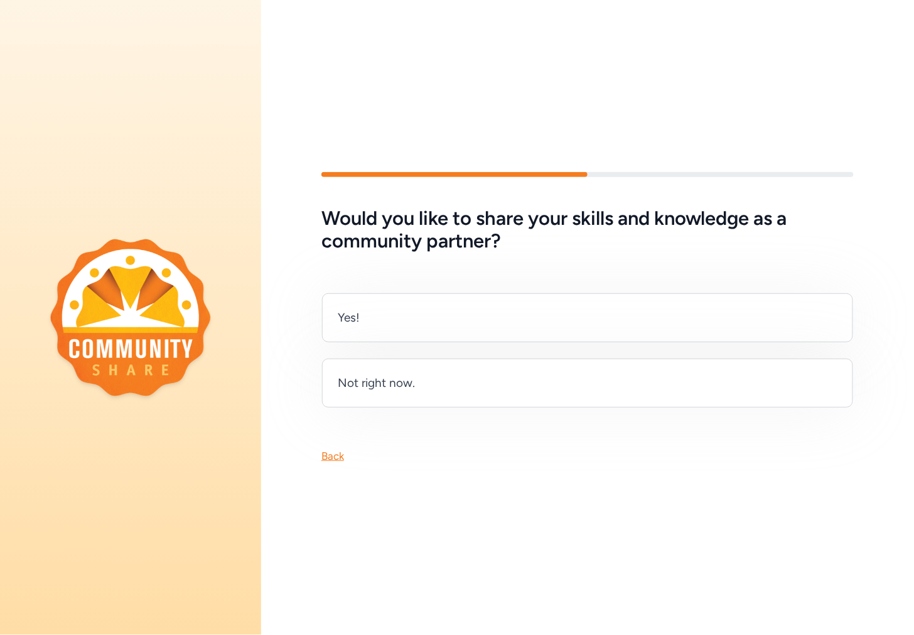
click at [331, 456] on div "Back" at bounding box center [332, 455] width 23 height 15
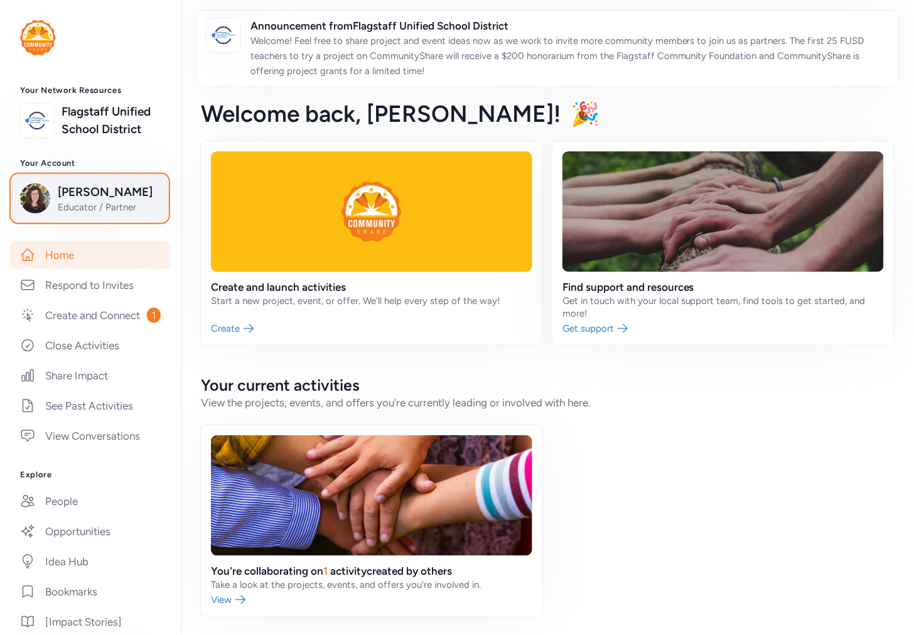
click at [93, 201] on span "[PERSON_NAME]" at bounding box center [109, 192] width 102 height 18
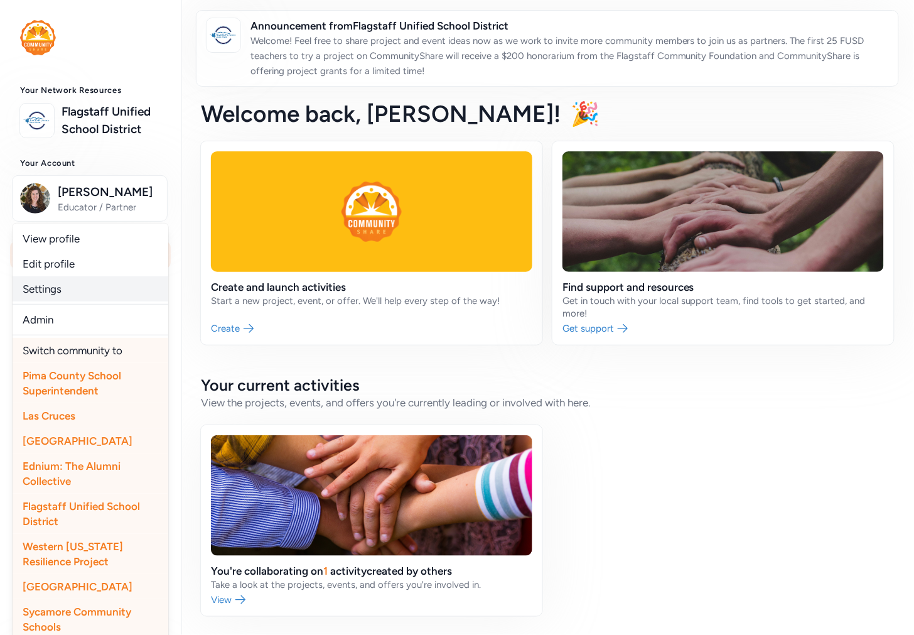
click at [64, 301] on link "Settings" at bounding box center [91, 288] width 156 height 25
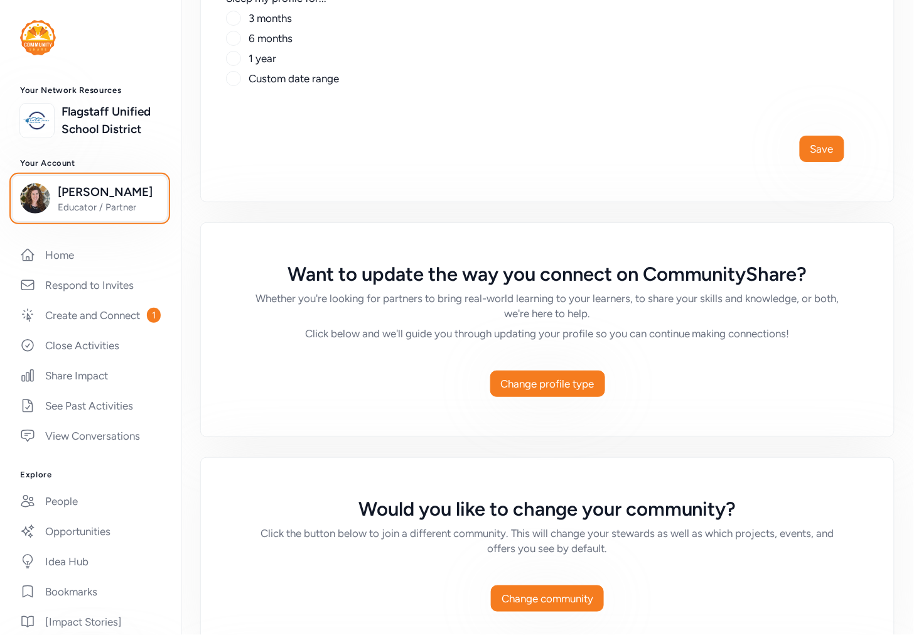
scroll to position [557, 0]
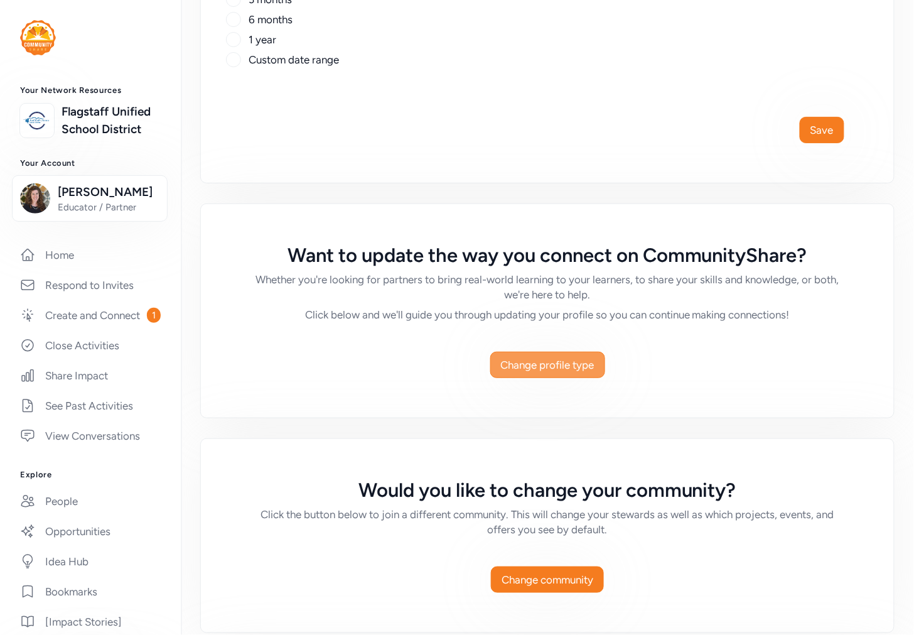
click at [580, 372] on span "Change profile type" at bounding box center [548, 364] width 94 height 15
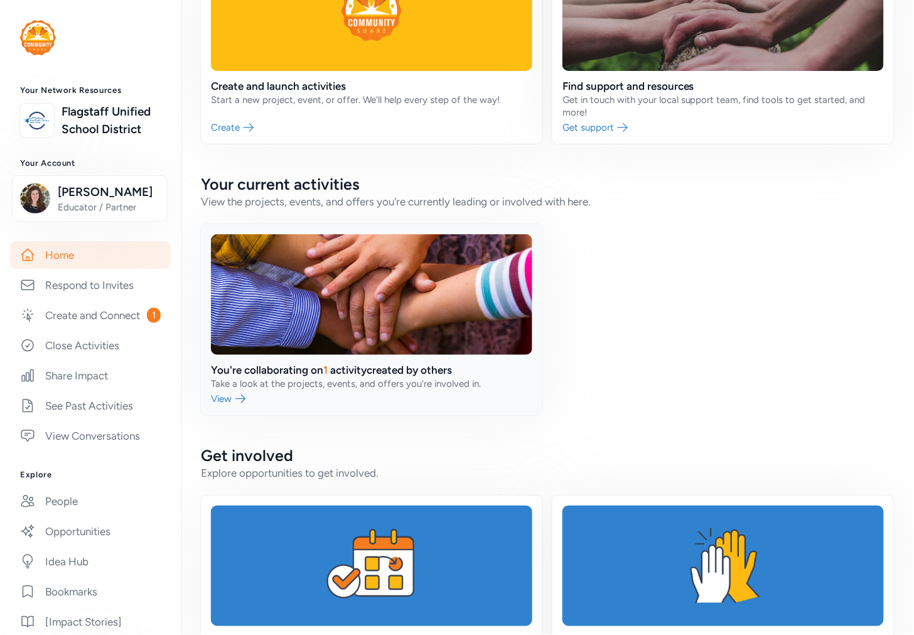
scroll to position [209, 0]
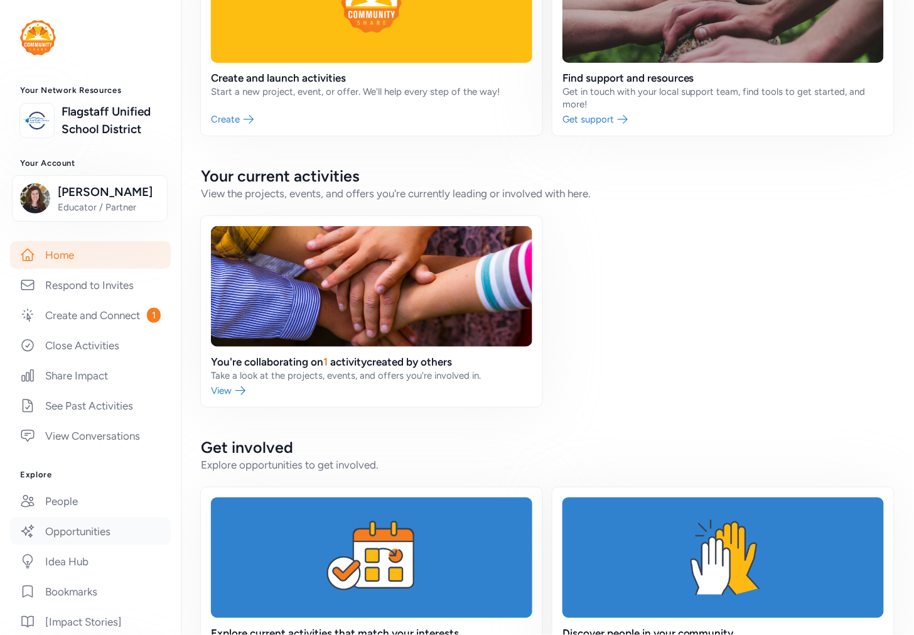
click at [52, 545] on link "Opportunities" at bounding box center [90, 531] width 161 height 28
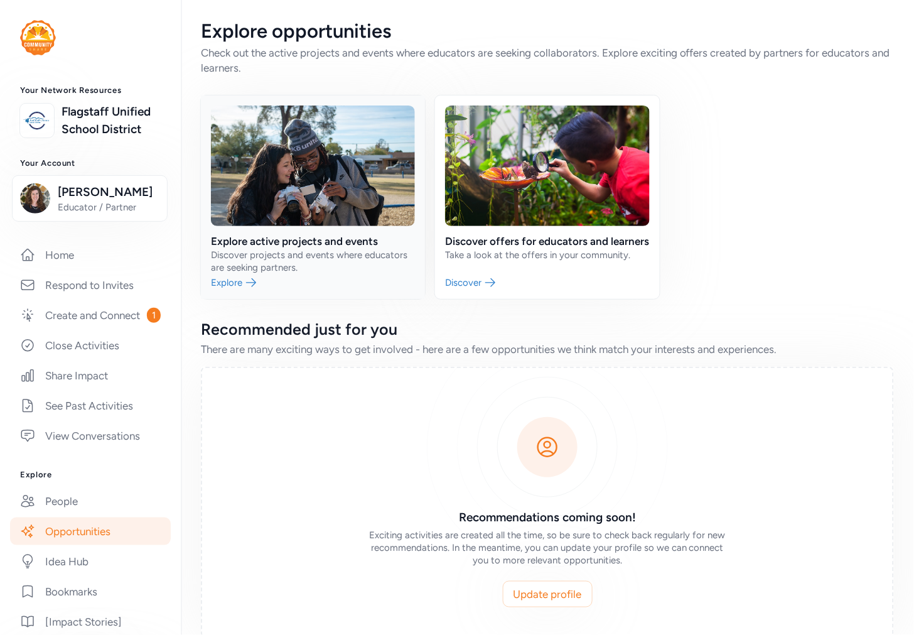
click at [330, 245] on link at bounding box center [313, 196] width 224 height 203
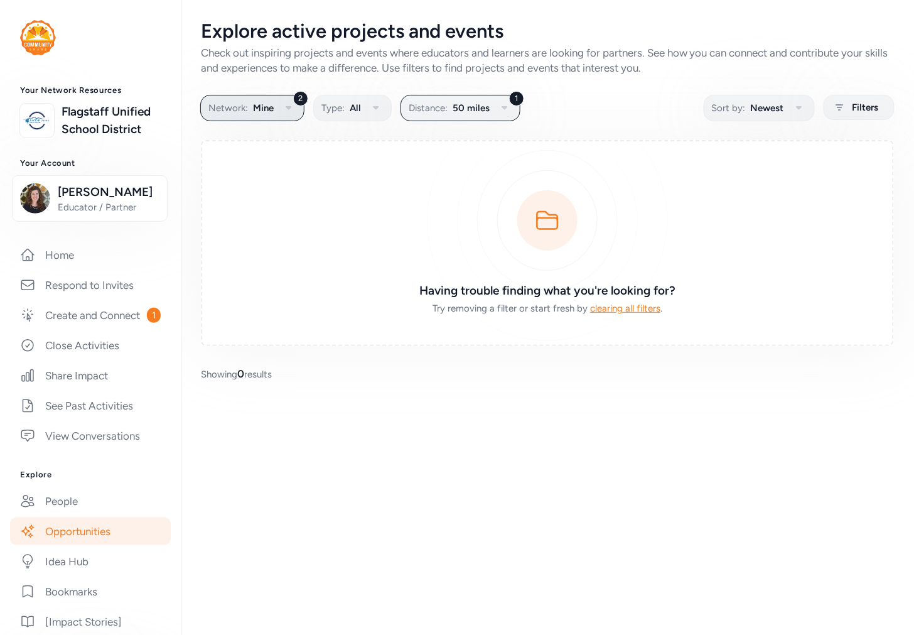
click at [282, 111] on icon "button" at bounding box center [288, 107] width 15 height 15
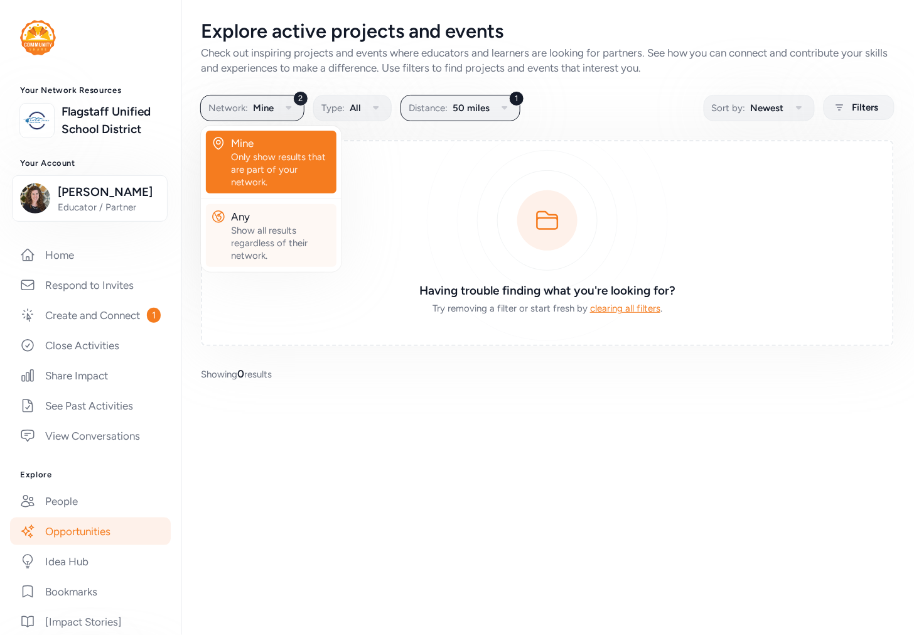
click at [272, 217] on div "Any" at bounding box center [281, 216] width 100 height 15
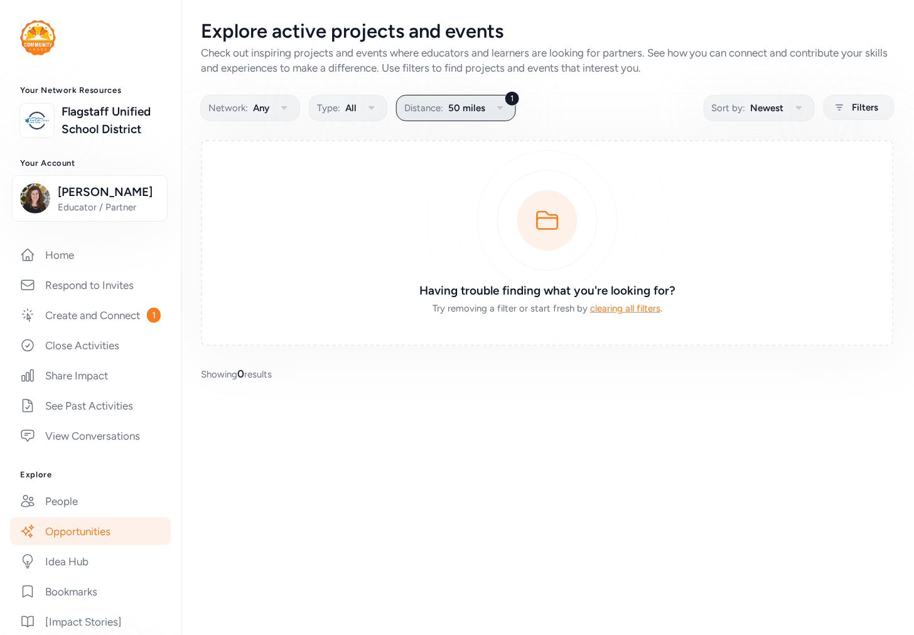
click at [475, 105] on span "50 miles" at bounding box center [466, 107] width 37 height 15
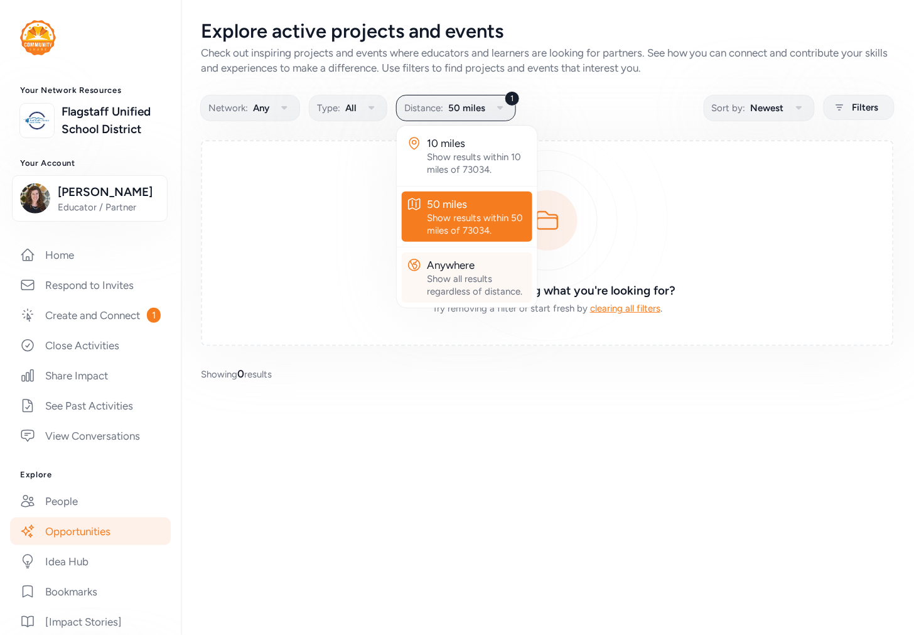
drag, startPoint x: 477, startPoint y: 276, endPoint x: 498, endPoint y: 267, distance: 22.5
click at [478, 275] on div "Show all results regardless of distance." at bounding box center [477, 284] width 100 height 25
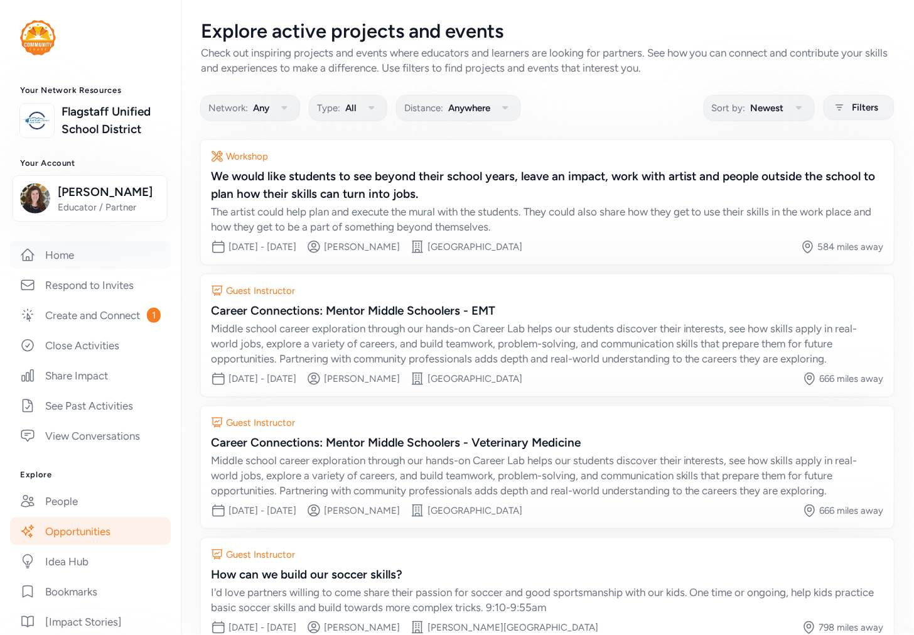
click at [66, 269] on link "Home" at bounding box center [90, 255] width 161 height 28
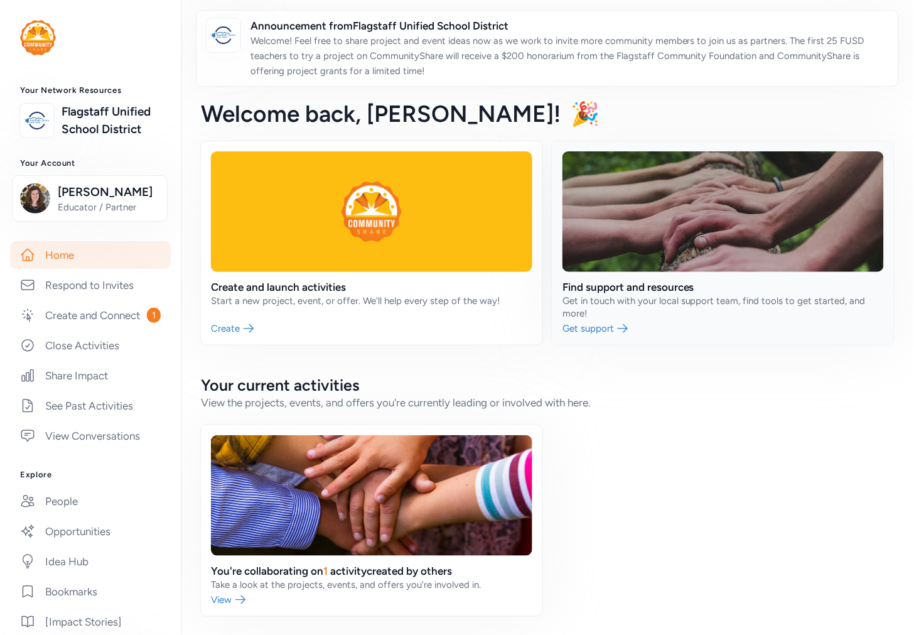
click at [655, 289] on link at bounding box center [723, 242] width 342 height 203
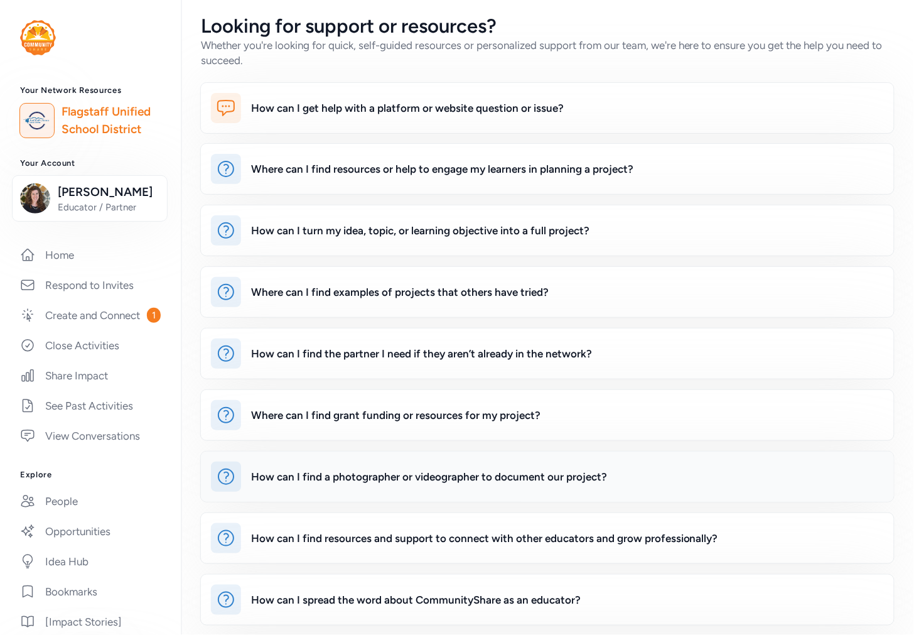
click at [357, 473] on div "How can I find a photographer or videographer to document our project?" at bounding box center [429, 476] width 356 height 15
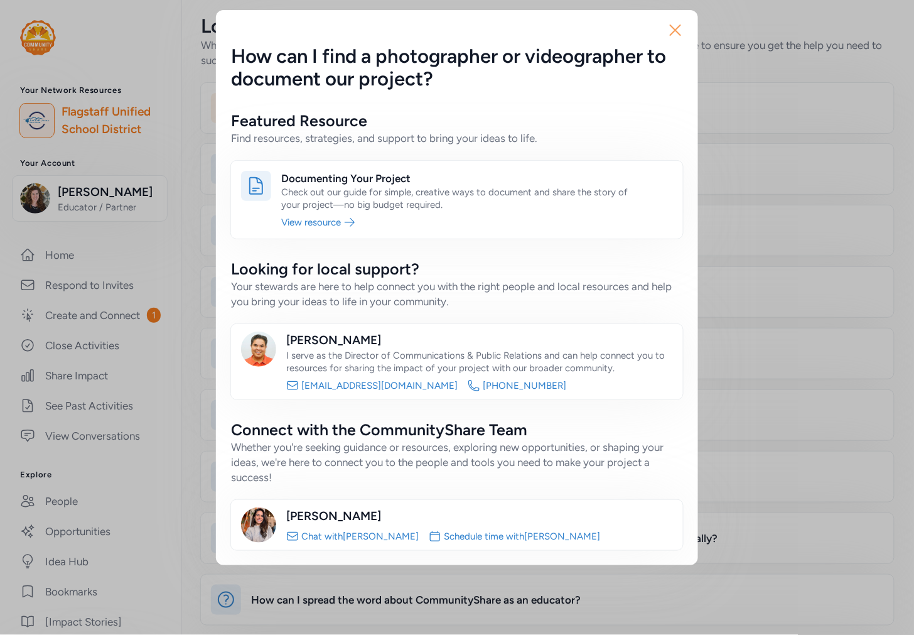
click at [679, 28] on icon "button" at bounding box center [675, 30] width 20 height 20
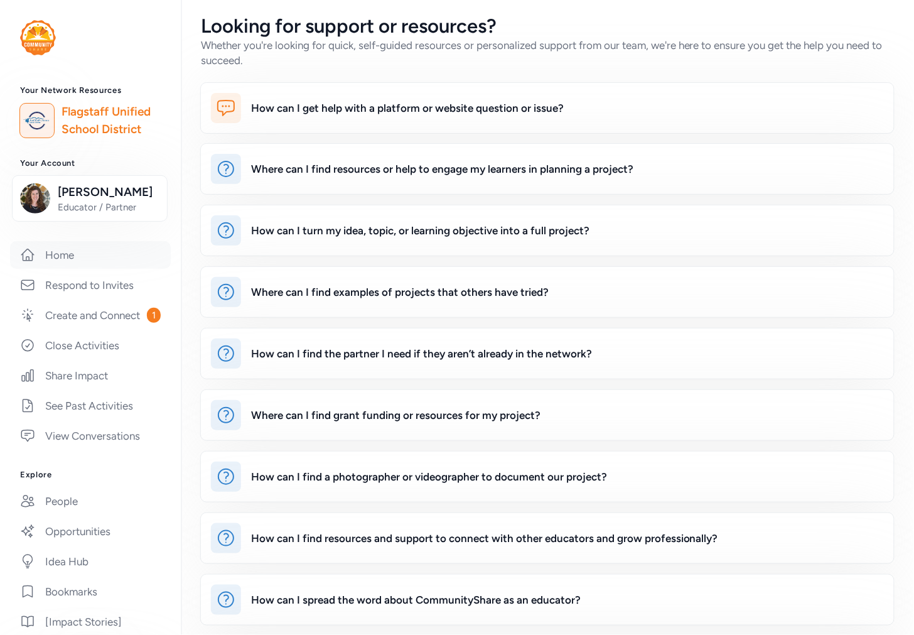
click at [60, 269] on link "Home" at bounding box center [90, 255] width 161 height 28
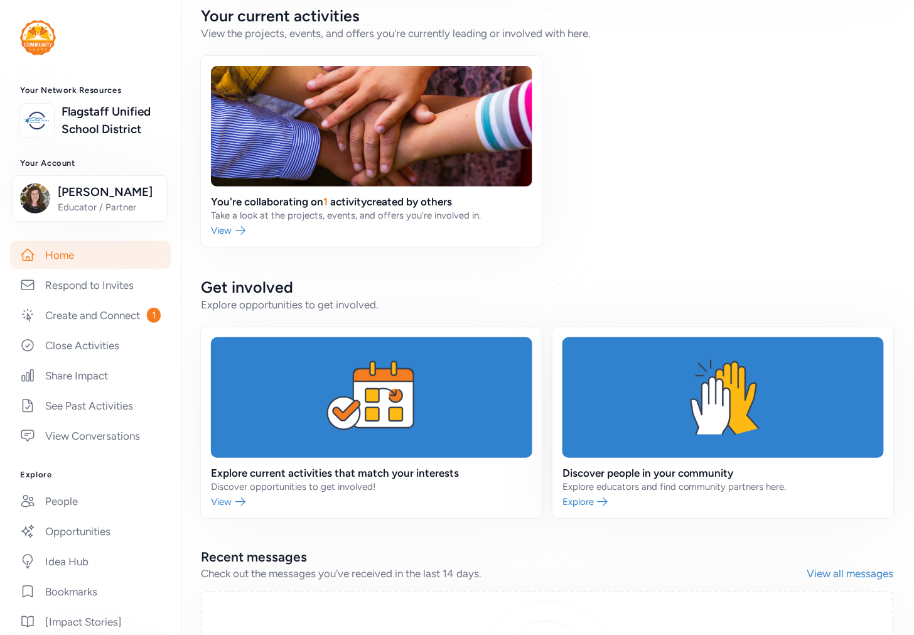
scroll to position [418, 0]
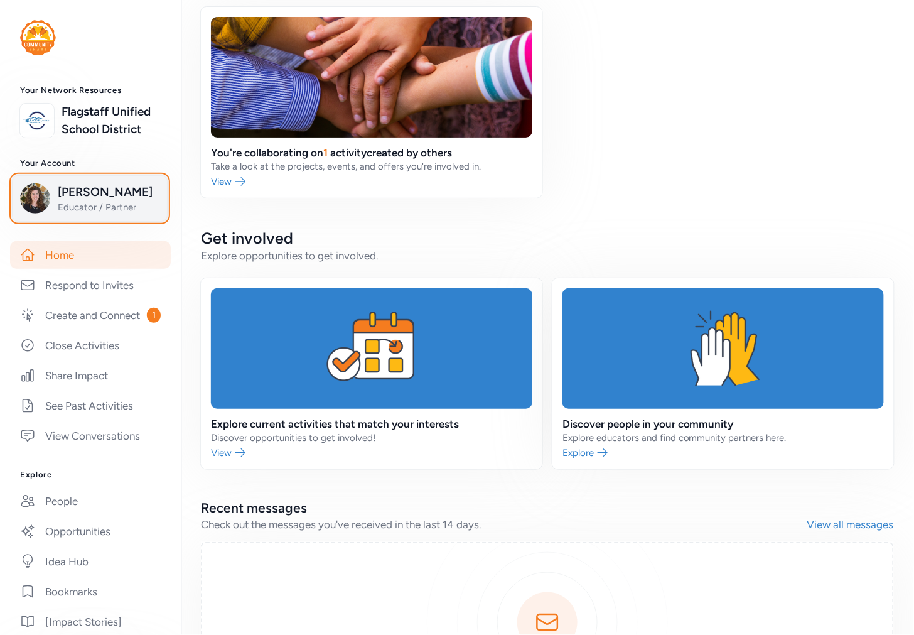
click at [80, 201] on span "[PERSON_NAME]" at bounding box center [109, 192] width 102 height 18
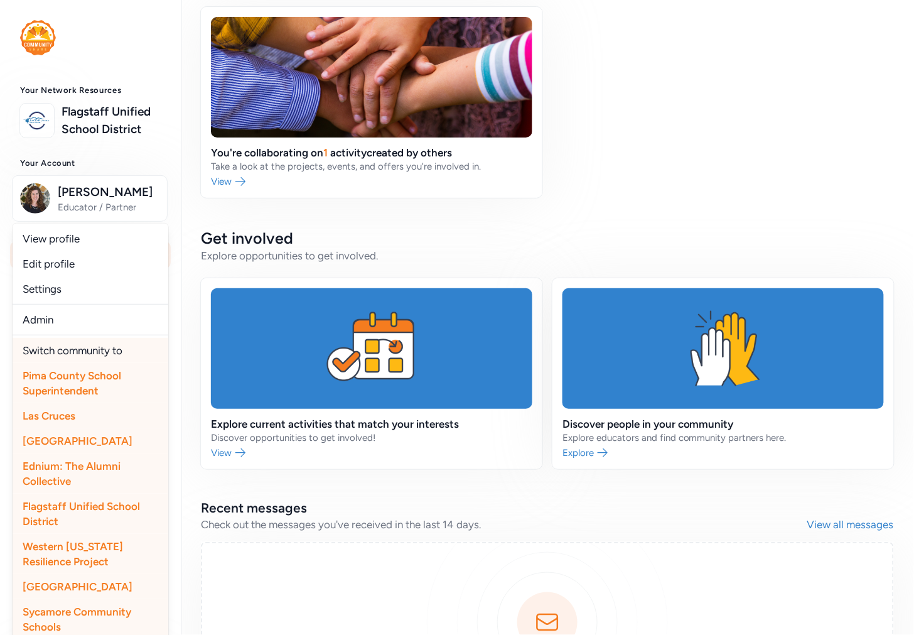
click at [616, 185] on div "You're collaborating on 1 activity created by others Take a look at the project…" at bounding box center [547, 102] width 693 height 191
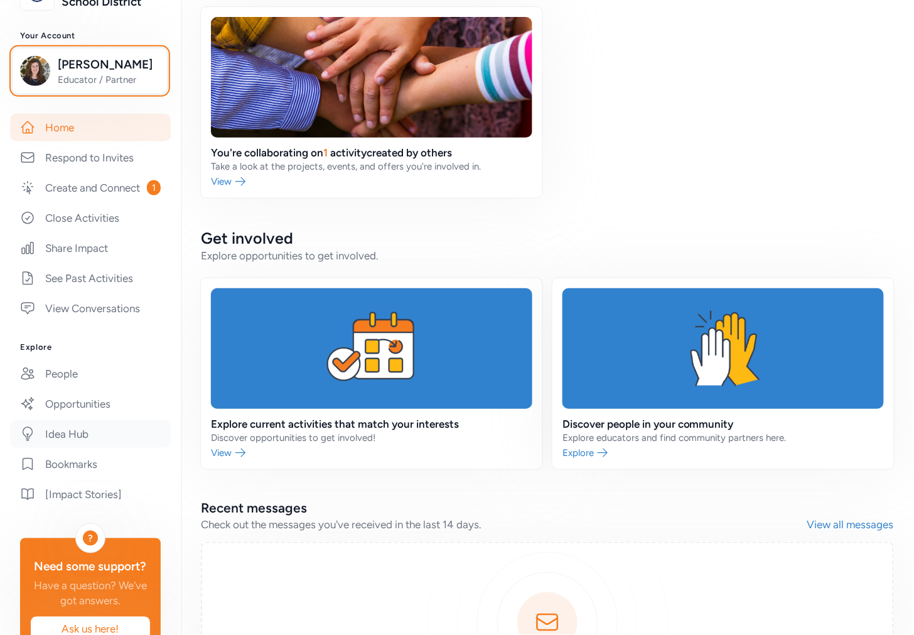
scroll to position [139, 0]
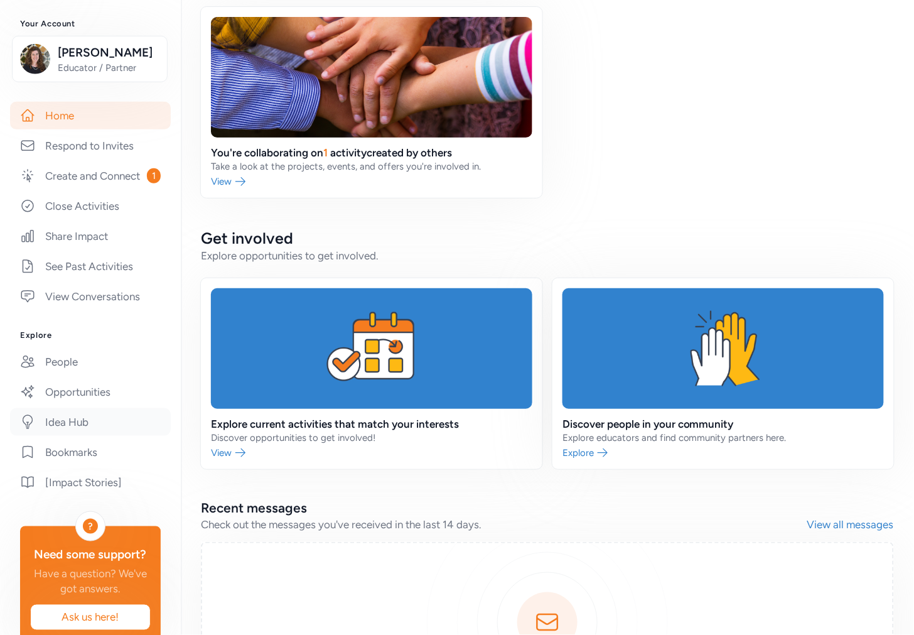
click at [60, 436] on link "Idea Hub" at bounding box center [90, 422] width 161 height 28
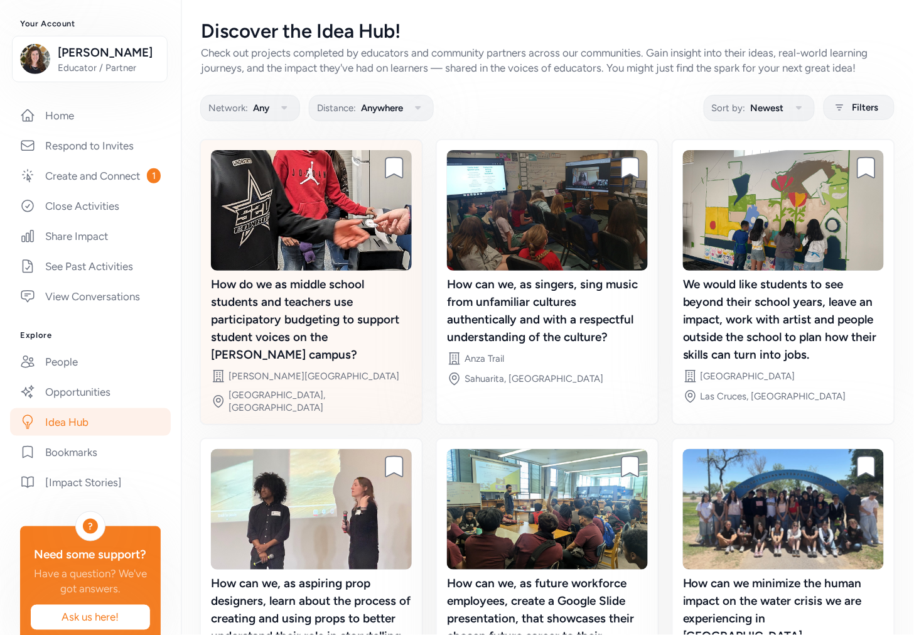
click at [358, 292] on div "How do we as middle school students and teachers use participatory budgeting to…" at bounding box center [311, 320] width 201 height 88
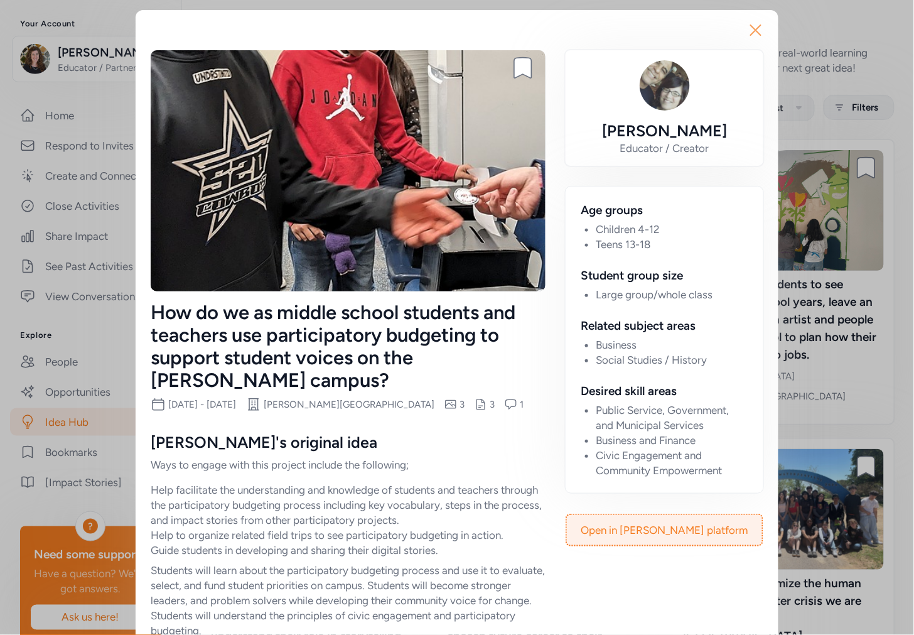
drag, startPoint x: 754, startPoint y: 35, endPoint x: 749, endPoint y: 21, distance: 14.7
click at [754, 35] on icon "button" at bounding box center [756, 30] width 20 height 20
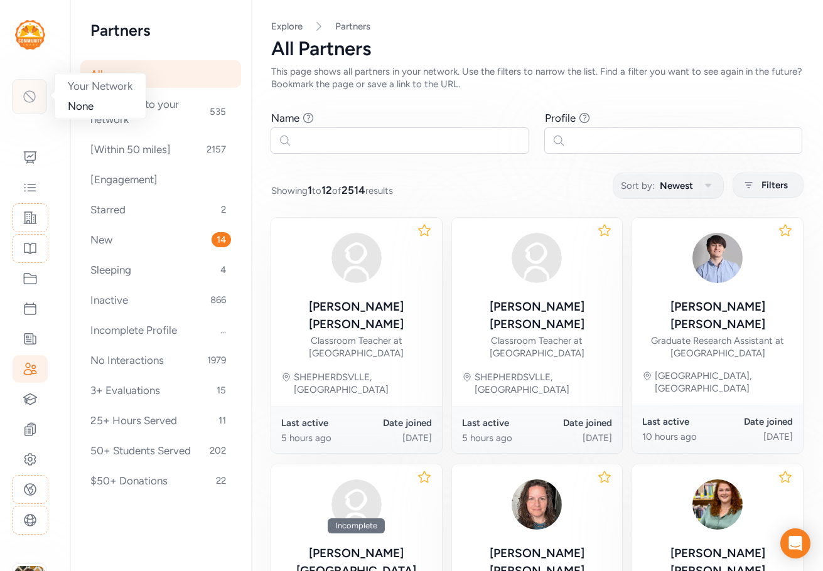
click at [32, 101] on icon at bounding box center [29, 96] width 15 height 15
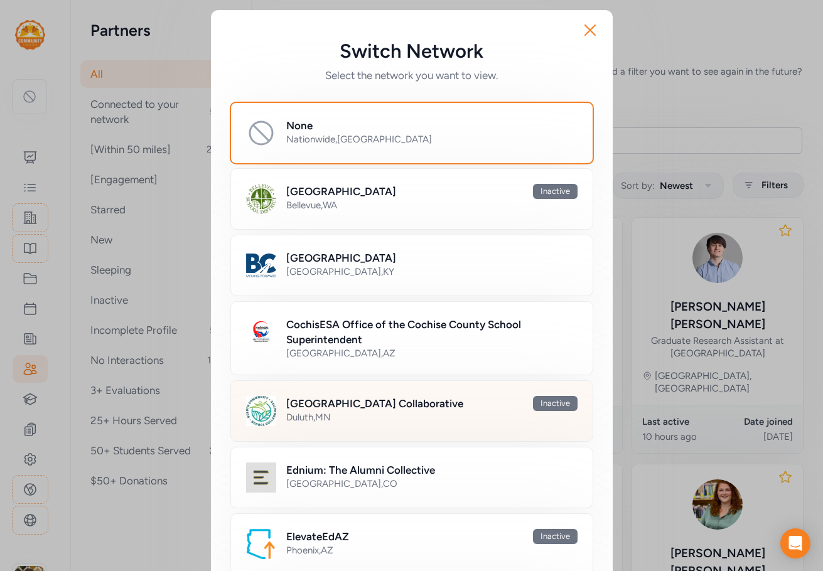
scroll to position [188, 0]
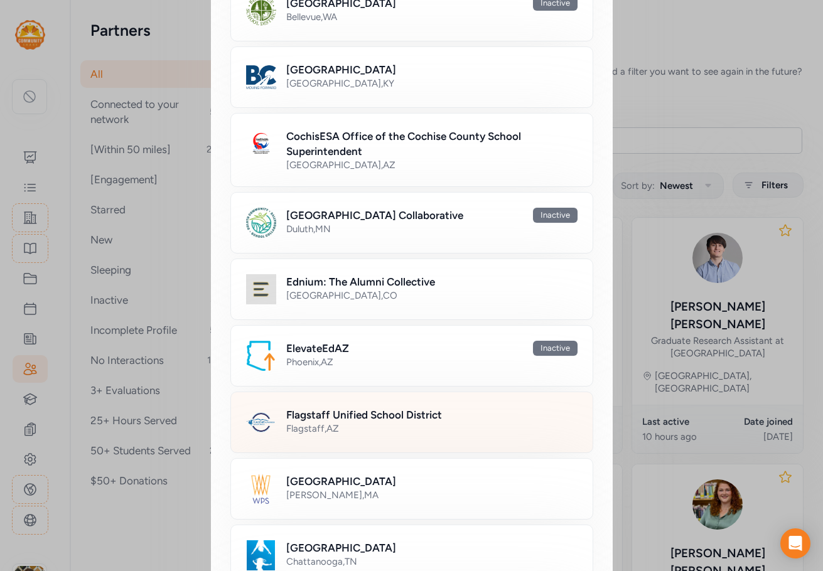
click at [337, 430] on div "Flagstaff , [GEOGRAPHIC_DATA]" at bounding box center [431, 428] width 291 height 13
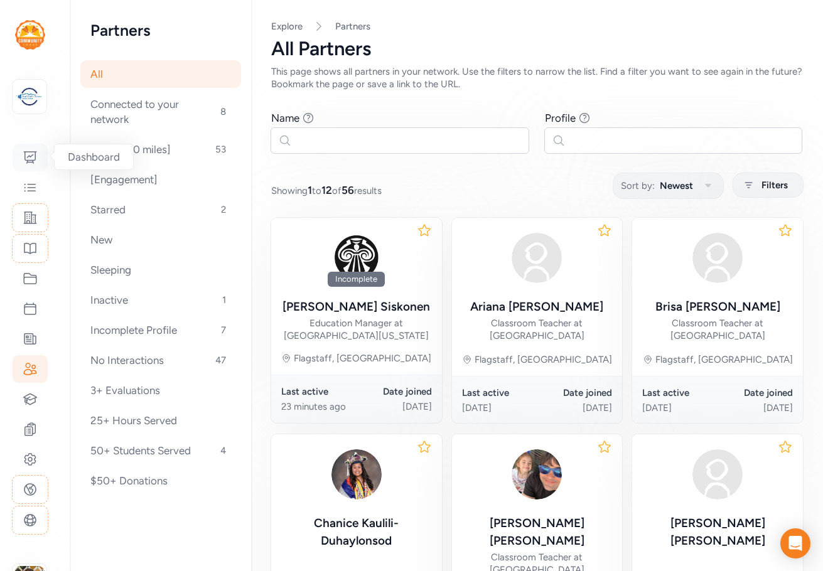
click at [29, 158] on icon at bounding box center [30, 157] width 15 height 15
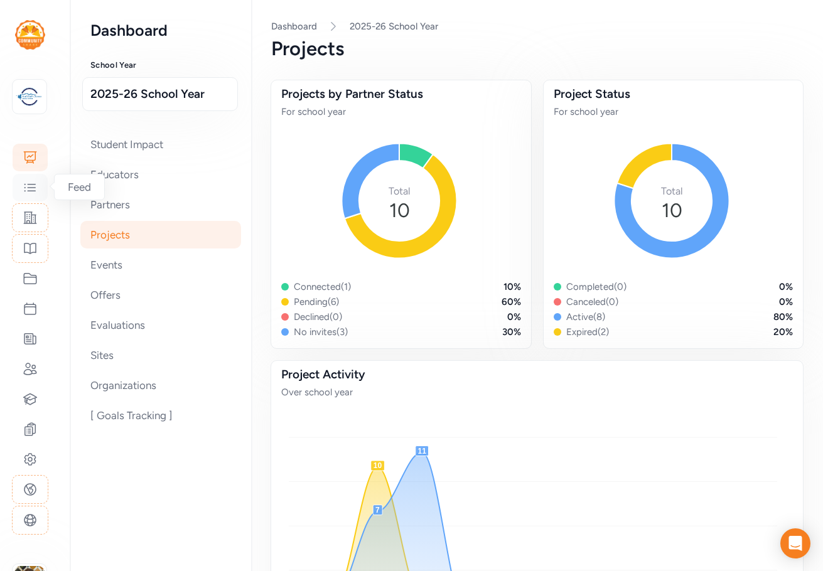
click at [40, 187] on div at bounding box center [30, 188] width 35 height 28
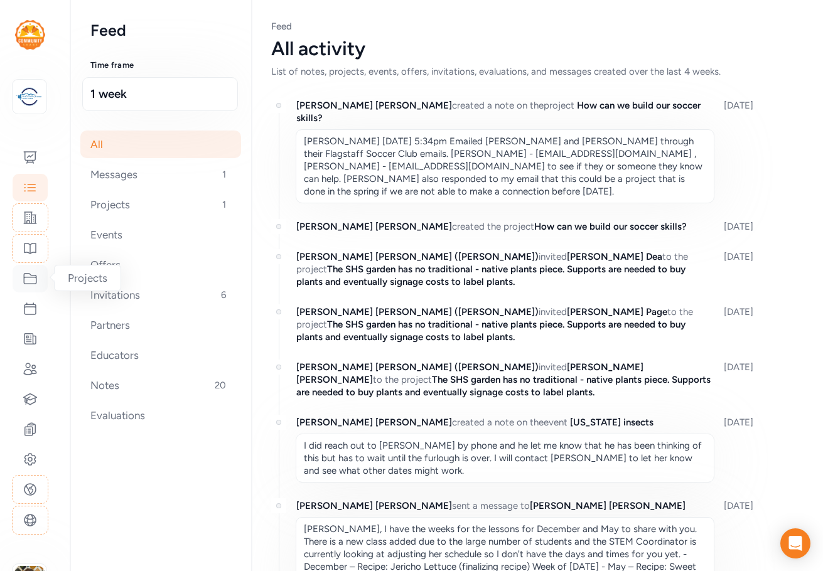
click at [31, 271] on icon at bounding box center [30, 278] width 15 height 15
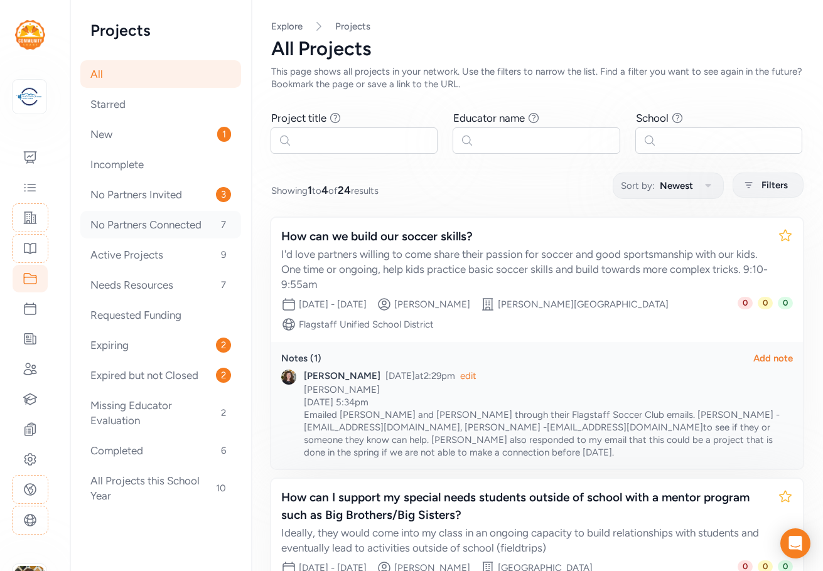
click at [146, 225] on div "No Partners Connected 7" at bounding box center [160, 225] width 161 height 28
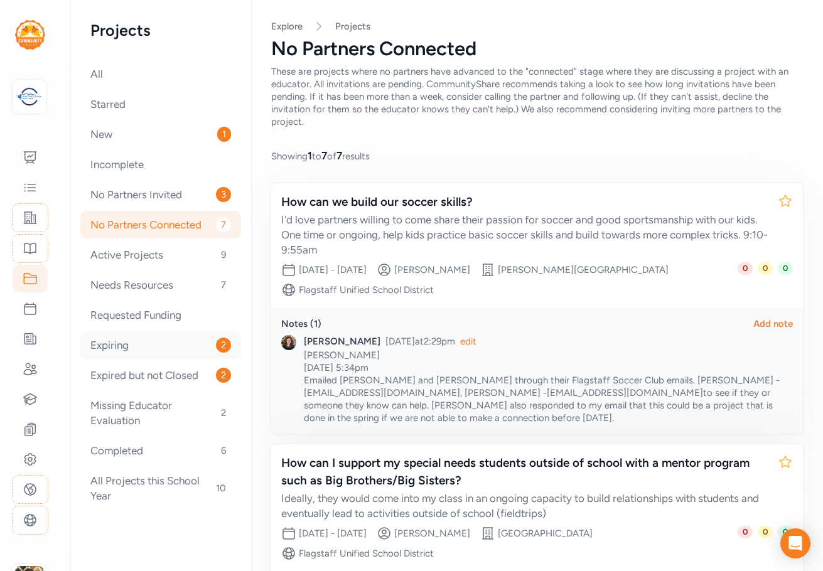
click at [134, 343] on div "Expiring 2" at bounding box center [160, 345] width 161 height 28
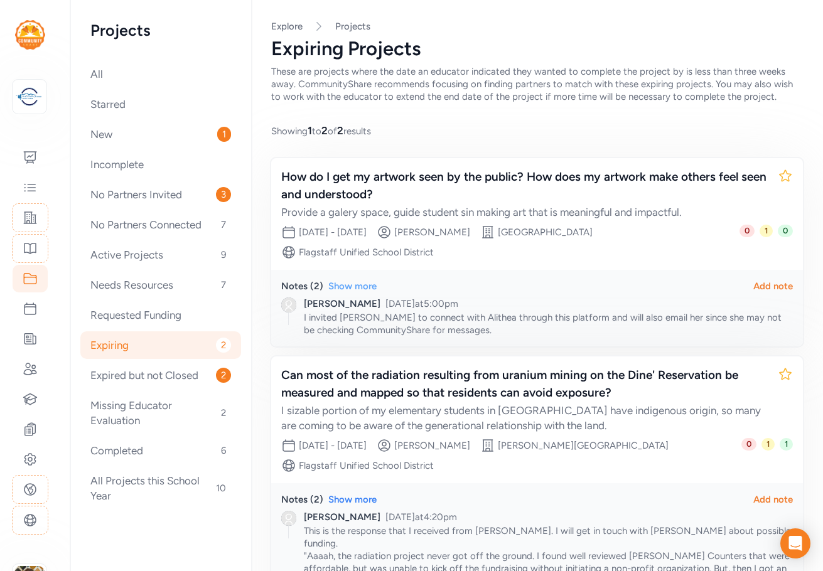
click at [360, 281] on div "Show more" at bounding box center [352, 286] width 48 height 13
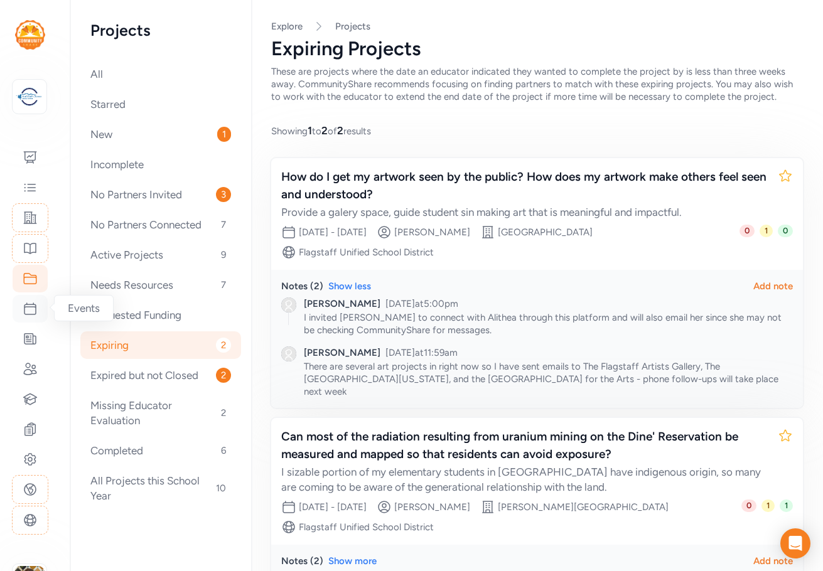
click at [30, 315] on icon at bounding box center [29, 308] width 11 height 11
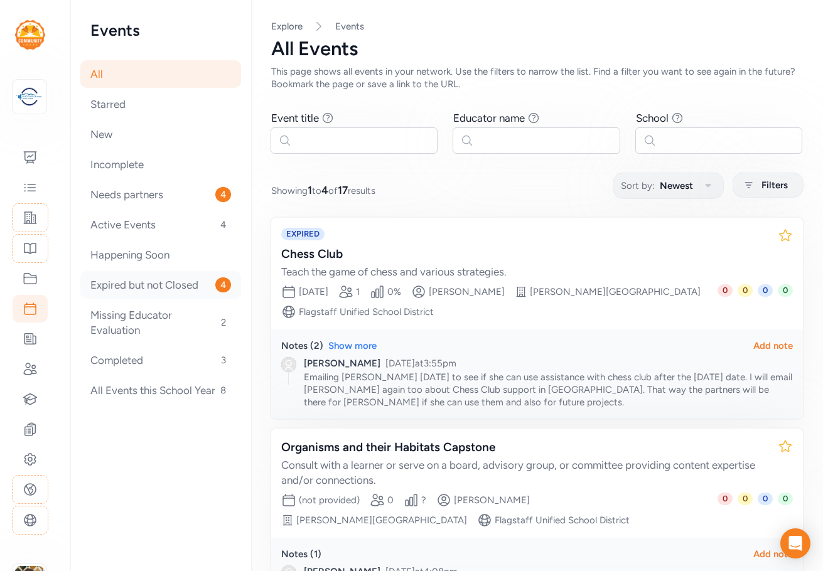
click at [145, 281] on div "Expired but not Closed 4" at bounding box center [160, 285] width 161 height 28
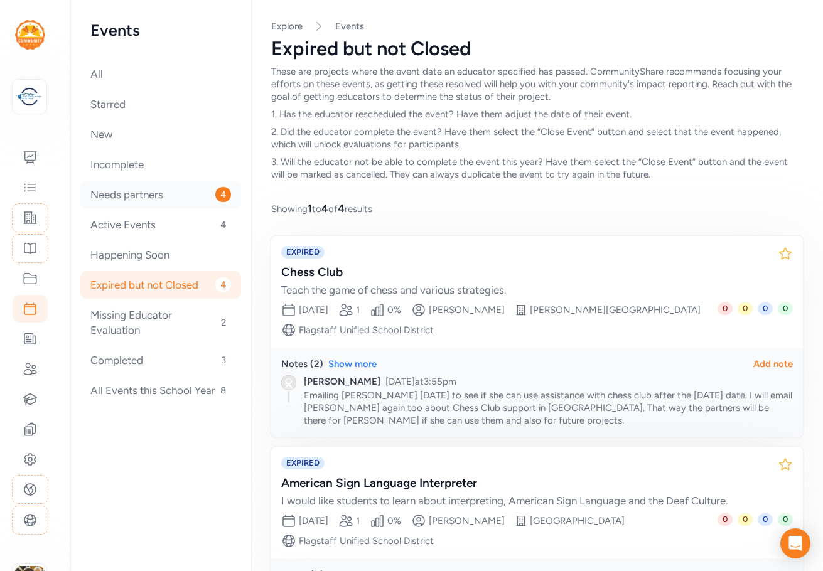
click at [134, 198] on div "Needs partners 4" at bounding box center [160, 195] width 161 height 28
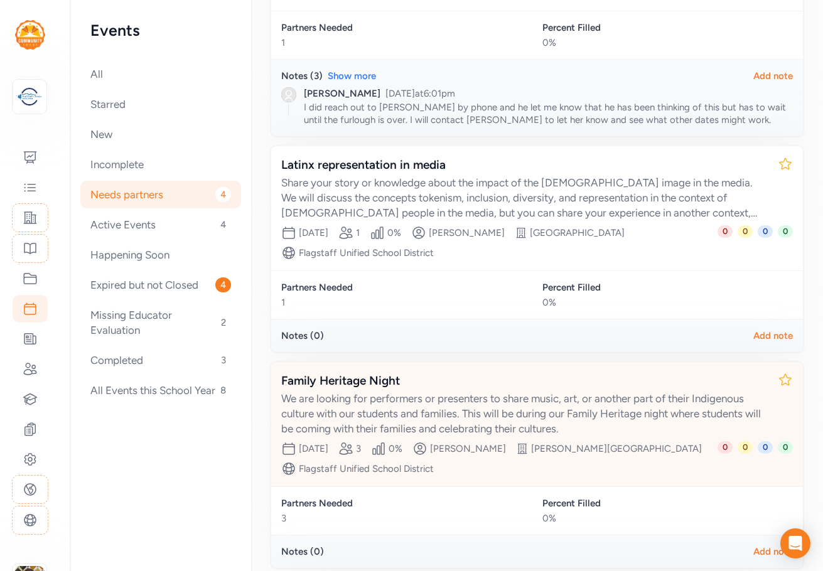
scroll to position [251, 0]
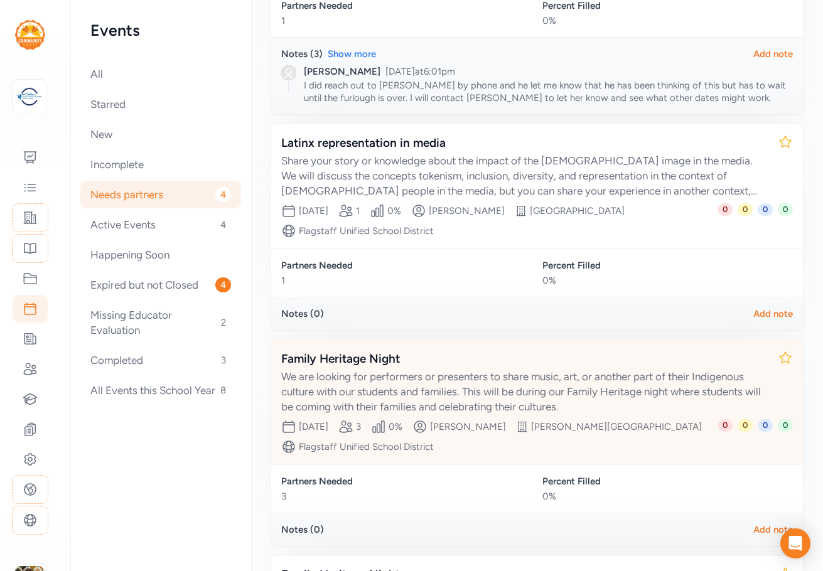
click at [415, 371] on div "We are looking for performers or presenters to share music, art, or another par…" at bounding box center [524, 391] width 487 height 45
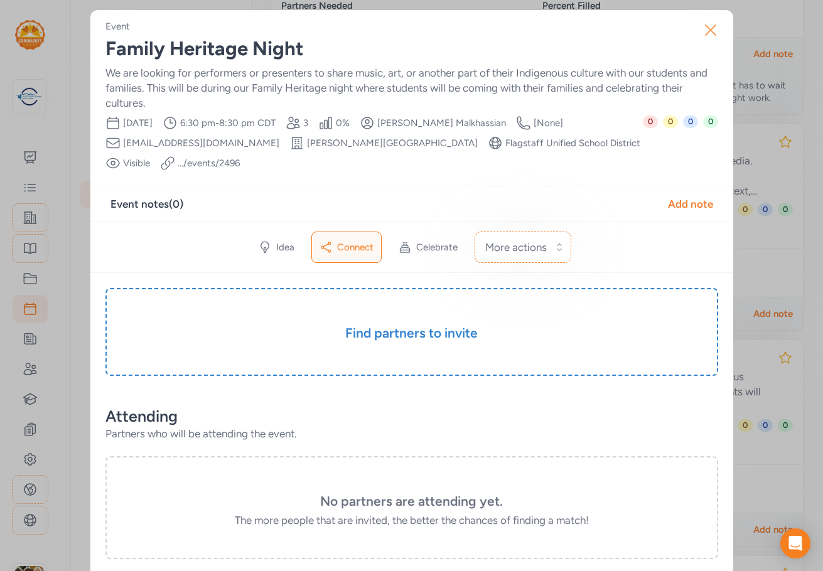
click at [706, 31] on icon "button" at bounding box center [711, 30] width 10 height 10
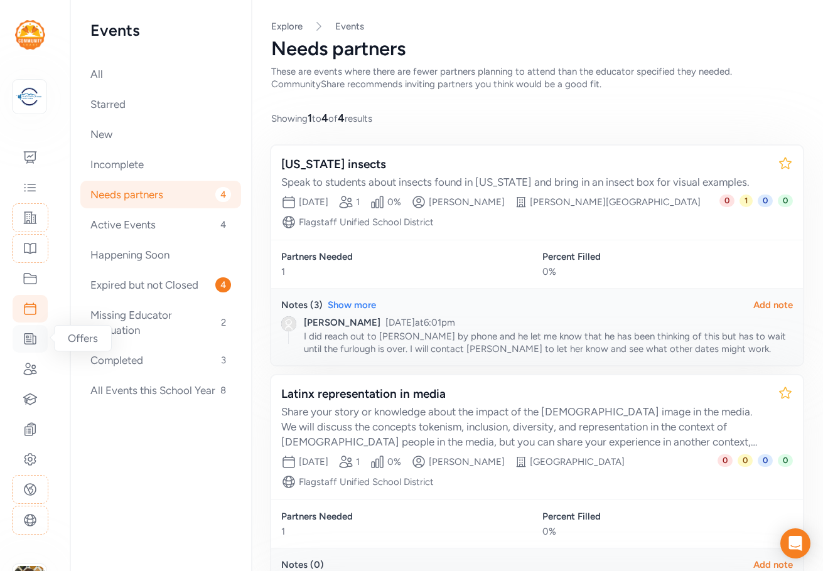
click at [30, 339] on icon at bounding box center [30, 338] width 15 height 15
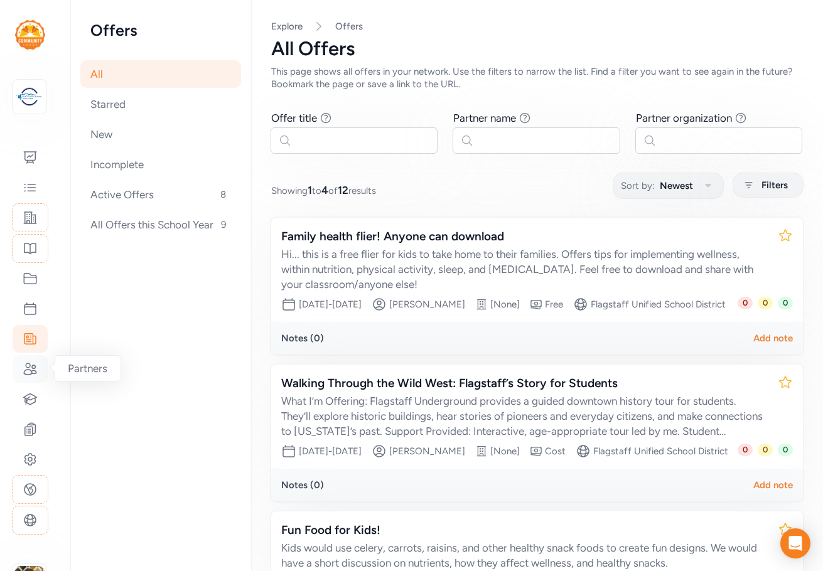
click at [32, 370] on icon at bounding box center [30, 369] width 15 height 15
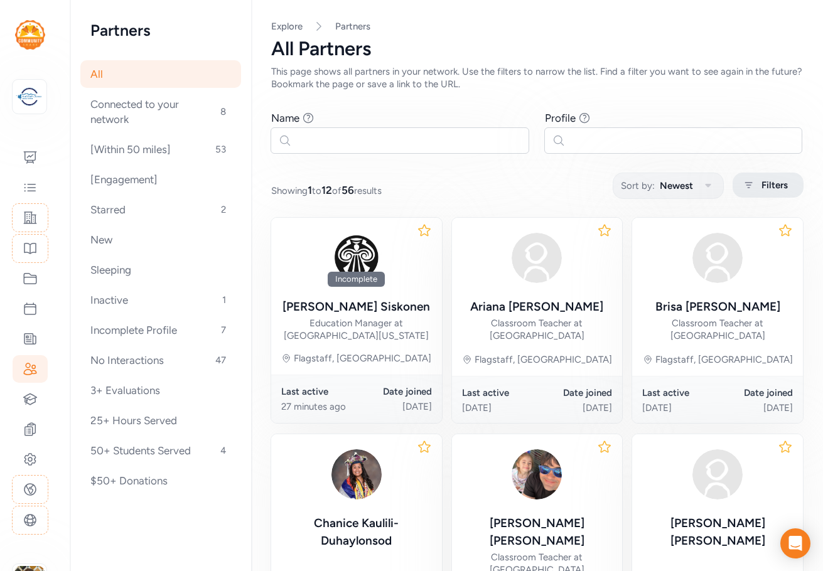
click at [761, 181] on span "Filters" at bounding box center [774, 185] width 26 height 15
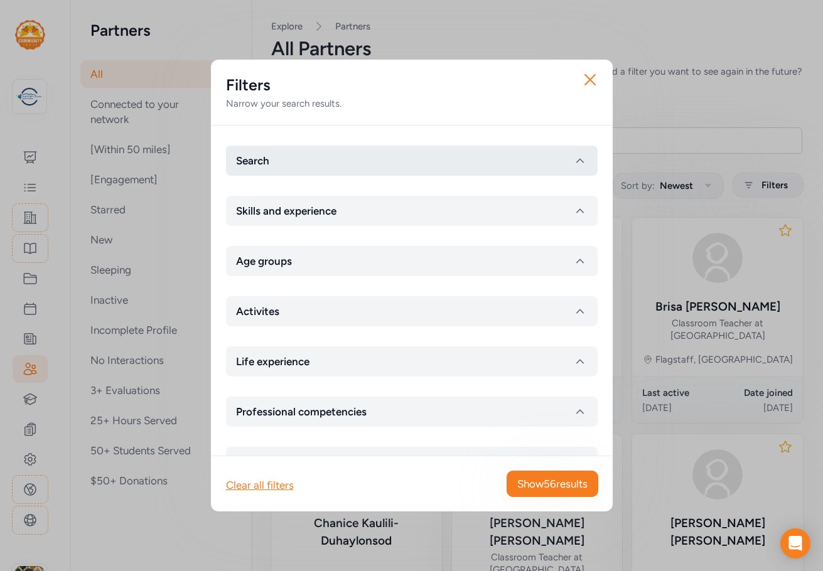
click at [409, 156] on button "Search" at bounding box center [412, 161] width 372 height 30
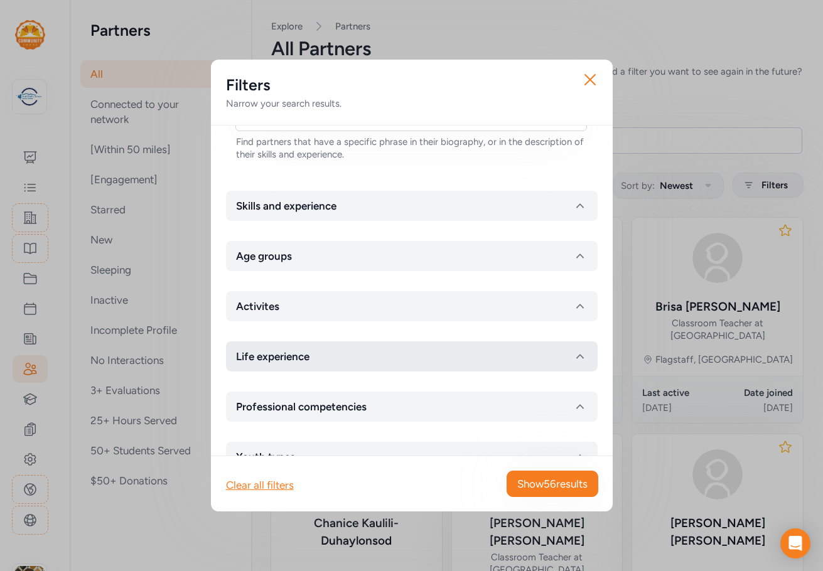
scroll to position [377, 0]
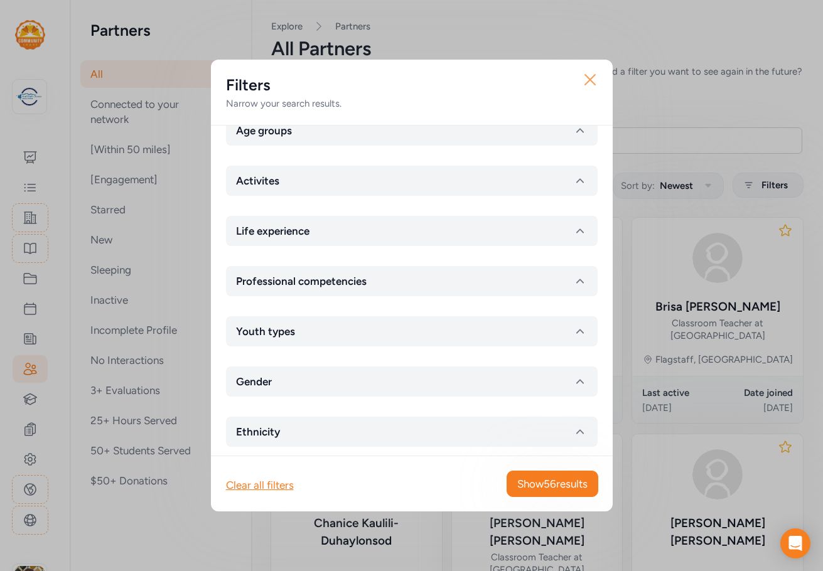
click at [589, 80] on icon "button" at bounding box center [590, 80] width 10 height 10
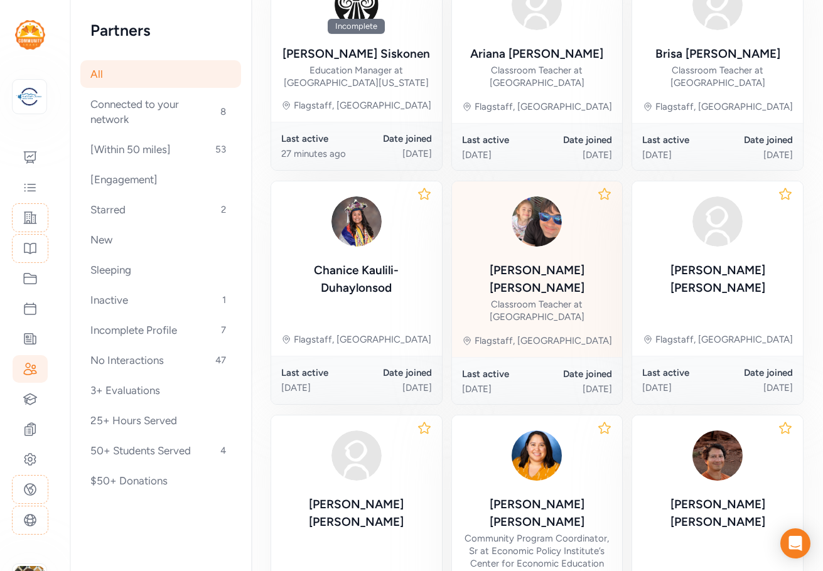
scroll to position [251, 0]
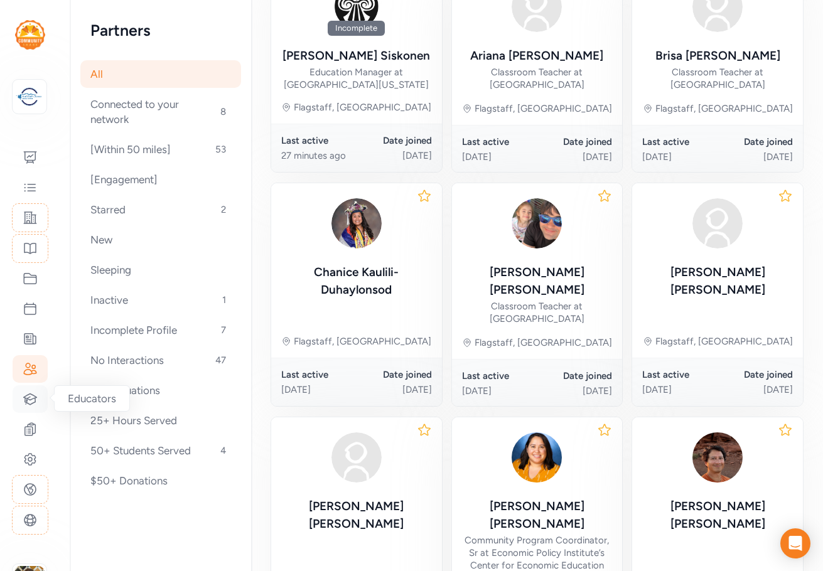
click at [31, 402] on icon at bounding box center [30, 399] width 15 height 15
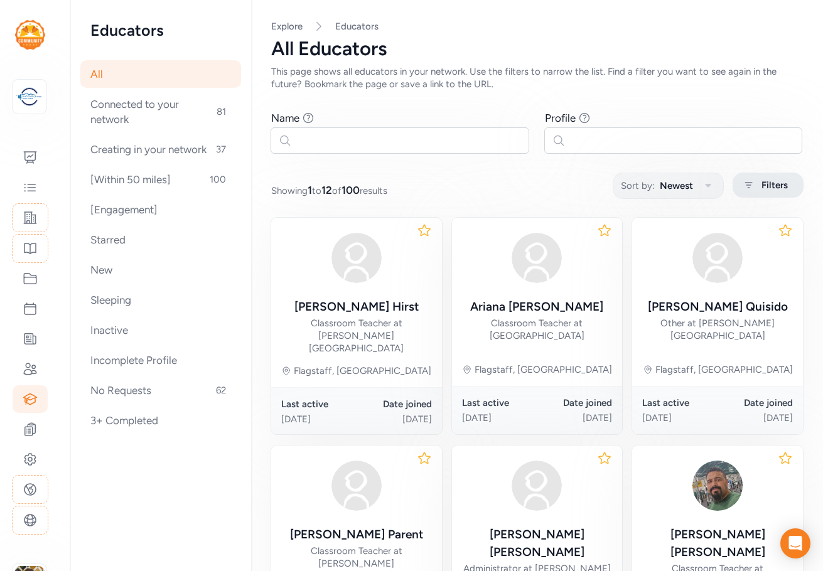
click at [753, 175] on div "Filters" at bounding box center [768, 185] width 71 height 25
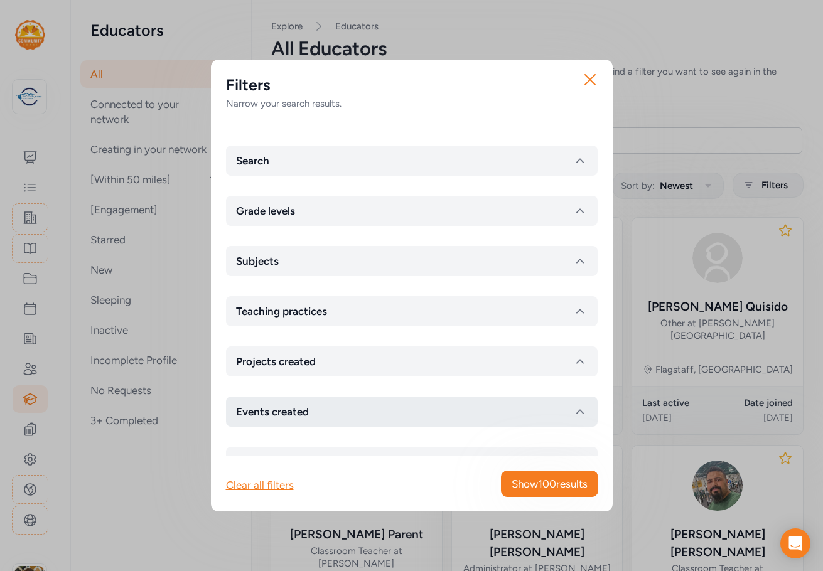
scroll to position [41, 0]
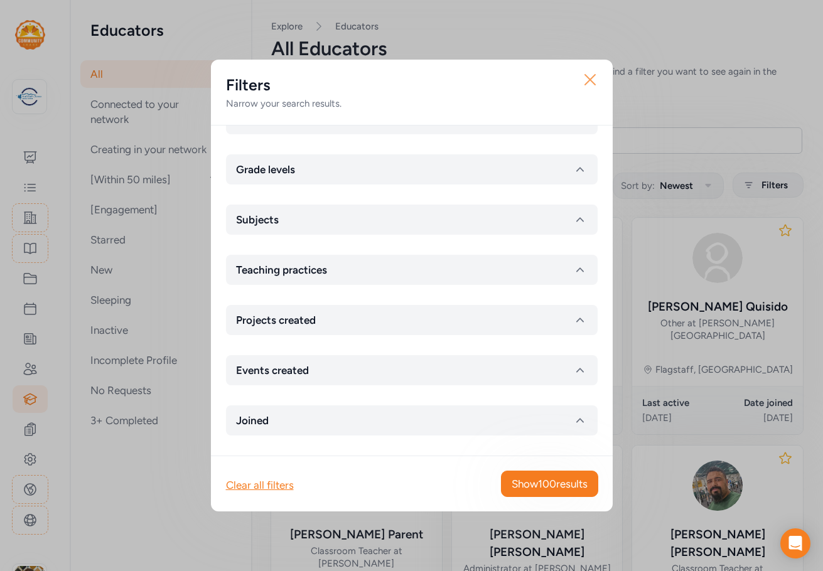
click at [593, 82] on icon "button" at bounding box center [590, 80] width 20 height 20
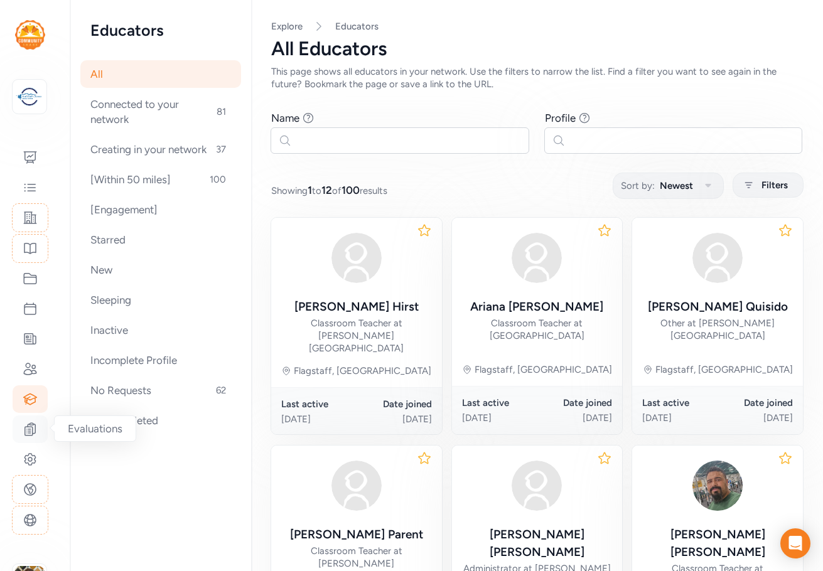
click at [34, 425] on icon at bounding box center [30, 429] width 15 height 15
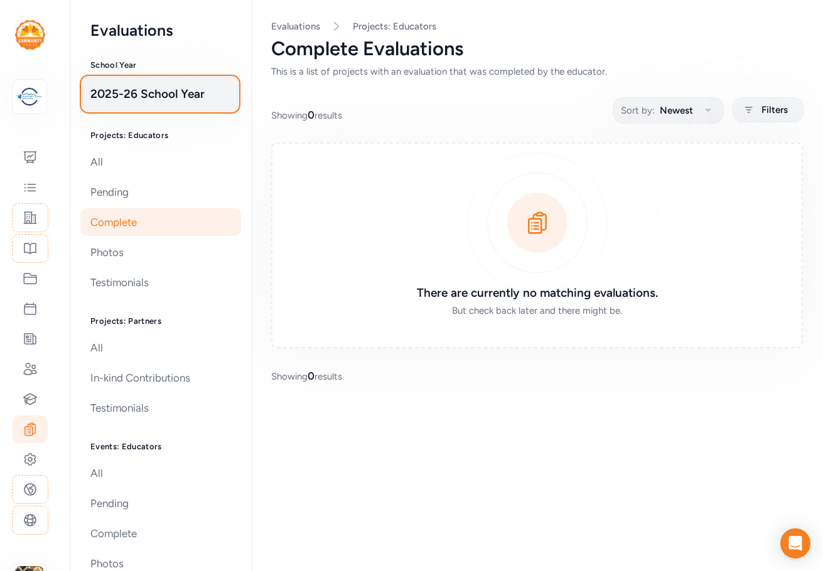
click at [163, 96] on span "2025-26 School Year" at bounding box center [159, 94] width 139 height 18
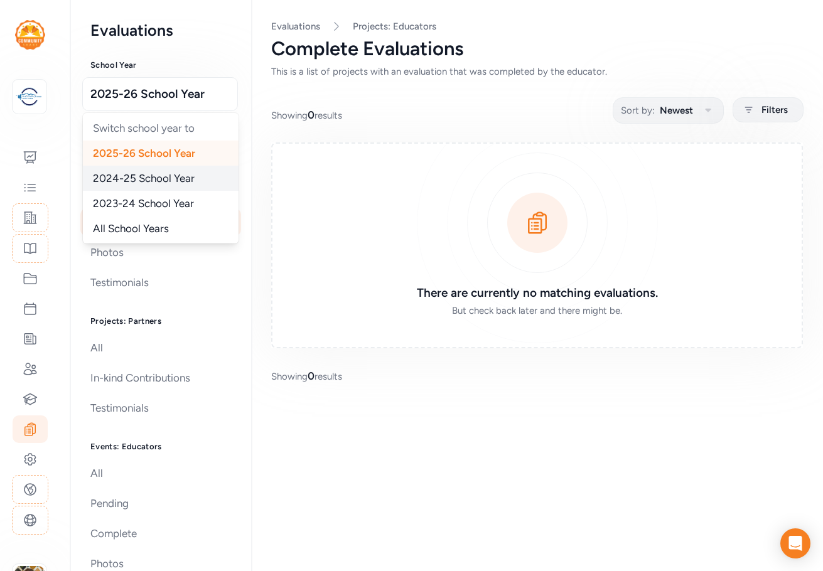
click at [136, 178] on span "2024-25 School Year" at bounding box center [144, 178] width 102 height 13
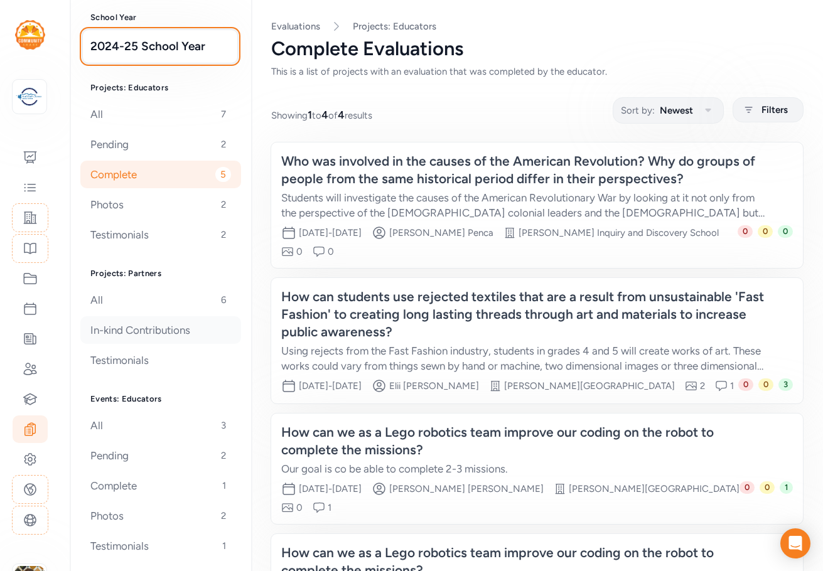
scroll to position [126, 0]
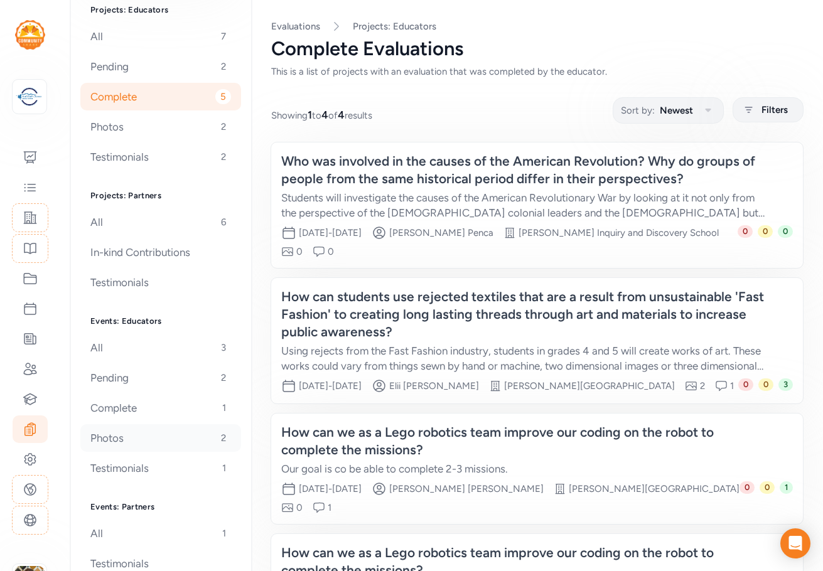
click at [117, 441] on div "Photos 2" at bounding box center [160, 438] width 161 height 28
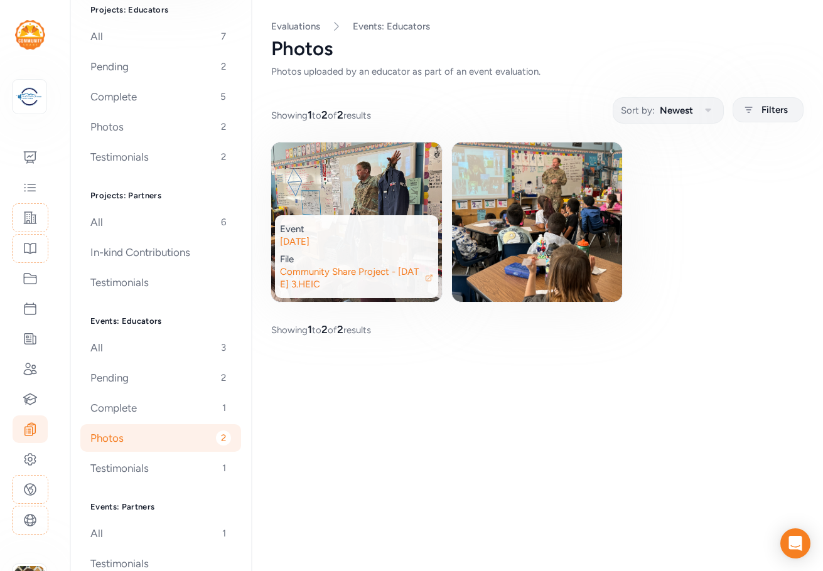
click at [355, 234] on div "Event" at bounding box center [356, 229] width 153 height 13
click at [375, 166] on img at bounding box center [356, 222] width 171 height 159
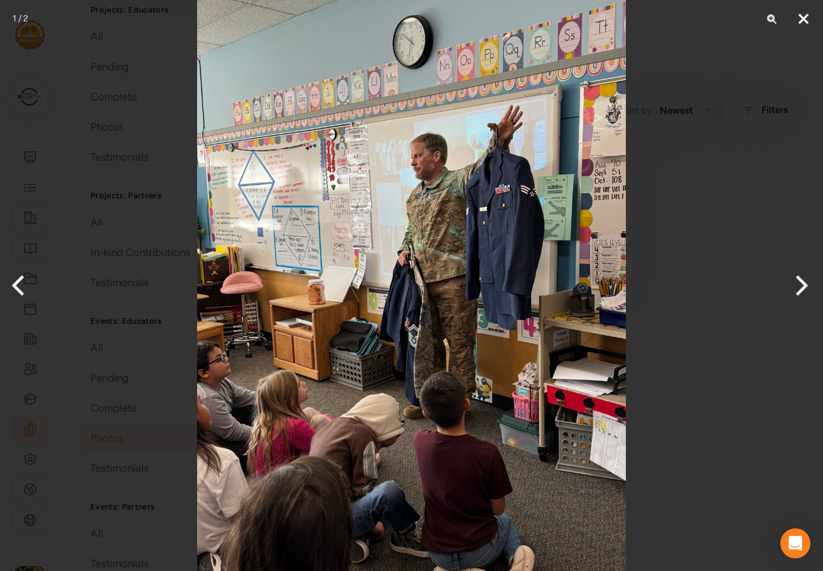
click at [805, 18] on button "Close" at bounding box center [803, 19] width 31 height 38
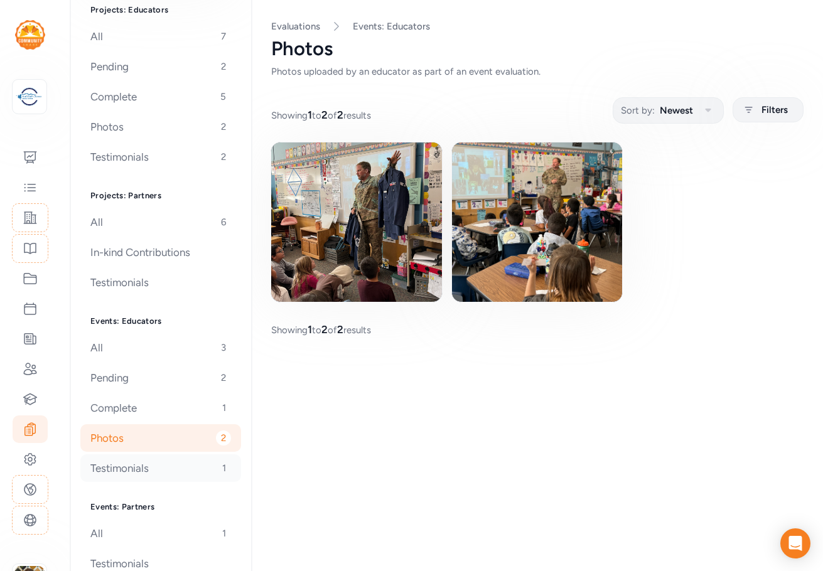
click at [133, 468] on div "Testimonials 1" at bounding box center [160, 468] width 161 height 28
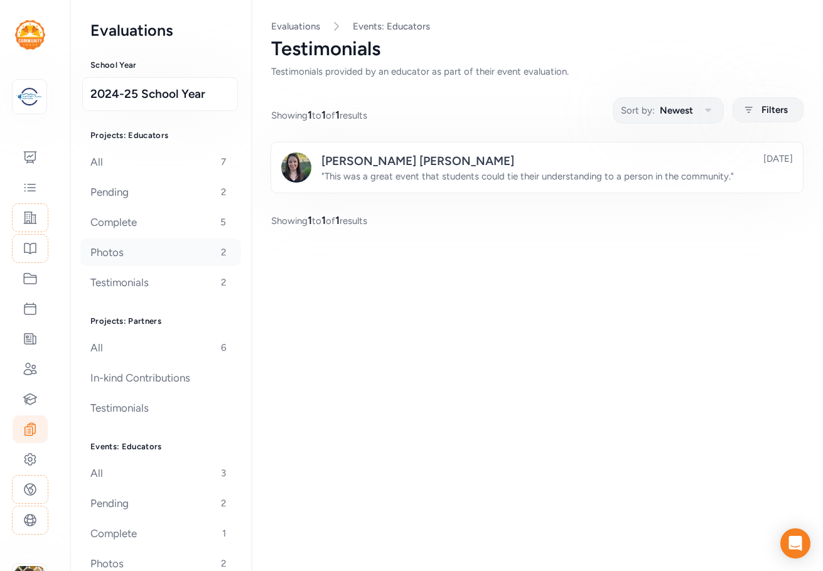
click at [126, 248] on div "Photos 2" at bounding box center [160, 253] width 161 height 28
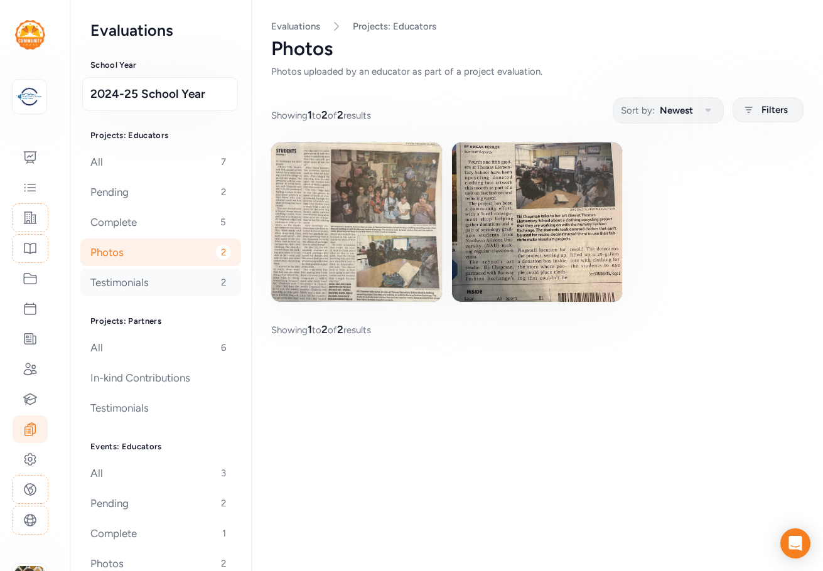
click at [124, 293] on div "Testimonials 2" at bounding box center [160, 283] width 161 height 28
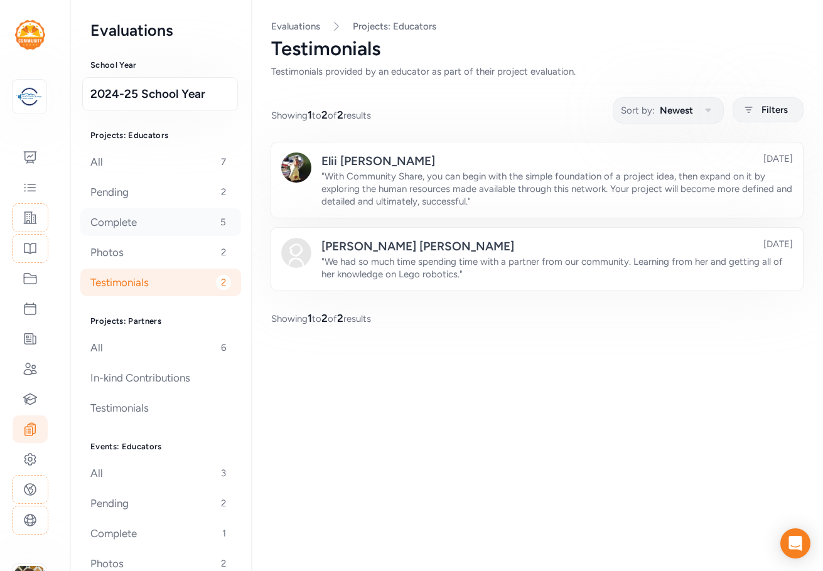
click at [126, 225] on div "Complete 5" at bounding box center [160, 222] width 161 height 28
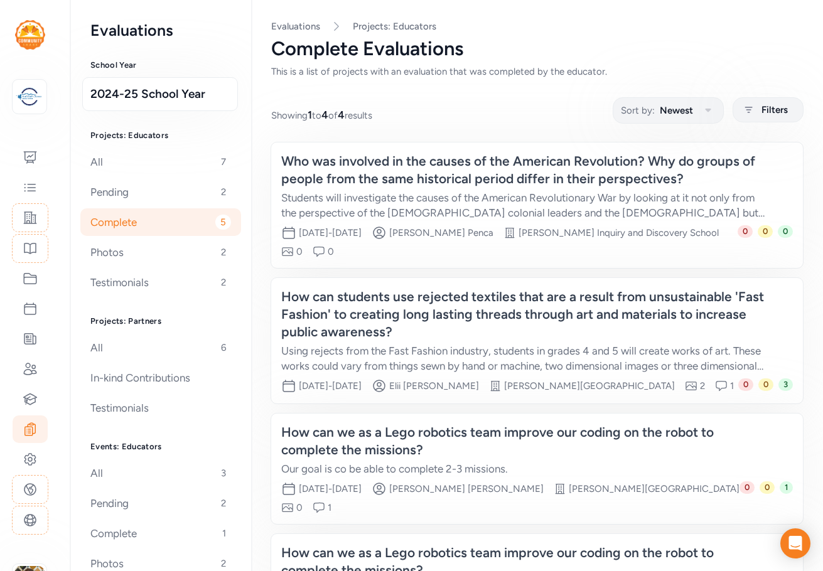
click at [417, 182] on div "Who was involved in the causes of the American Revolution? Why do groups of peo…" at bounding box center [524, 170] width 487 height 35
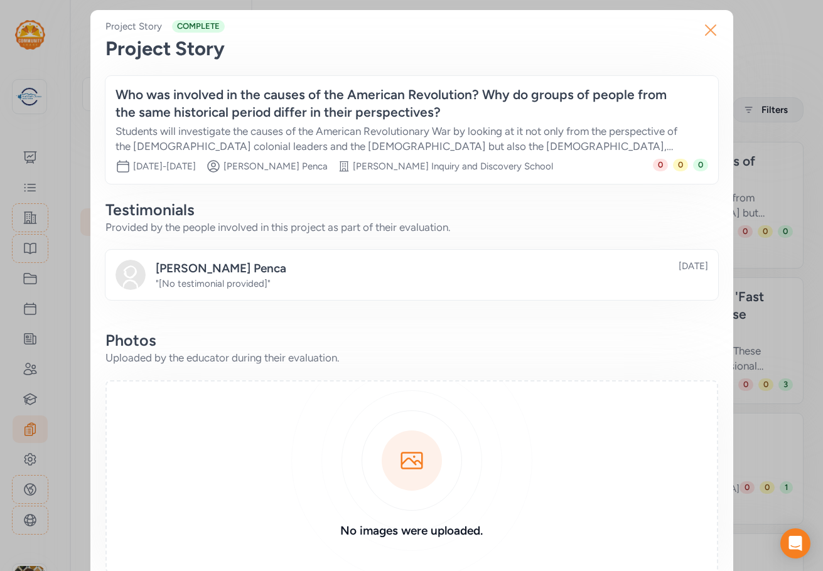
click at [709, 34] on icon "button" at bounding box center [711, 30] width 10 height 10
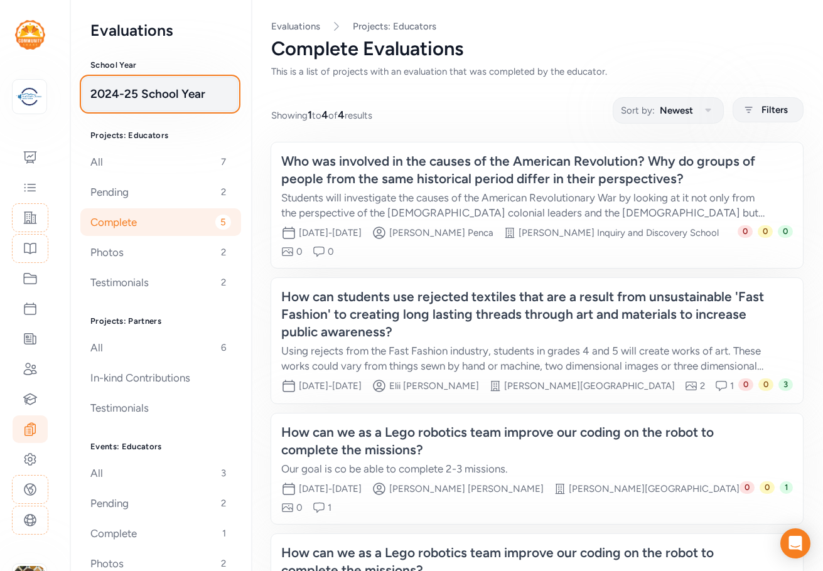
click at [146, 100] on span "2024-25 School Year" at bounding box center [159, 94] width 139 height 18
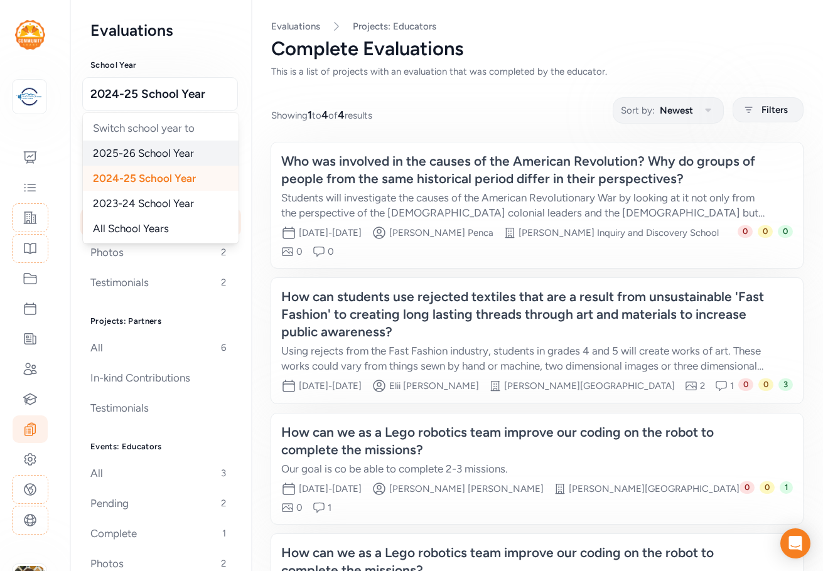
click at [139, 161] on div "2025-26 School Year" at bounding box center [161, 153] width 156 height 25
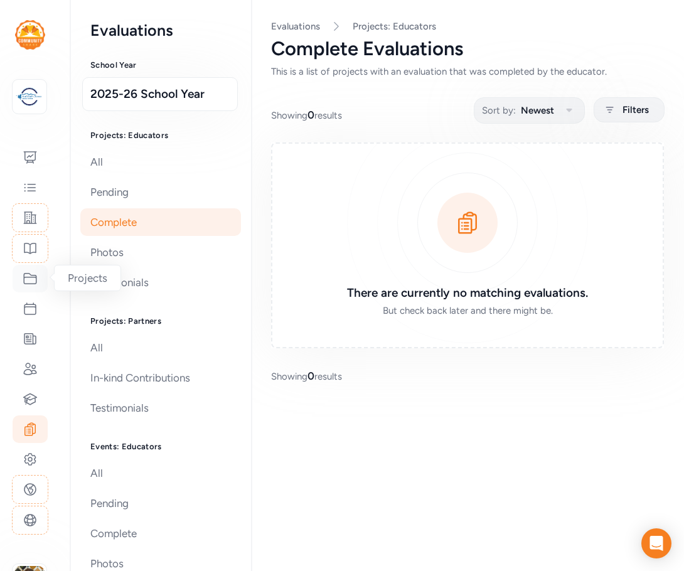
click at [28, 282] on icon at bounding box center [30, 278] width 15 height 15
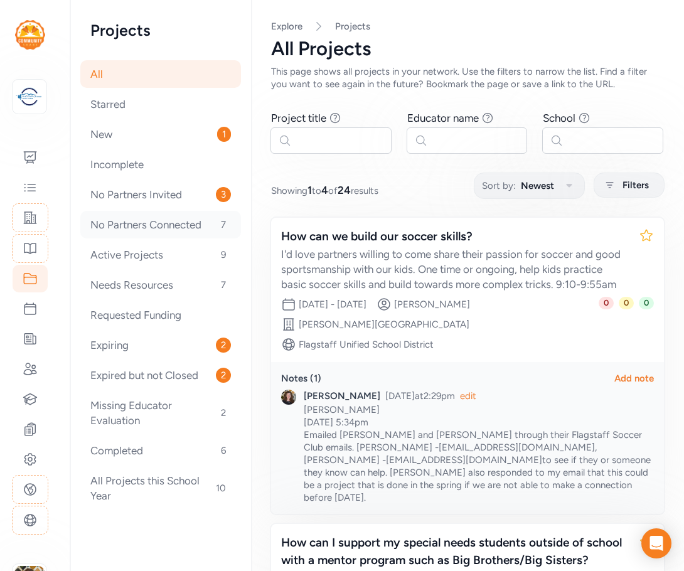
click at [141, 225] on div "No Partners Connected 7" at bounding box center [160, 225] width 161 height 28
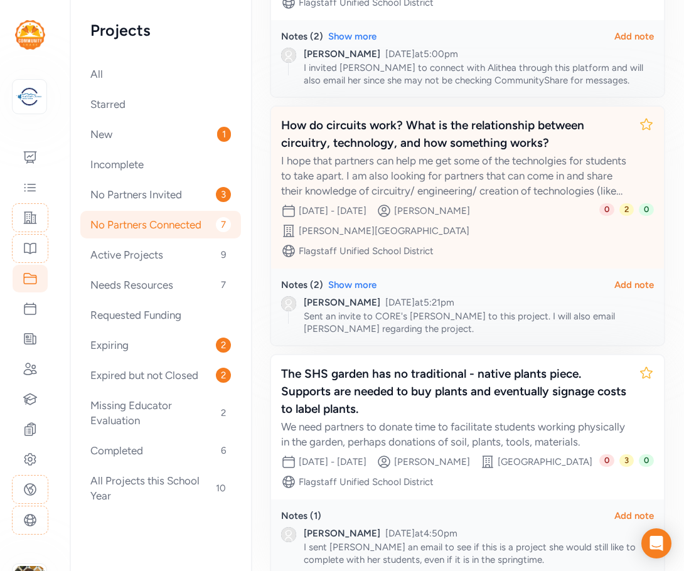
scroll to position [1237, 0]
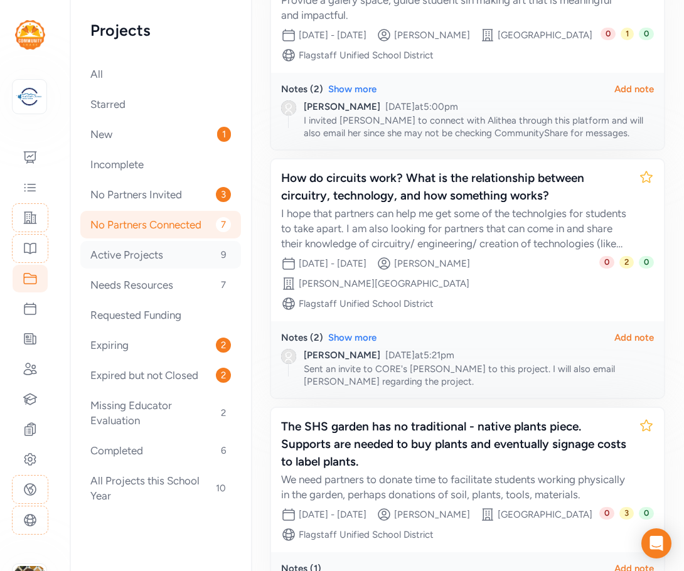
click at [122, 259] on div "Active Projects 9" at bounding box center [160, 255] width 161 height 28
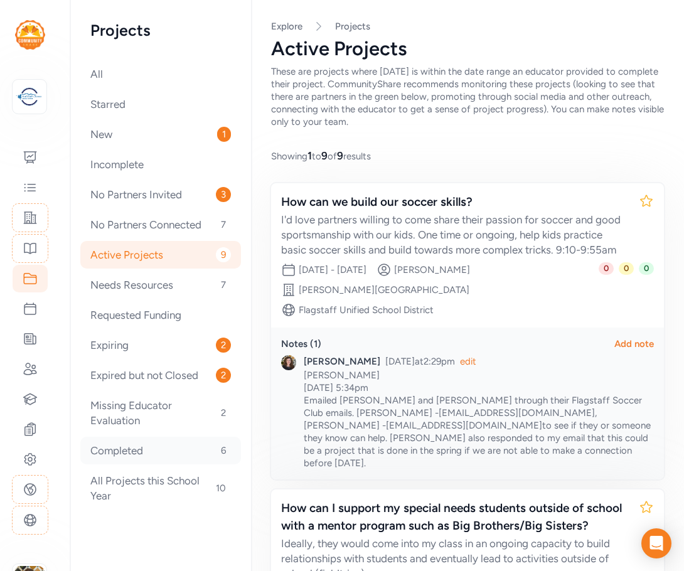
click at [147, 461] on div "Completed 6" at bounding box center [160, 451] width 161 height 28
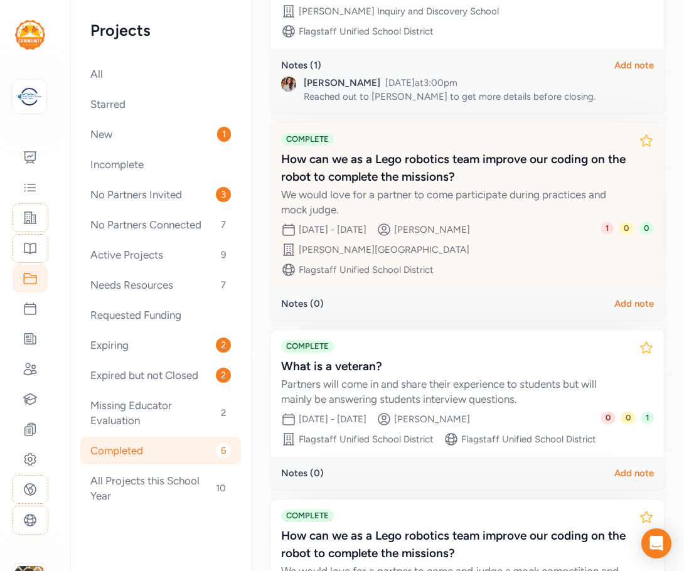
scroll to position [439, 0]
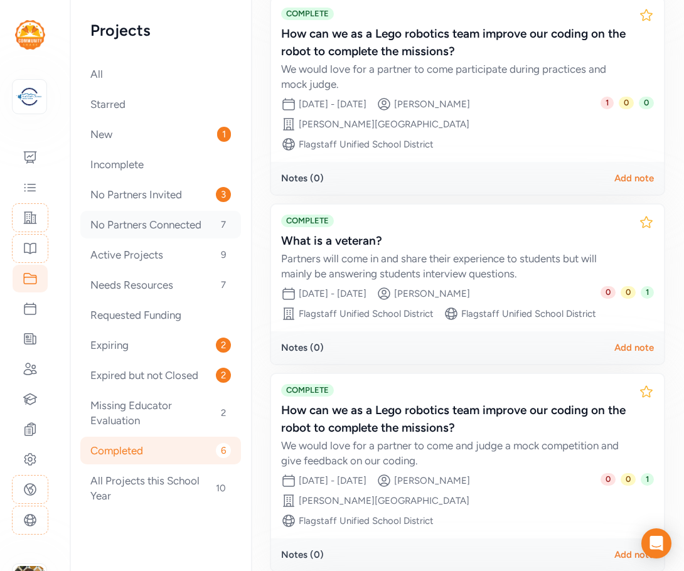
click at [130, 225] on div "No Partners Connected 7" at bounding box center [160, 225] width 161 height 28
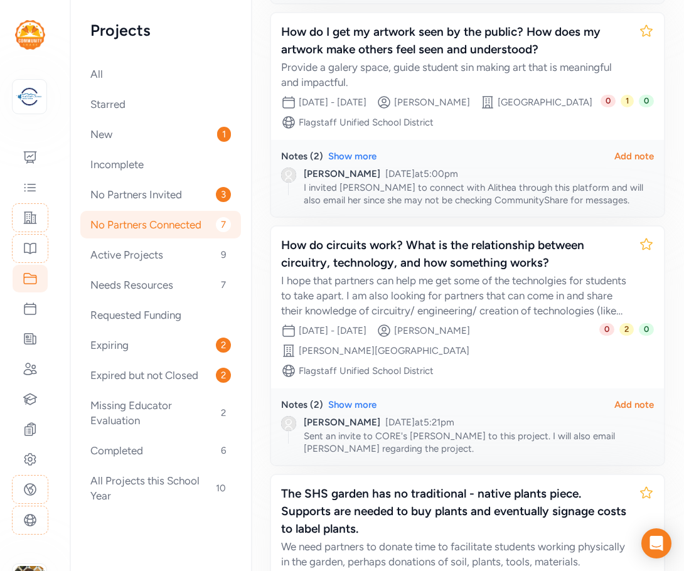
scroll to position [1256, 0]
